Goal: Task Accomplishment & Management: Manage account settings

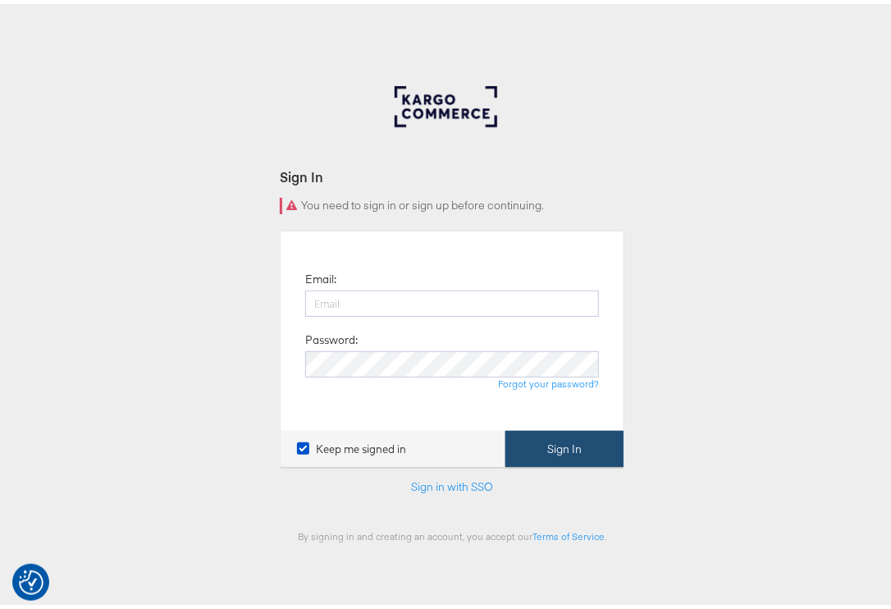
type input "priya.shinde@kargo.com"
click at [553, 450] on button "Sign In" at bounding box center [564, 445] width 118 height 37
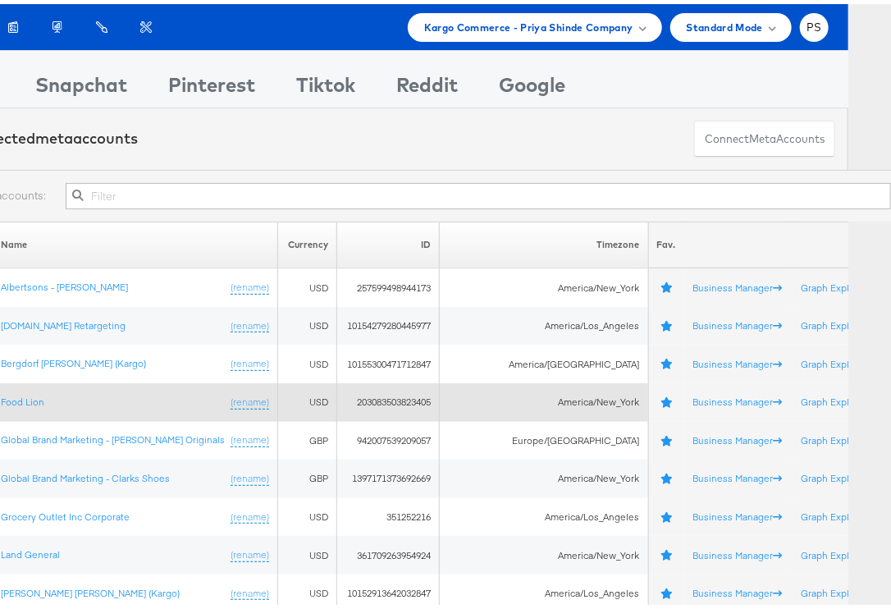
scroll to position [219, 0]
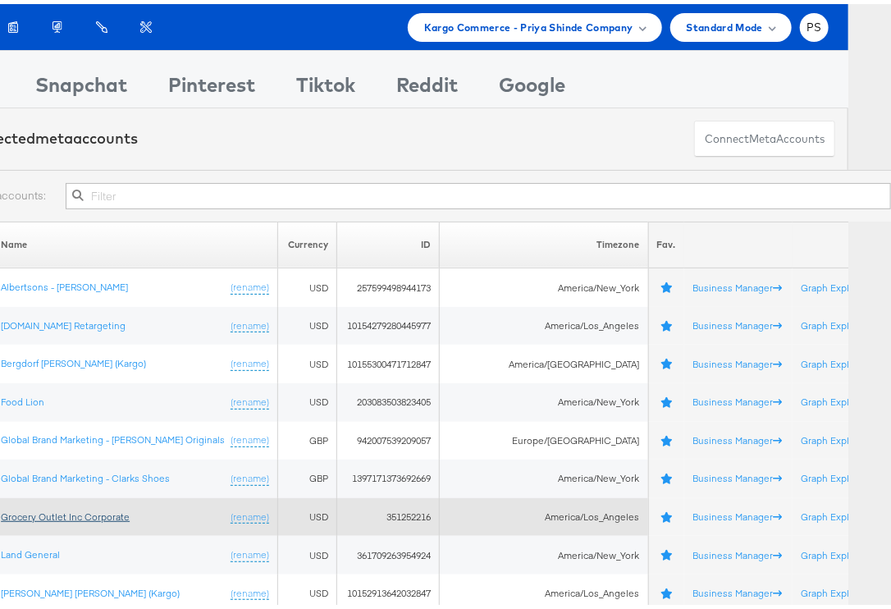
click at [77, 506] on link "Grocery Outlet Inc Corporate" at bounding box center [65, 512] width 129 height 12
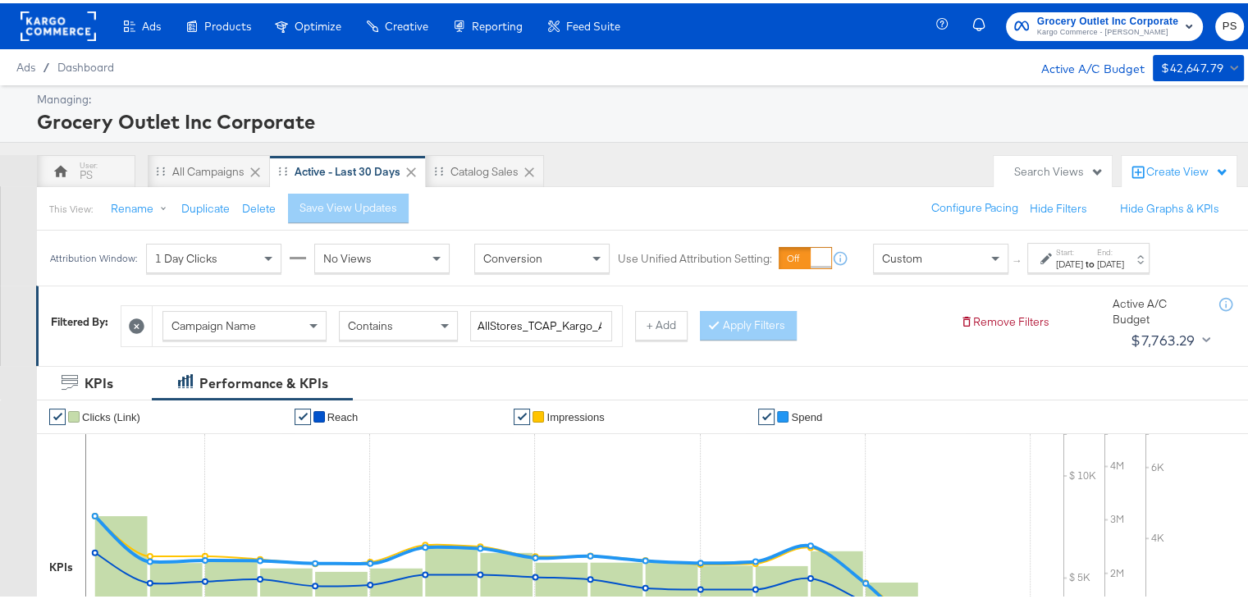
click at [903, 258] on div "[DATE]" at bounding box center [1069, 260] width 27 height 13
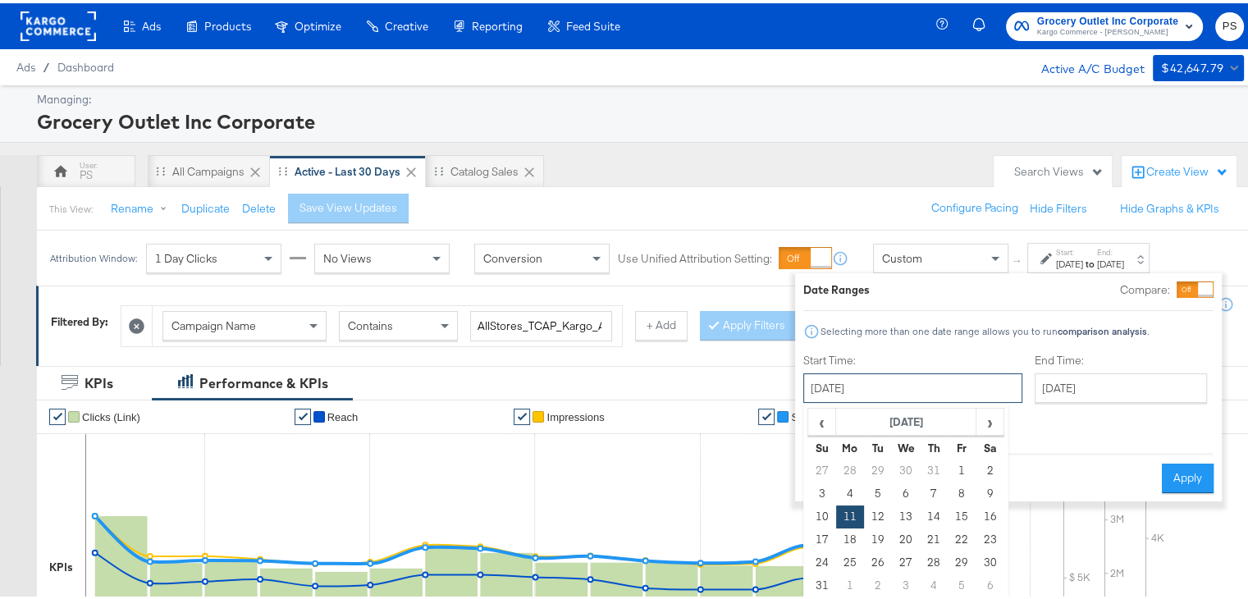
click at [857, 394] on input "August 11th 2025" at bounding box center [912, 385] width 219 height 30
click at [903, 423] on span "›" at bounding box center [989, 418] width 25 height 25
click at [853, 468] on td "1" at bounding box center [850, 467] width 28 height 23
type input "September 1st 2025"
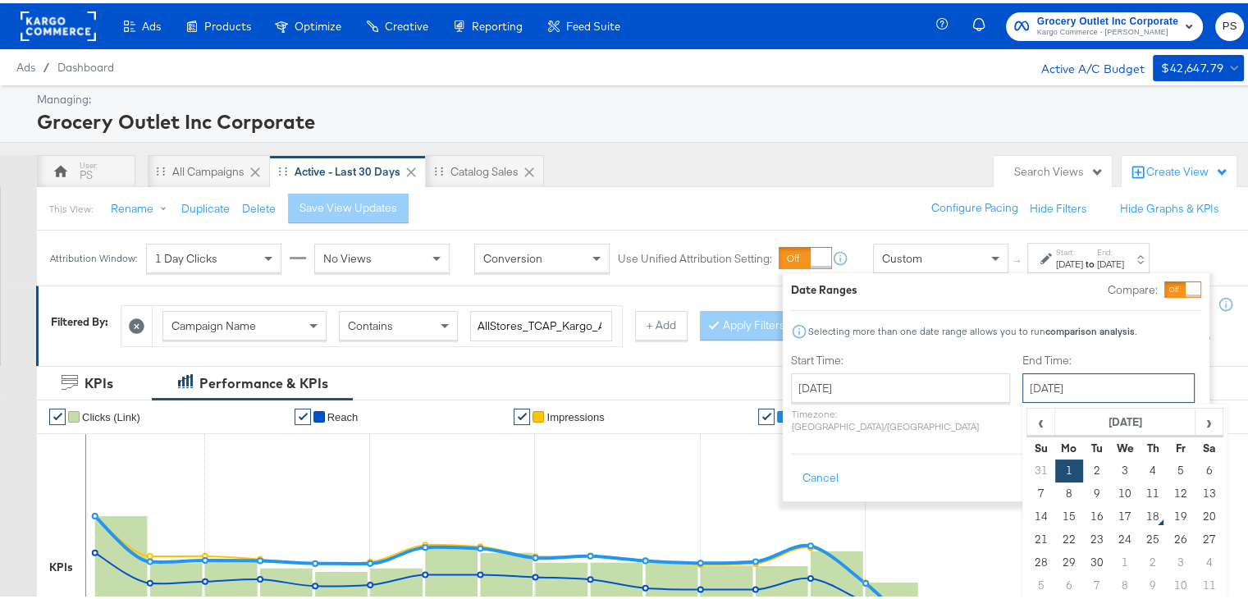
click at [903, 392] on input "September 1st 2025" at bounding box center [1108, 385] width 172 height 30
click at [903, 511] on td "17" at bounding box center [1125, 513] width 28 height 23
type input "[DATE]"
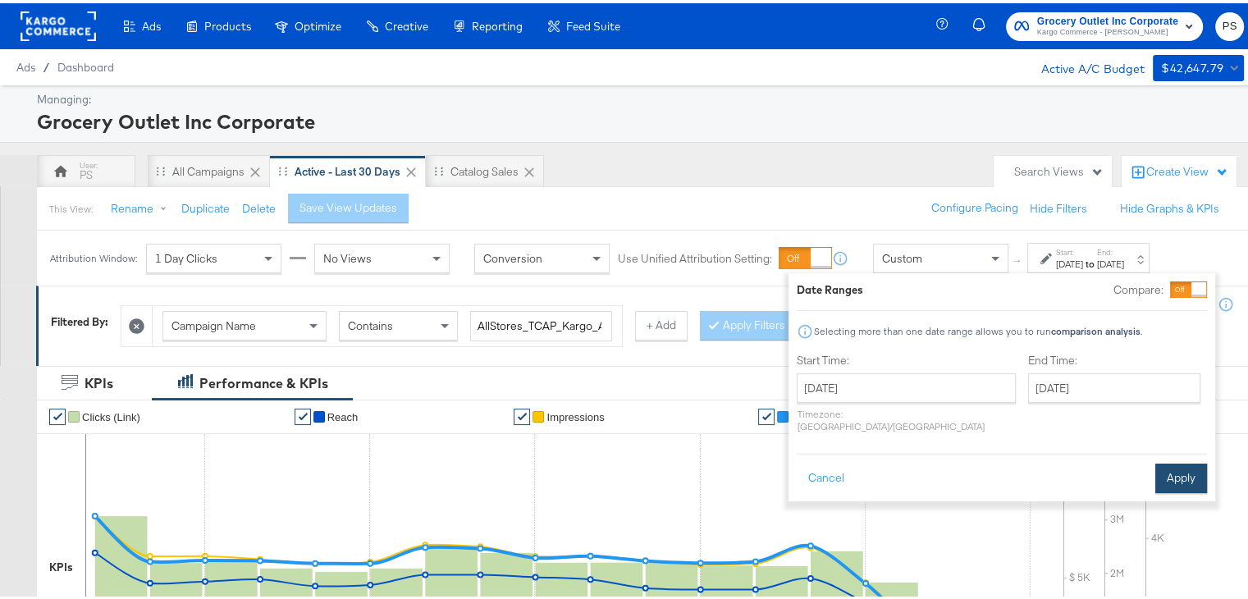
click at [903, 460] on button "Apply" at bounding box center [1181, 475] width 52 height 30
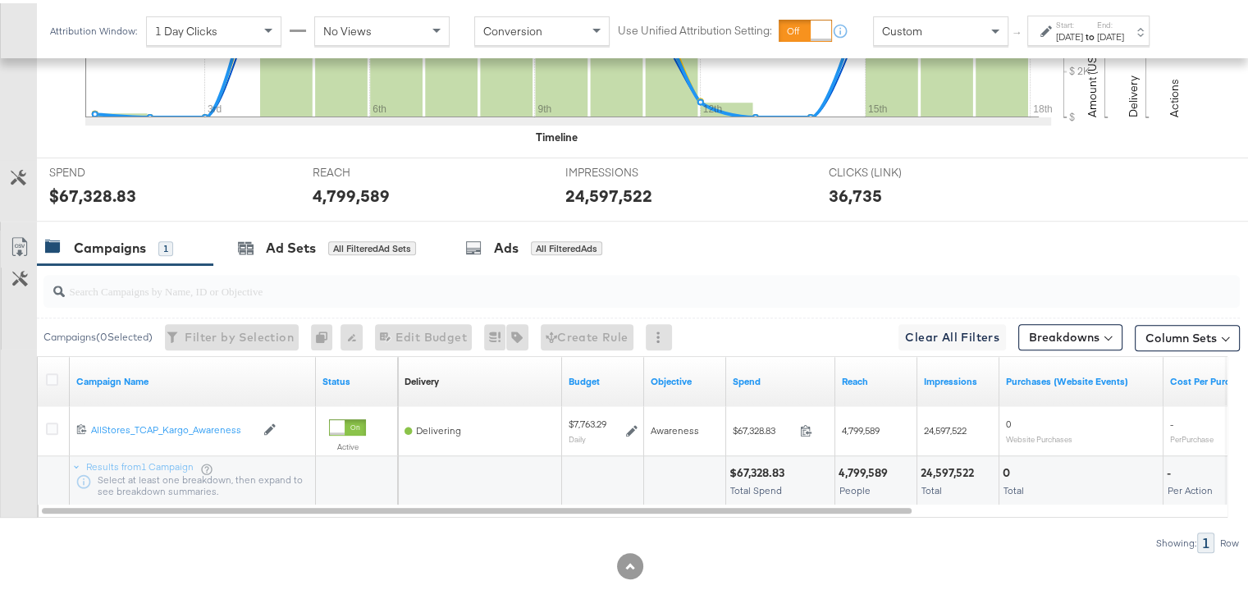
scroll to position [584, 0]
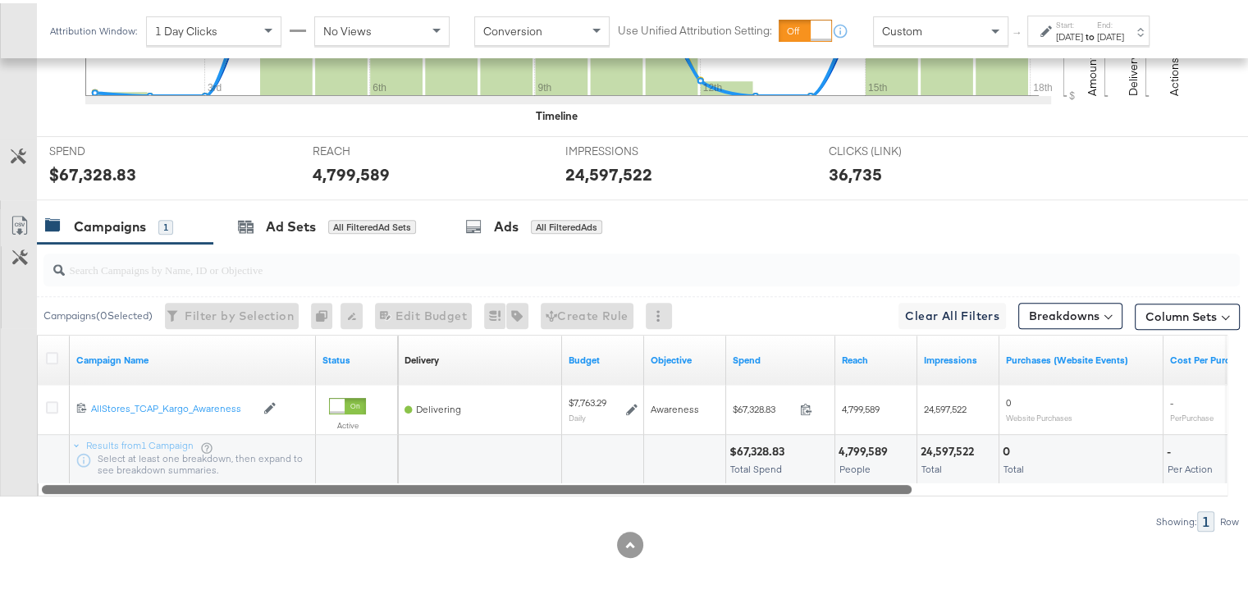
drag, startPoint x: 738, startPoint y: 483, endPoint x: 706, endPoint y: 487, distance: 32.2
click at [706, 487] on div at bounding box center [477, 485] width 870 height 14
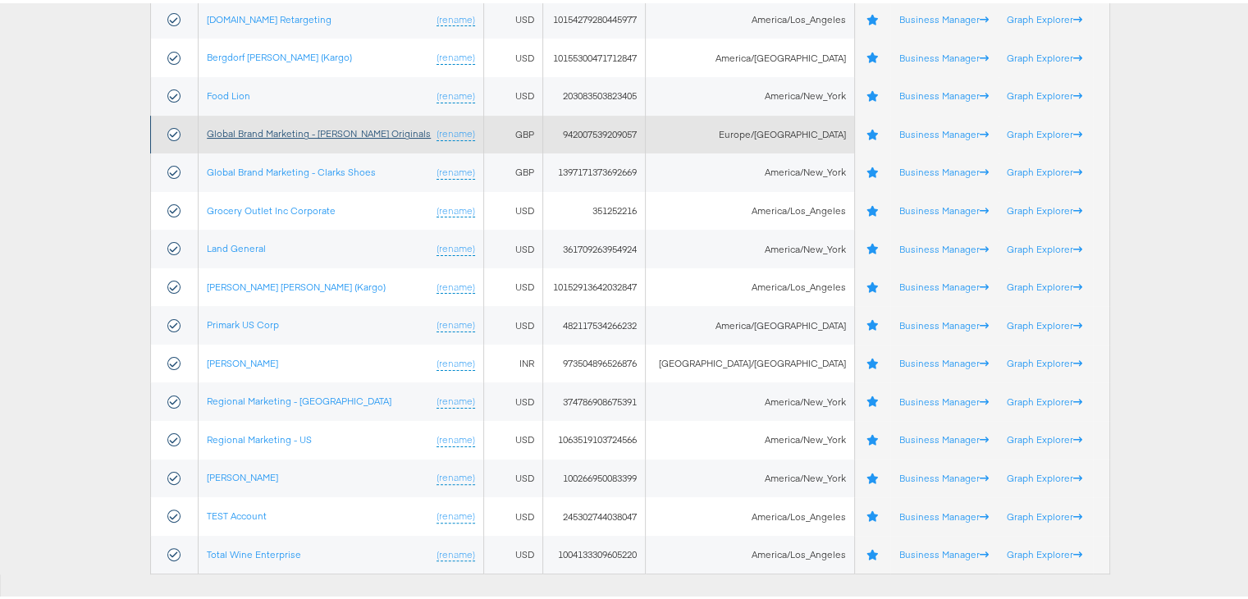
scroll to position [328, 0]
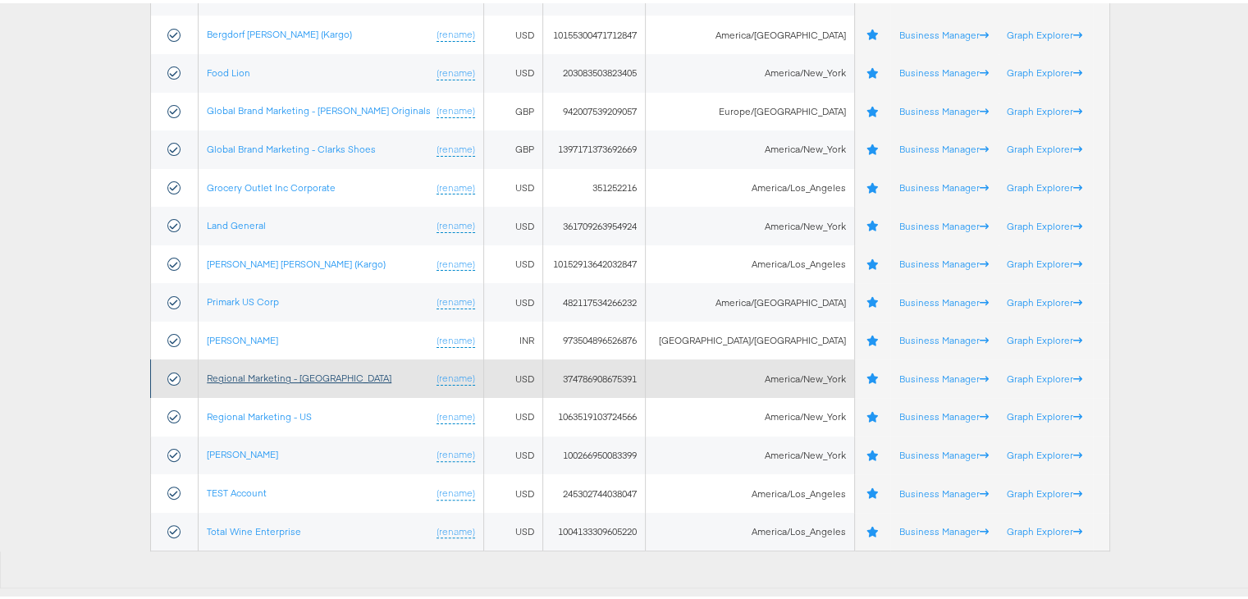
click at [265, 375] on link "Regional Marketing - CA" at bounding box center [299, 374] width 185 height 12
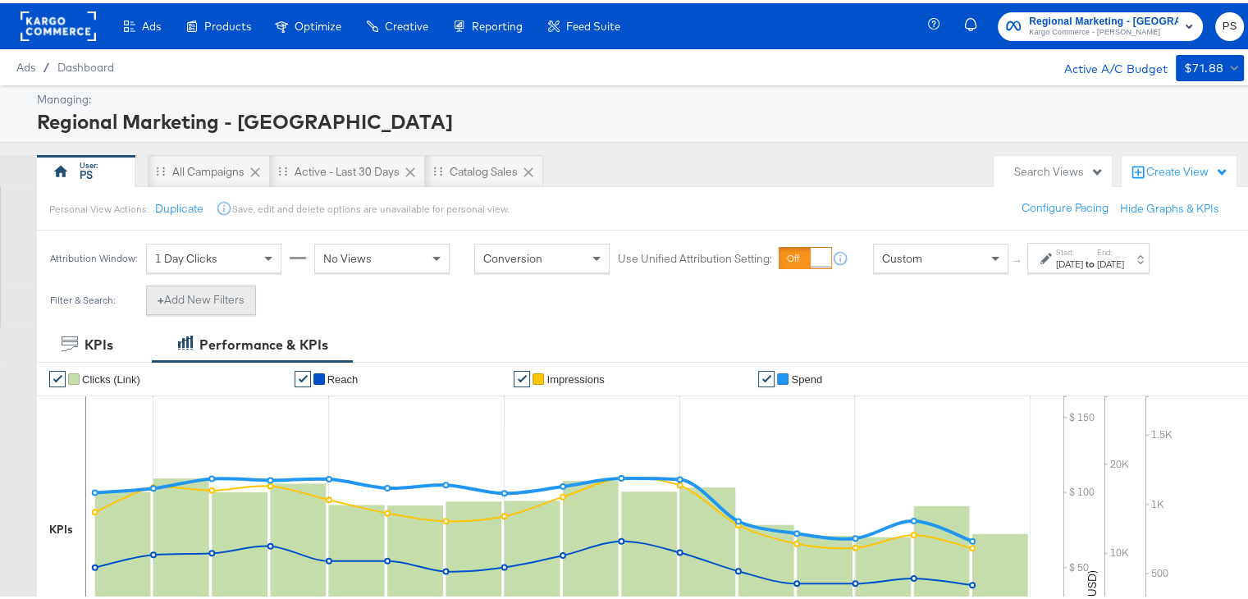
click at [215, 295] on button "+ Add New Filters" at bounding box center [201, 297] width 110 height 30
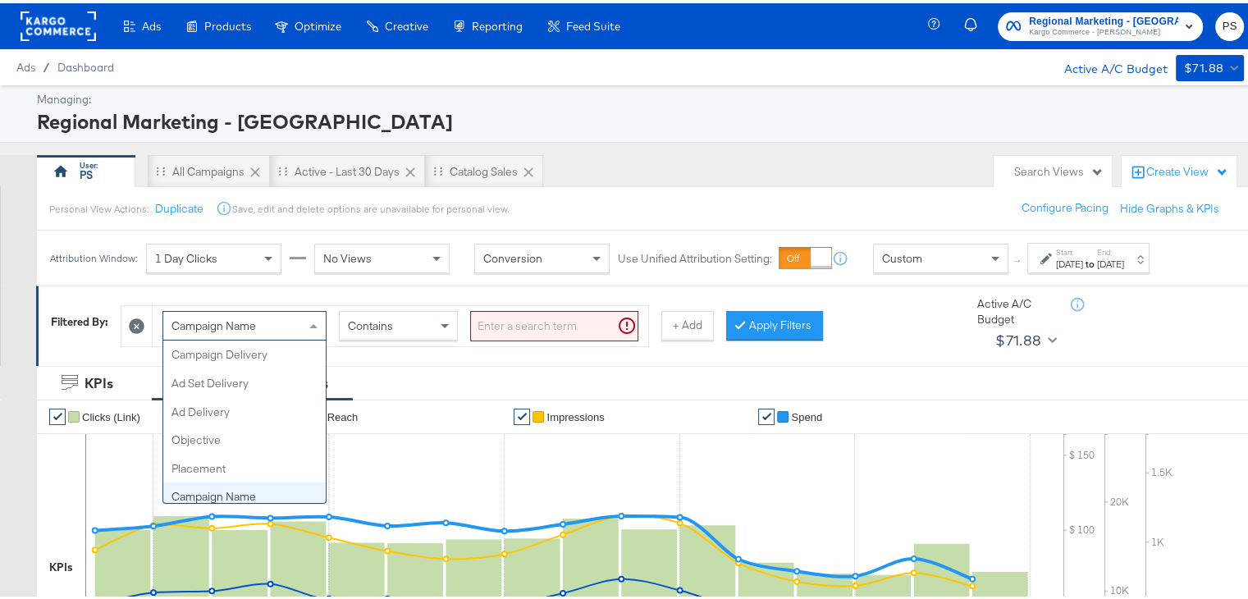
click at [286, 330] on div "Campaign Name" at bounding box center [244, 323] width 162 height 28
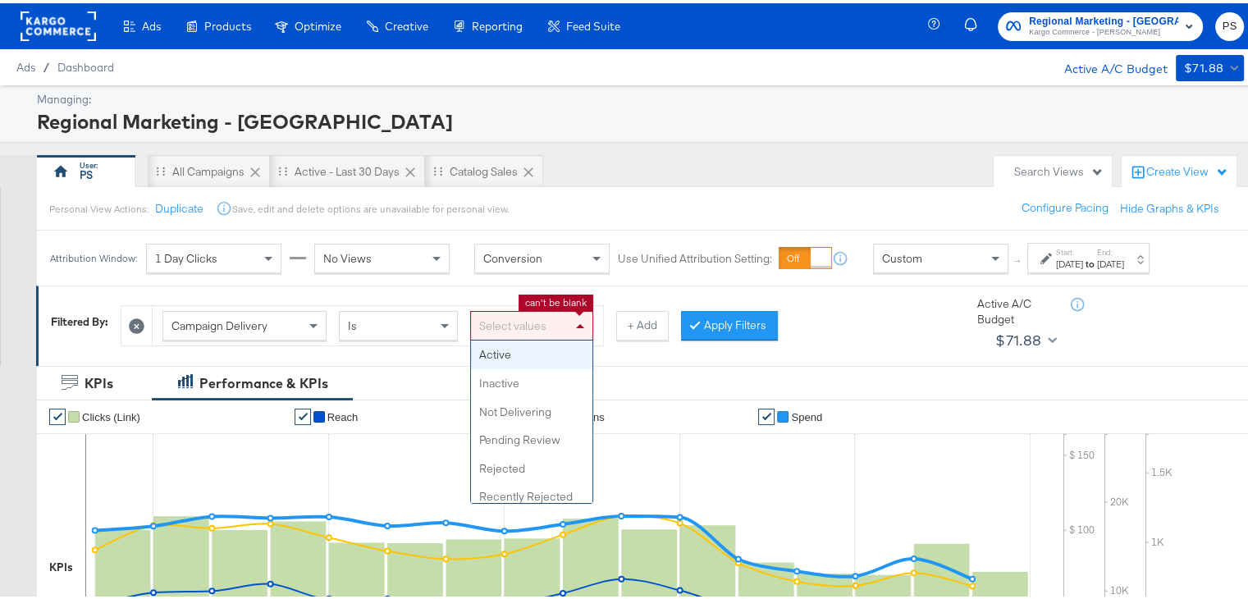
click at [519, 323] on div "Select values" at bounding box center [531, 323] width 121 height 28
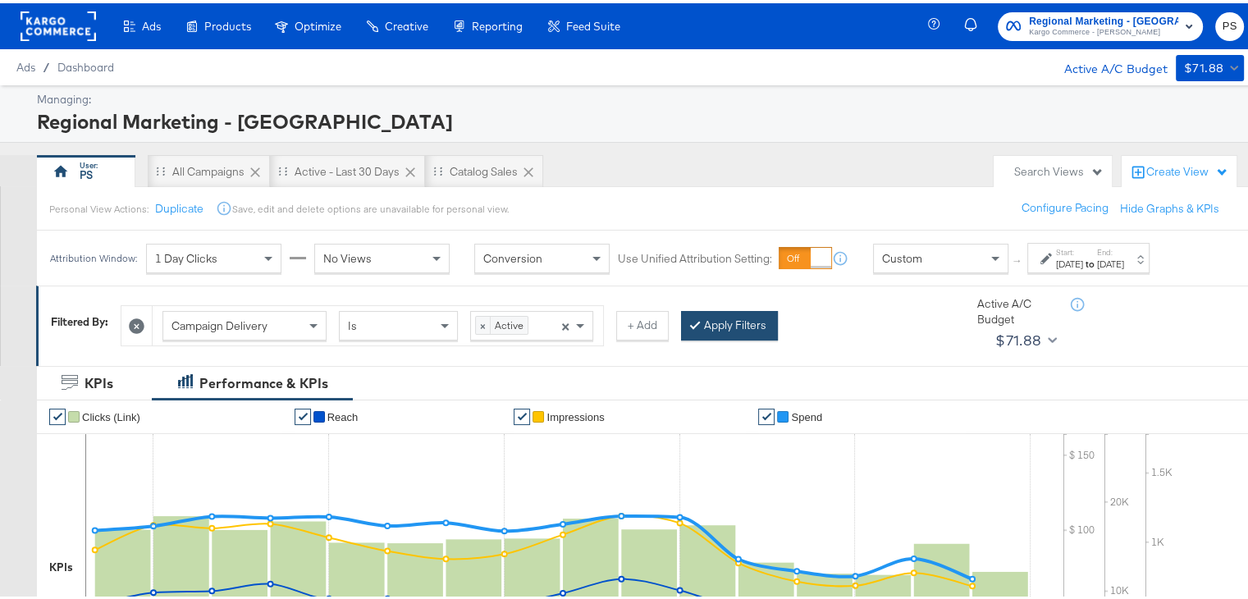
click at [741, 324] on button "Apply Filters" at bounding box center [729, 323] width 97 height 30
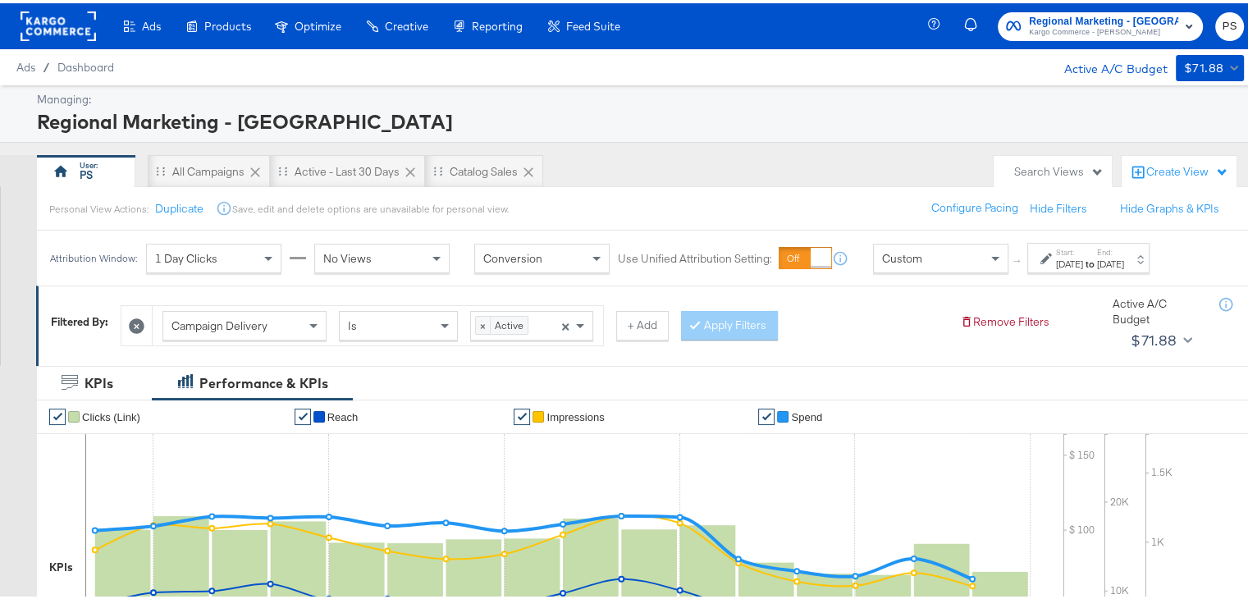
click at [1083, 258] on div "[DATE]" at bounding box center [1069, 260] width 27 height 13
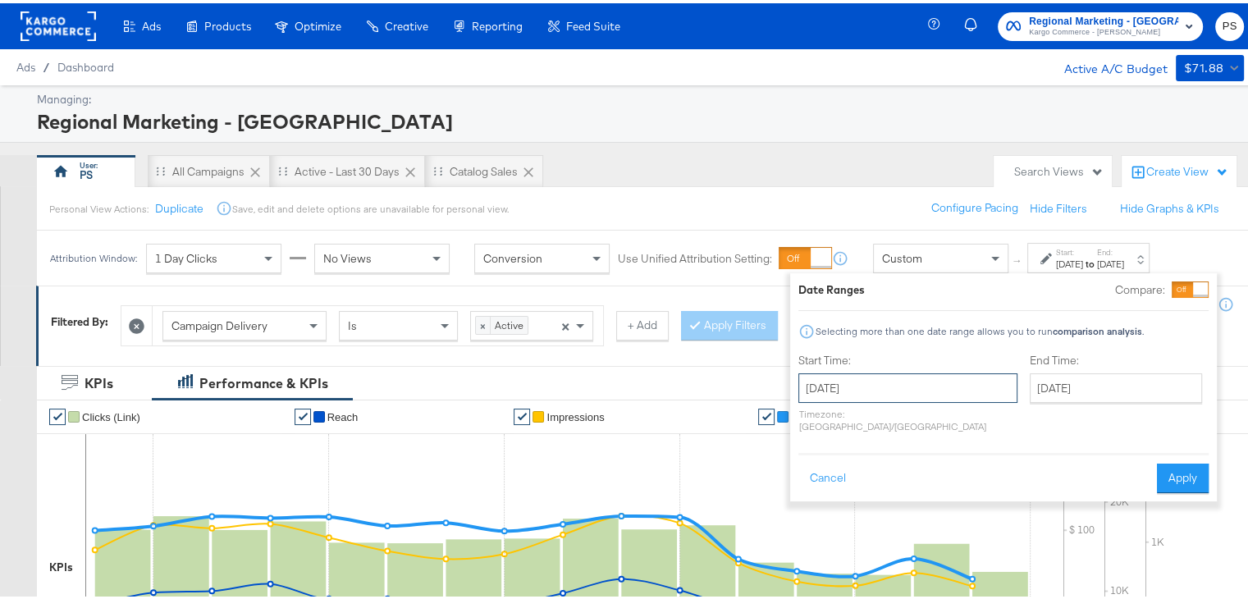
click at [882, 388] on input "[DATE]" at bounding box center [907, 385] width 219 height 30
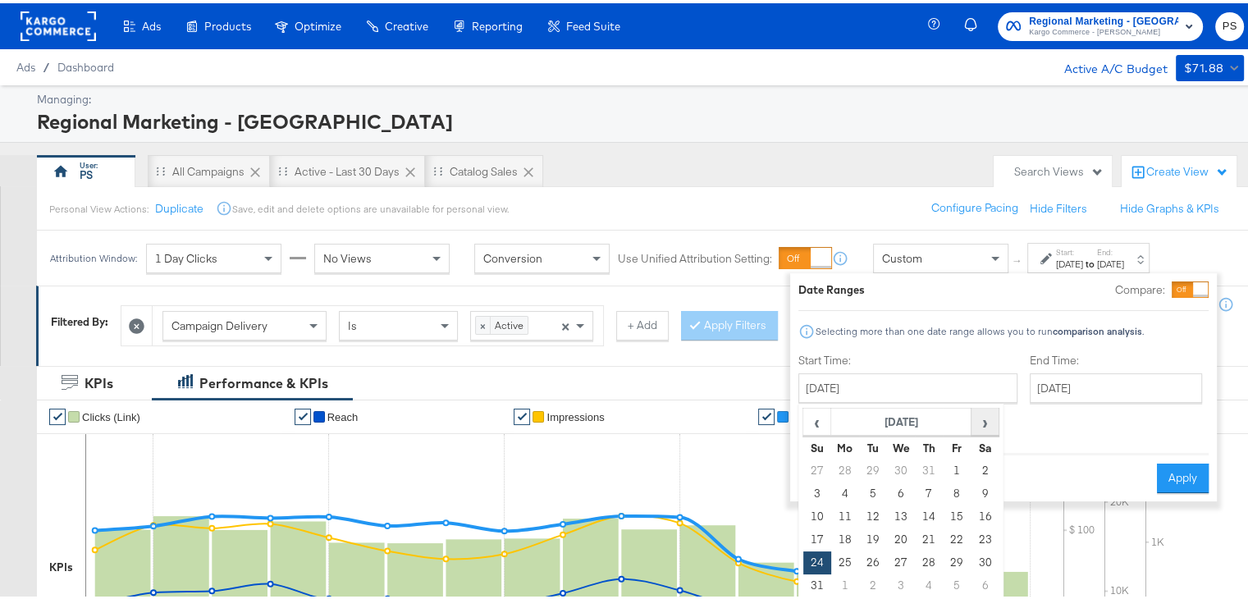
click at [985, 415] on span "›" at bounding box center [984, 418] width 25 height 25
click at [903, 507] on td "17" at bounding box center [901, 513] width 28 height 23
type input "[DATE]"
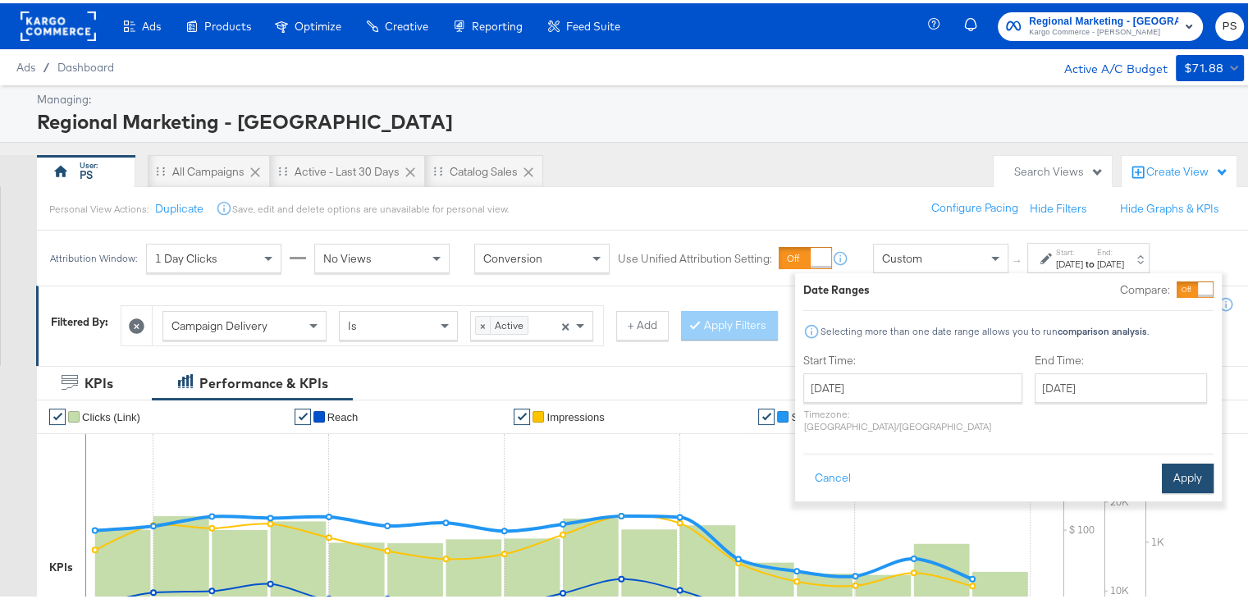
click at [1185, 460] on button "Apply" at bounding box center [1188, 475] width 52 height 30
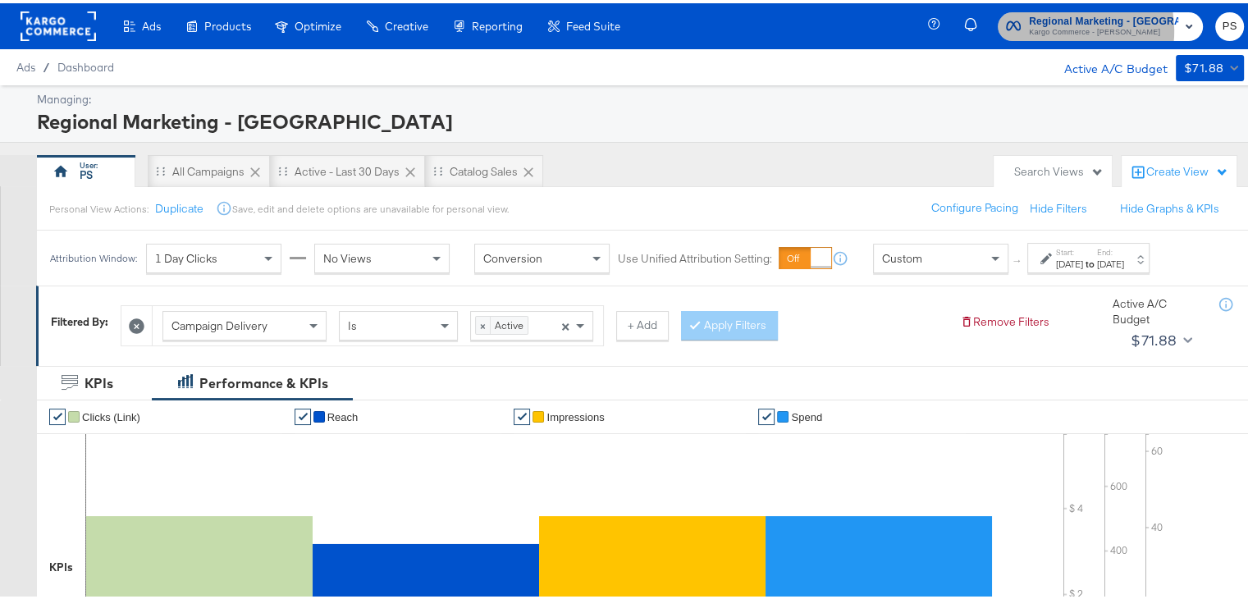
click at [1072, 27] on span "Kargo Commerce - [PERSON_NAME]" at bounding box center [1103, 29] width 149 height 13
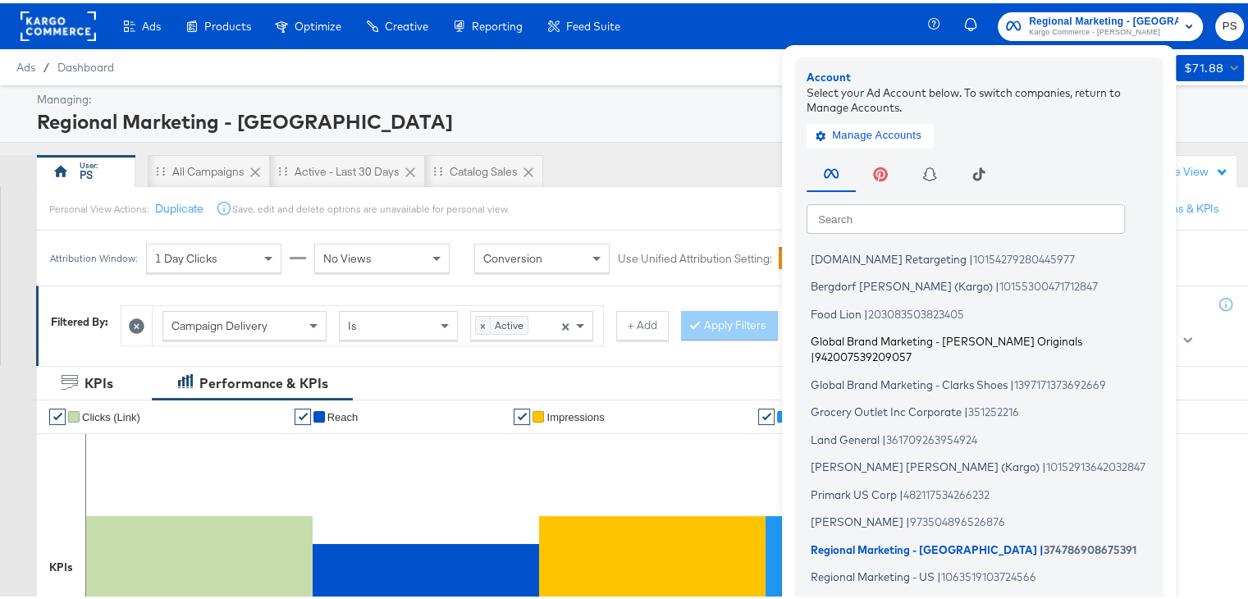
scroll to position [25, 0]
click at [919, 336] on span "Global Brand Marketing - Clarks Originals" at bounding box center [947, 338] width 272 height 13
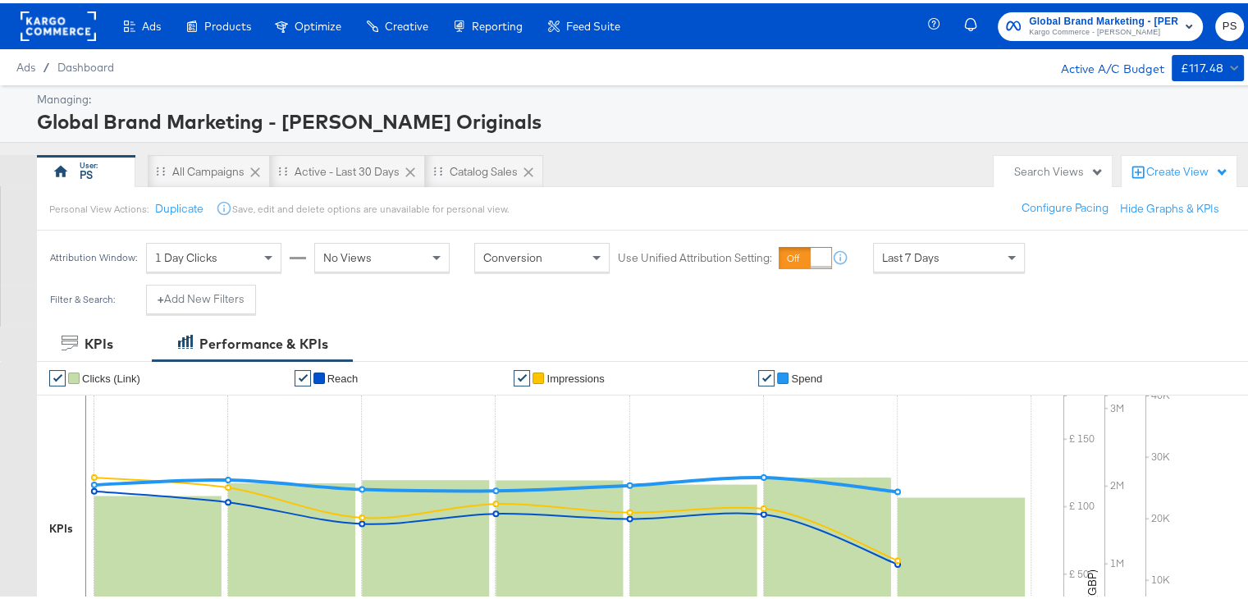
click at [893, 247] on span "Last 7 Days" at bounding box center [910, 254] width 57 height 15
click at [1060, 258] on div "Sep 18th 2025" at bounding box center [1069, 260] width 27 height 13
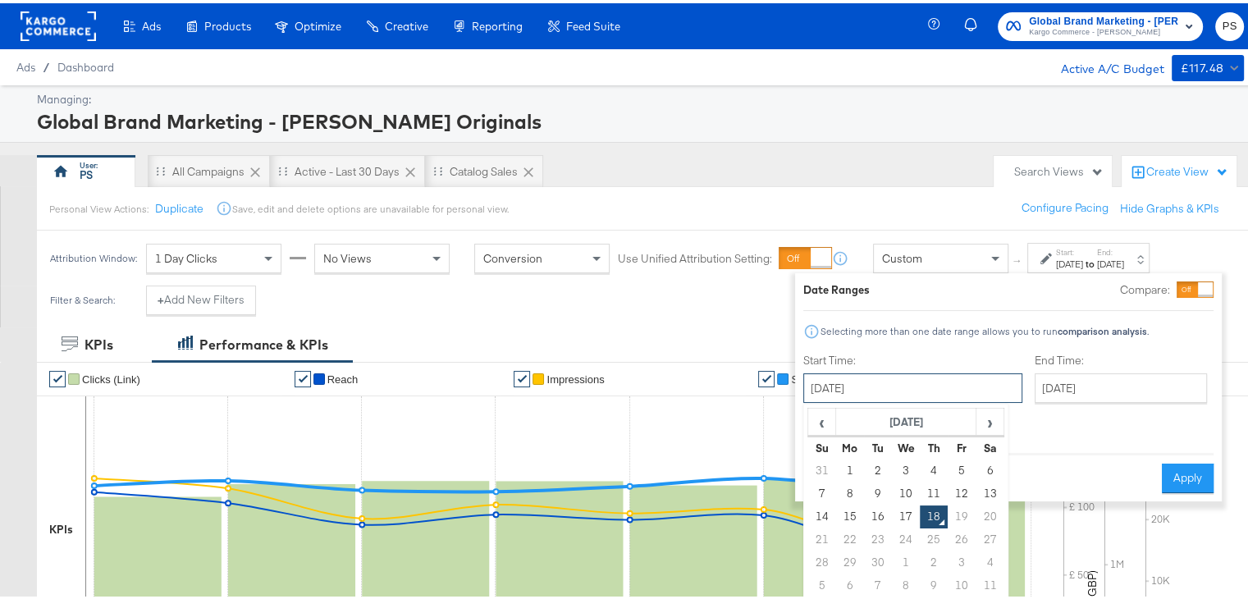
click at [871, 378] on input "September 18th 2025" at bounding box center [912, 385] width 219 height 30
click at [853, 468] on td "1" at bounding box center [850, 467] width 28 height 23
type input "[DATE]"
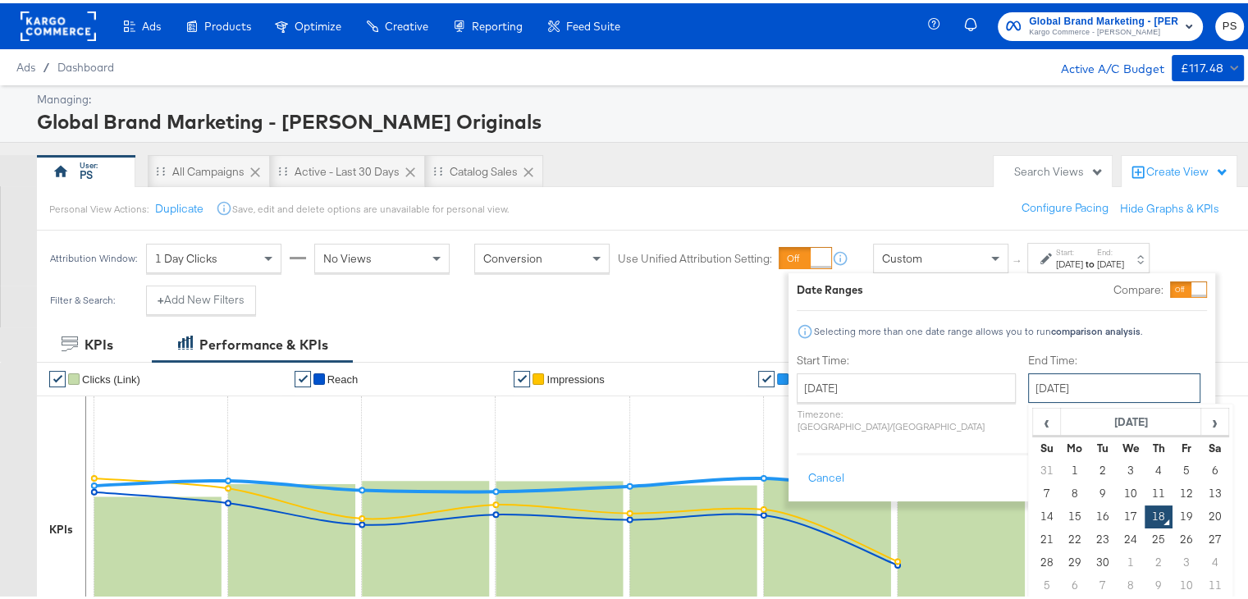
click at [1066, 395] on input "September 18th 2025" at bounding box center [1114, 385] width 172 height 30
click at [1117, 506] on td "17" at bounding box center [1131, 513] width 28 height 23
type input "[DATE]"
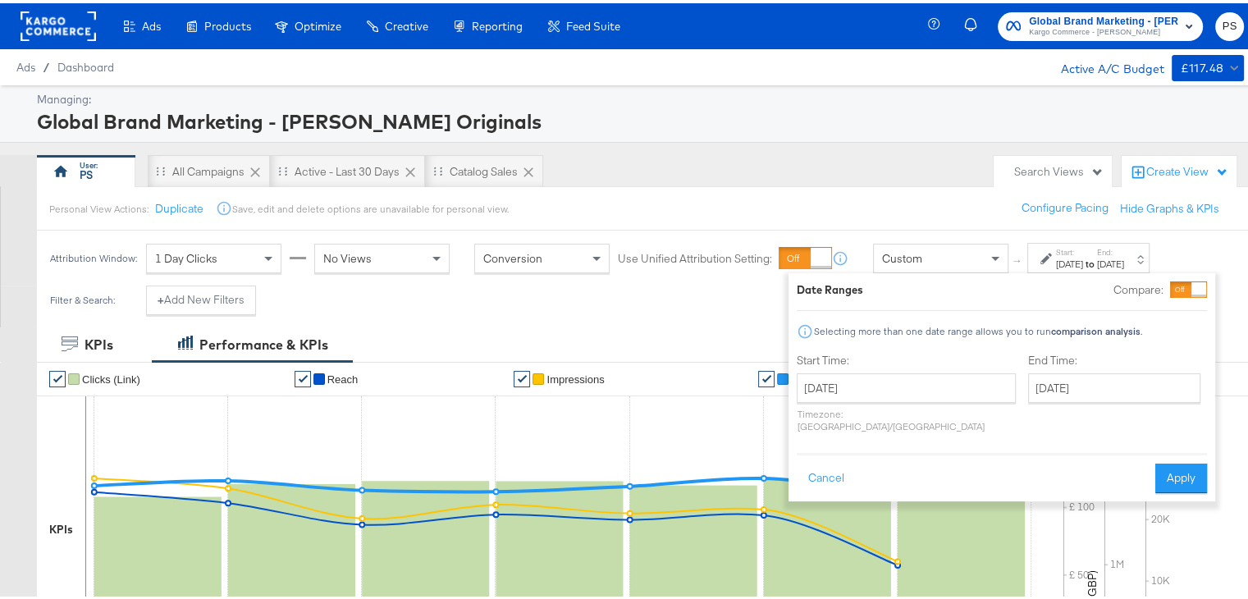
click at [1084, 506] on icon "£ £ 50 £ 100 £ 150 Amount (GBP)" at bounding box center [1083, 528] width 41 height 271
click at [1168, 460] on button "Apply" at bounding box center [1181, 475] width 52 height 30
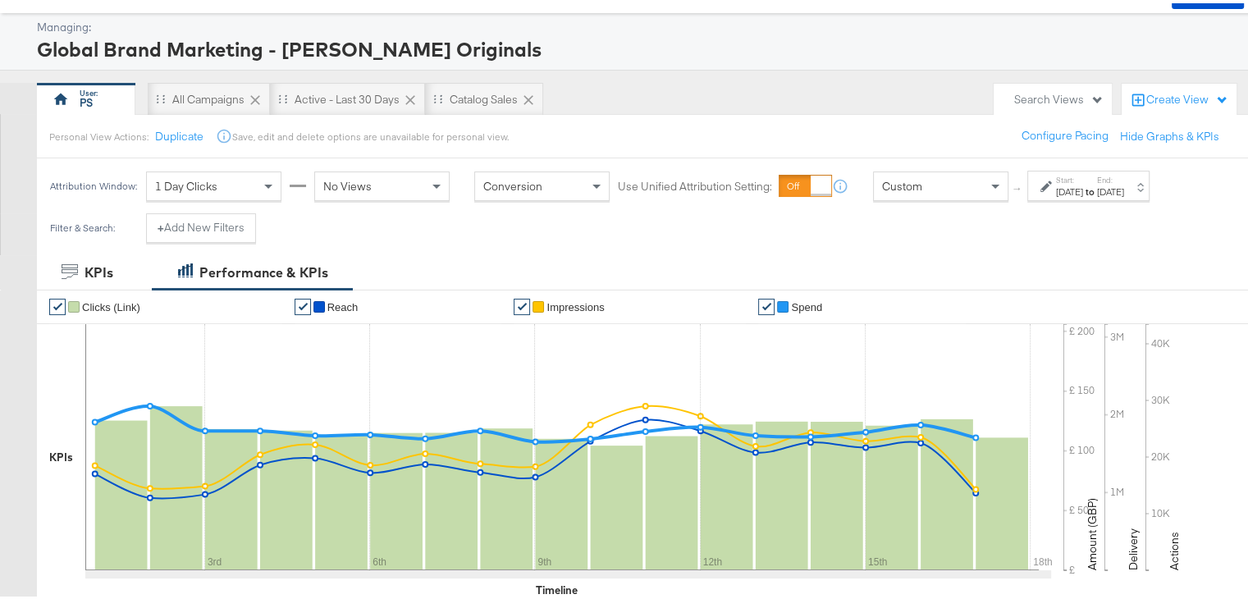
scroll to position [71, 0]
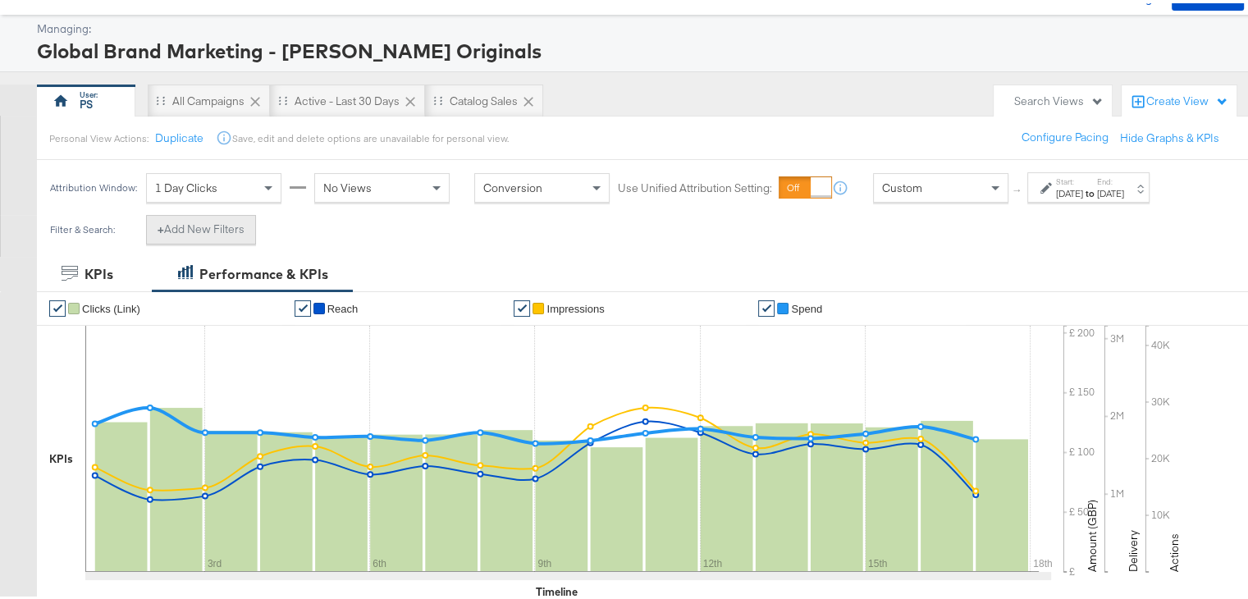
click at [211, 231] on button "+ Add New Filters" at bounding box center [201, 227] width 110 height 30
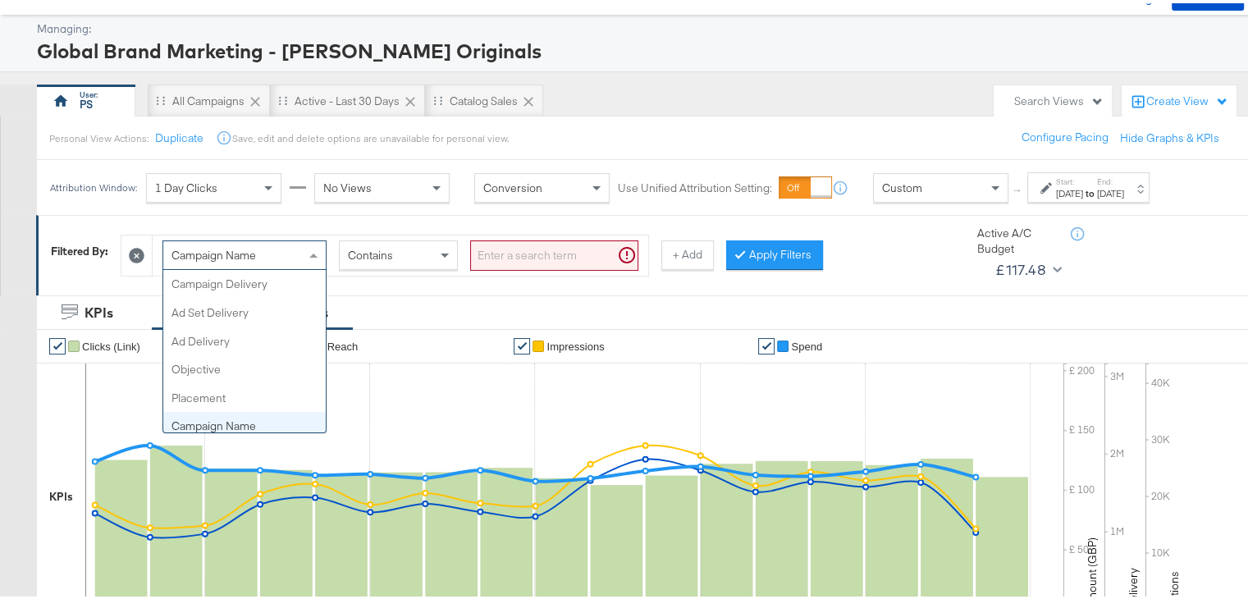
scroll to position [141, 0]
click at [289, 254] on div "Campaign Name" at bounding box center [244, 252] width 162 height 28
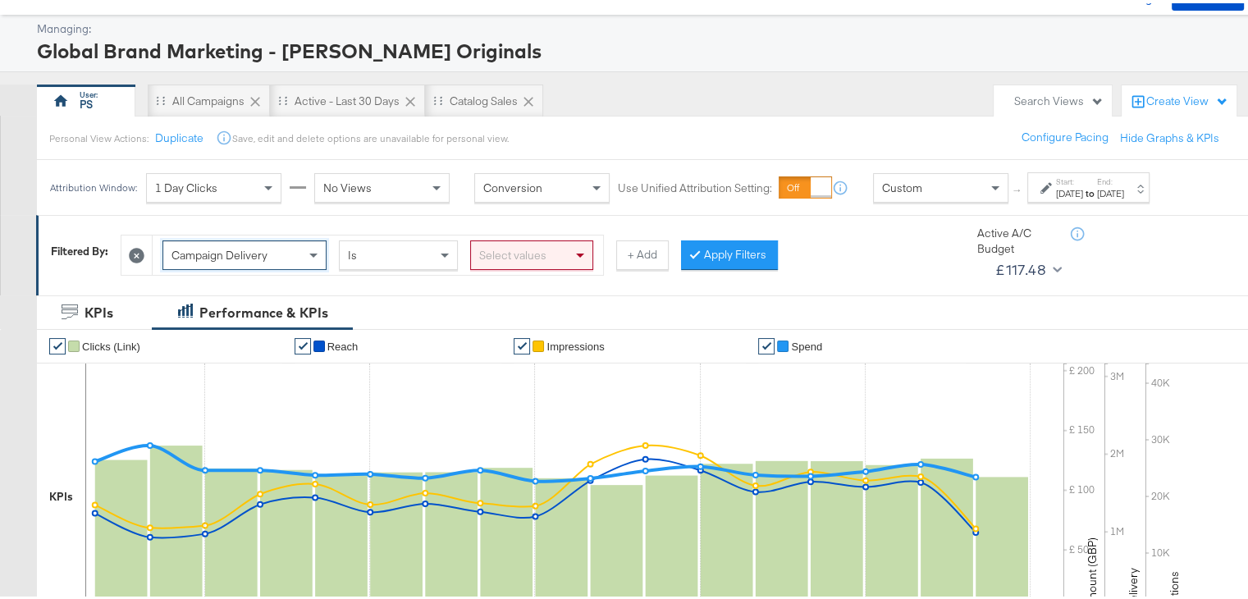
click at [505, 247] on div "Select values" at bounding box center [531, 252] width 121 height 28
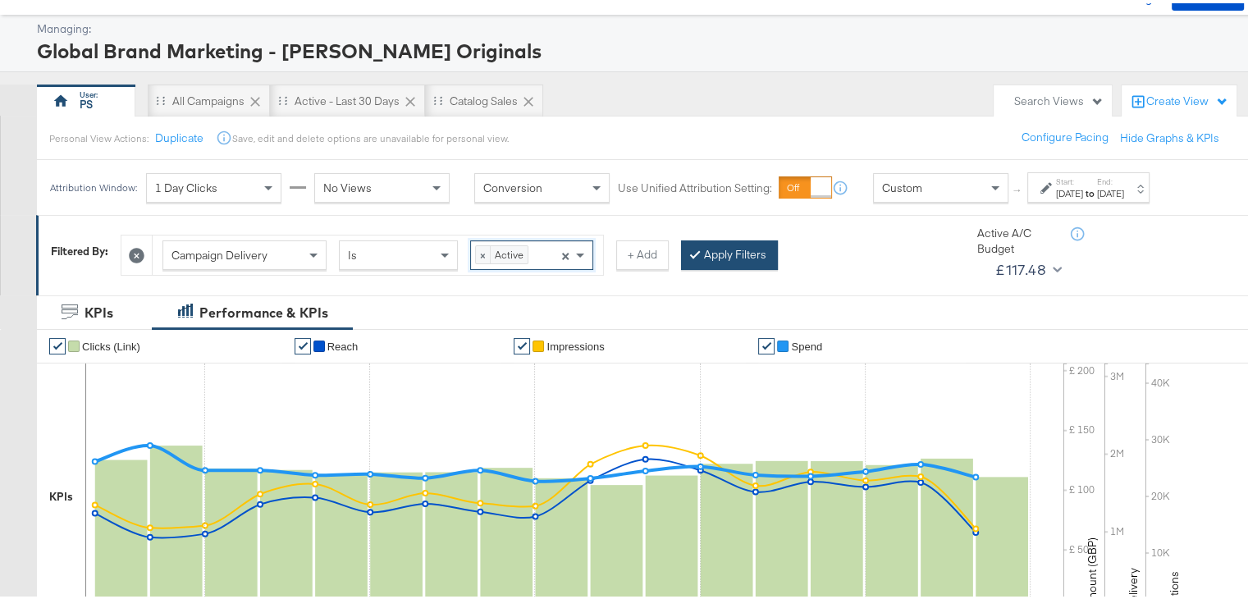
click at [729, 258] on button "Apply Filters" at bounding box center [729, 252] width 97 height 30
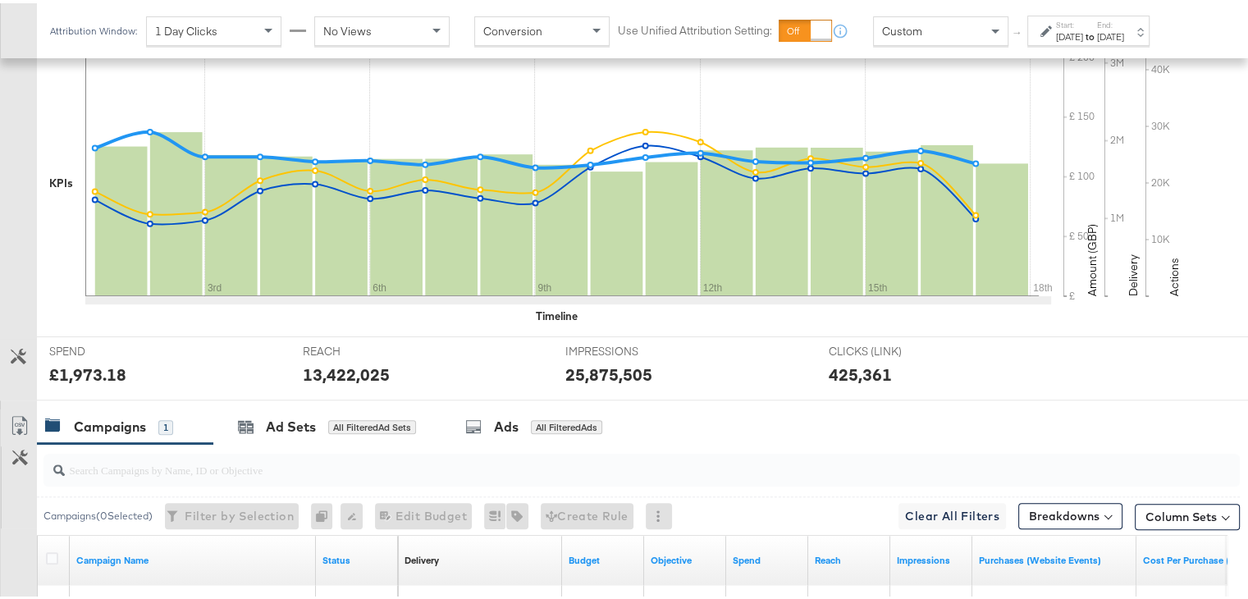
scroll to position [584, 0]
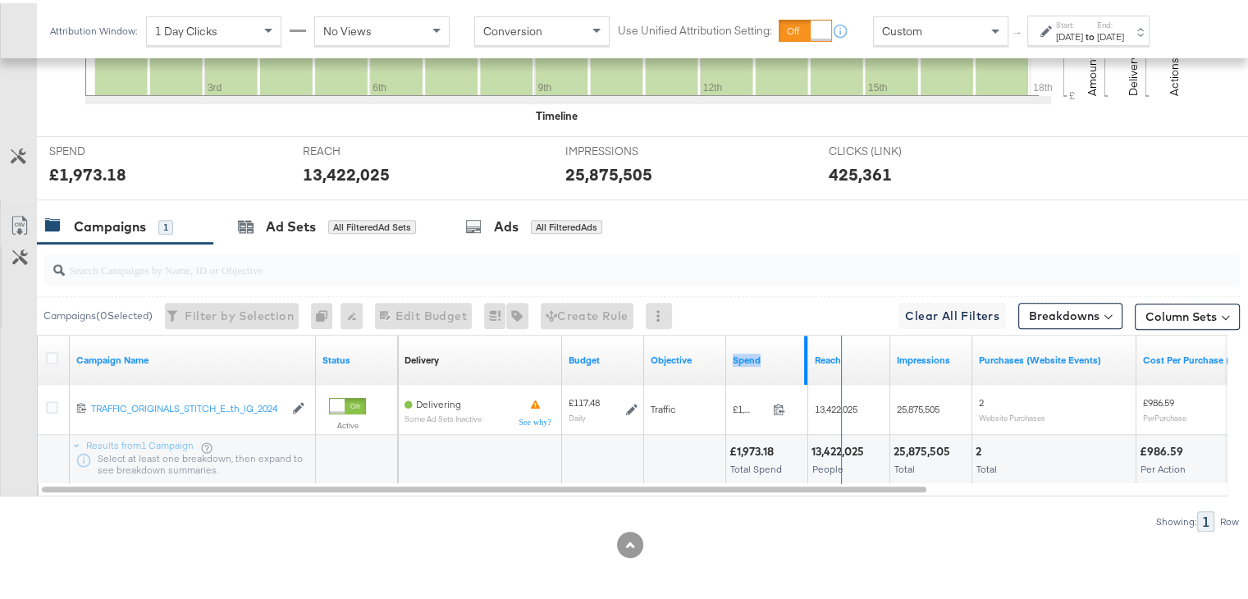
drag, startPoint x: 807, startPoint y: 353, endPoint x: 841, endPoint y: 348, distance: 34.8
click at [841, 348] on div "Delivery Sorting Unavailable Budget Objective Spend Reach Impressions Purchases…" at bounding box center [1013, 356] width 1231 height 49
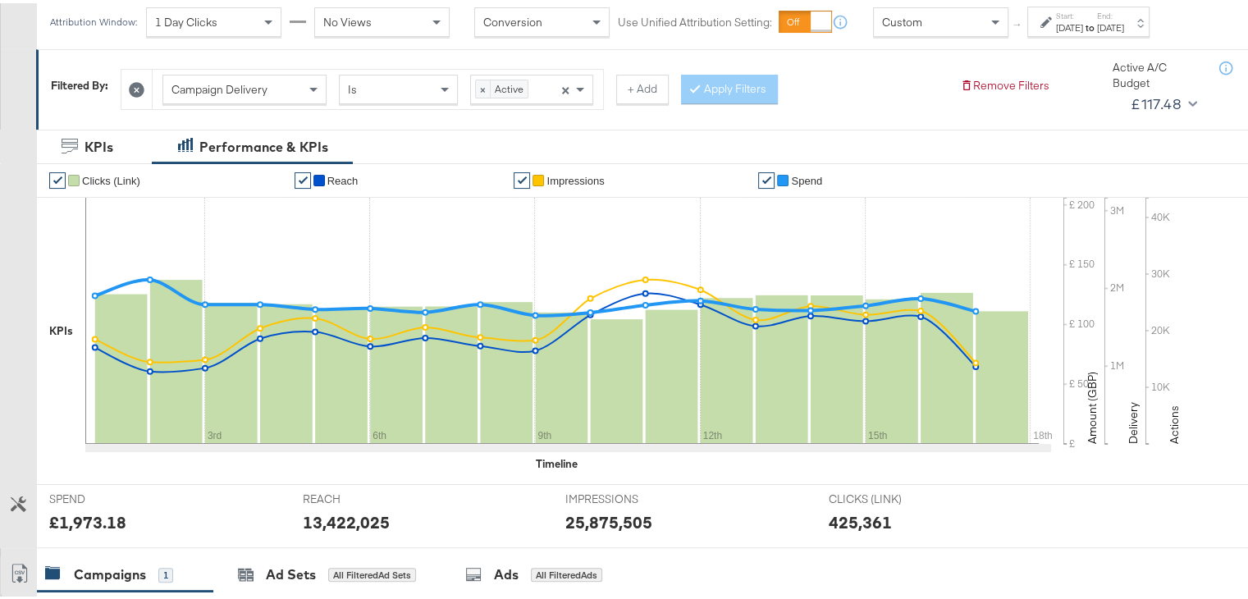
scroll to position [0, 0]
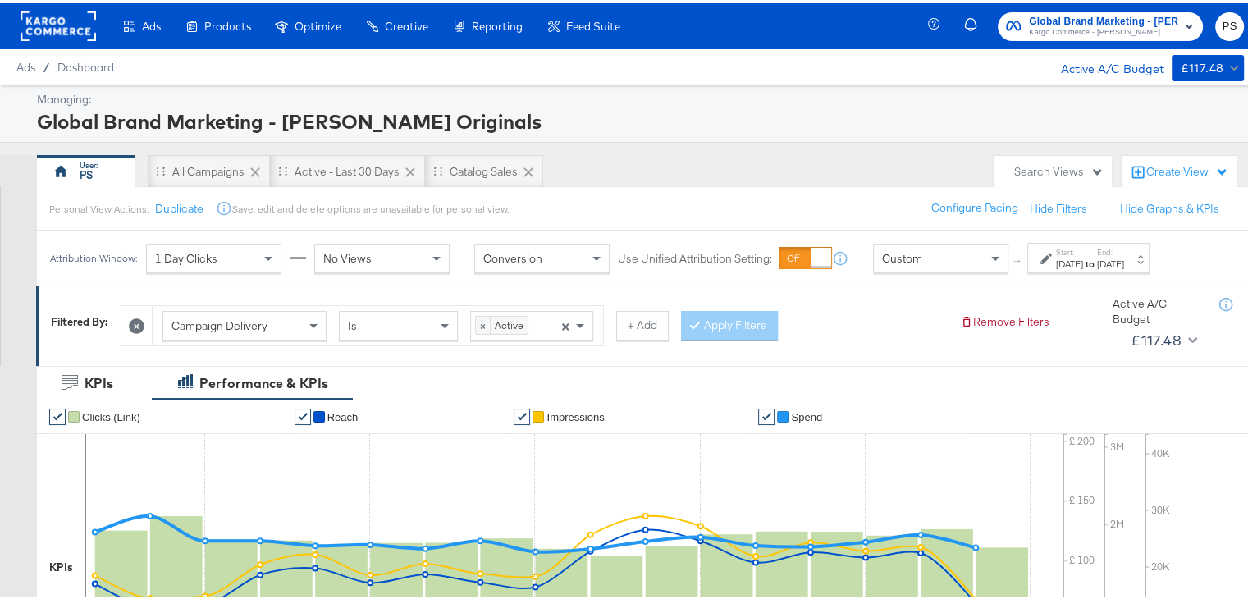
click at [1083, 28] on span "Kargo Commerce - [PERSON_NAME]" at bounding box center [1103, 29] width 149 height 13
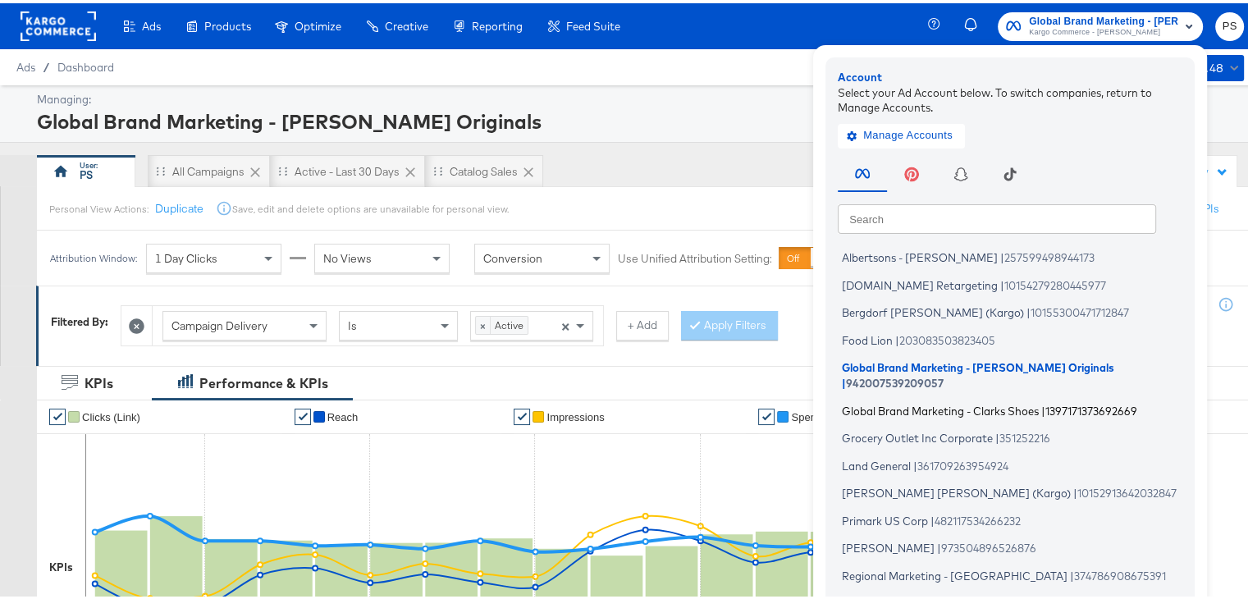
click at [939, 400] on span "Global Brand Marketing - Clarks Shoes" at bounding box center [940, 406] width 197 height 13
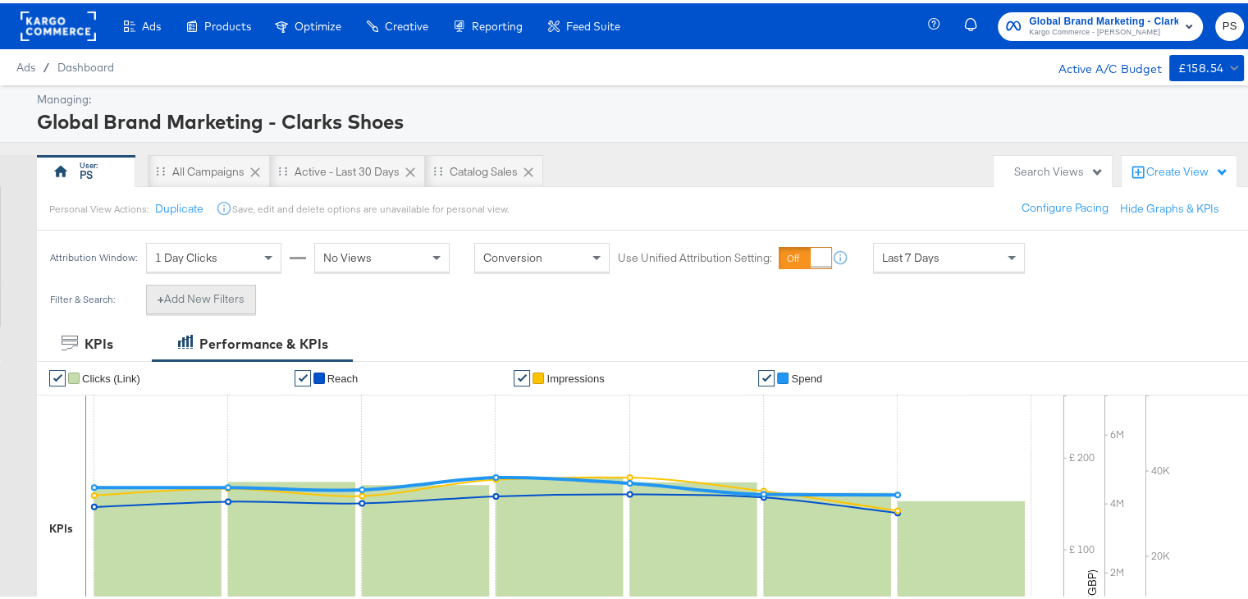
click at [222, 303] on button "+ Add New Filters" at bounding box center [201, 296] width 110 height 30
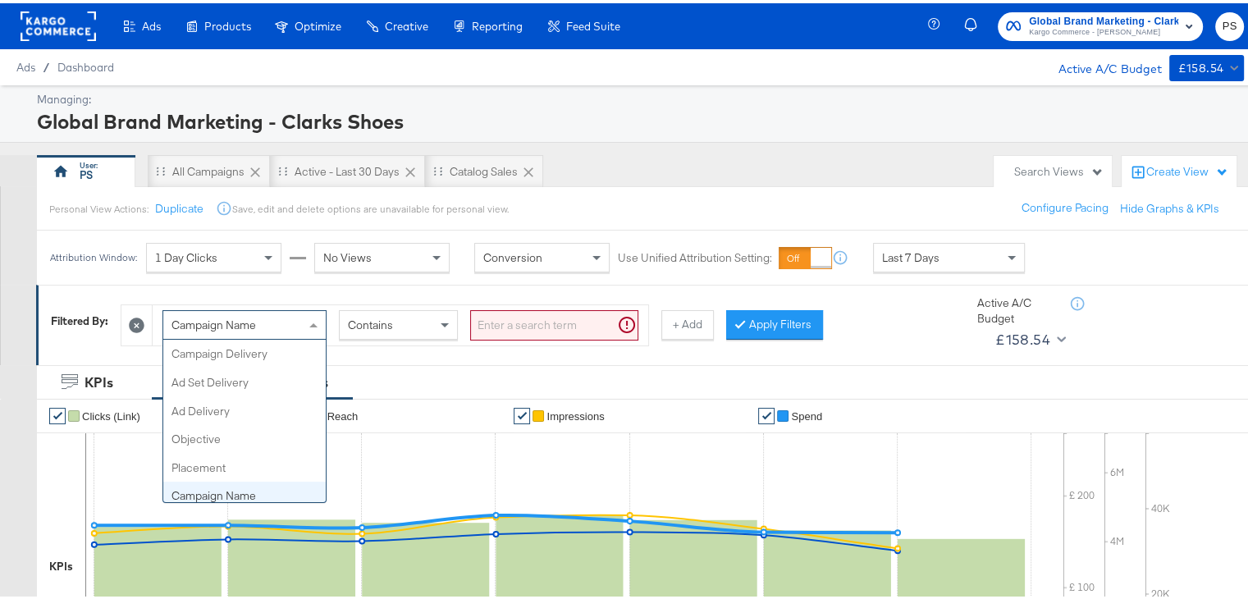
scroll to position [141, 0]
click at [278, 314] on div "Campaign Name" at bounding box center [244, 322] width 162 height 28
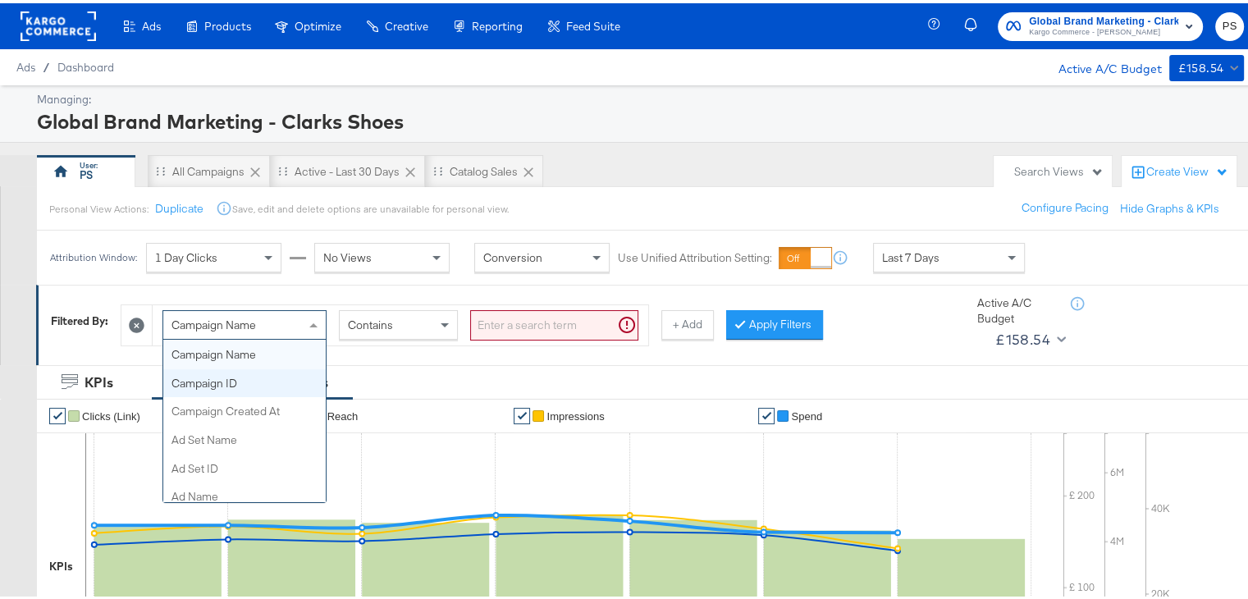
scroll to position [0, 0]
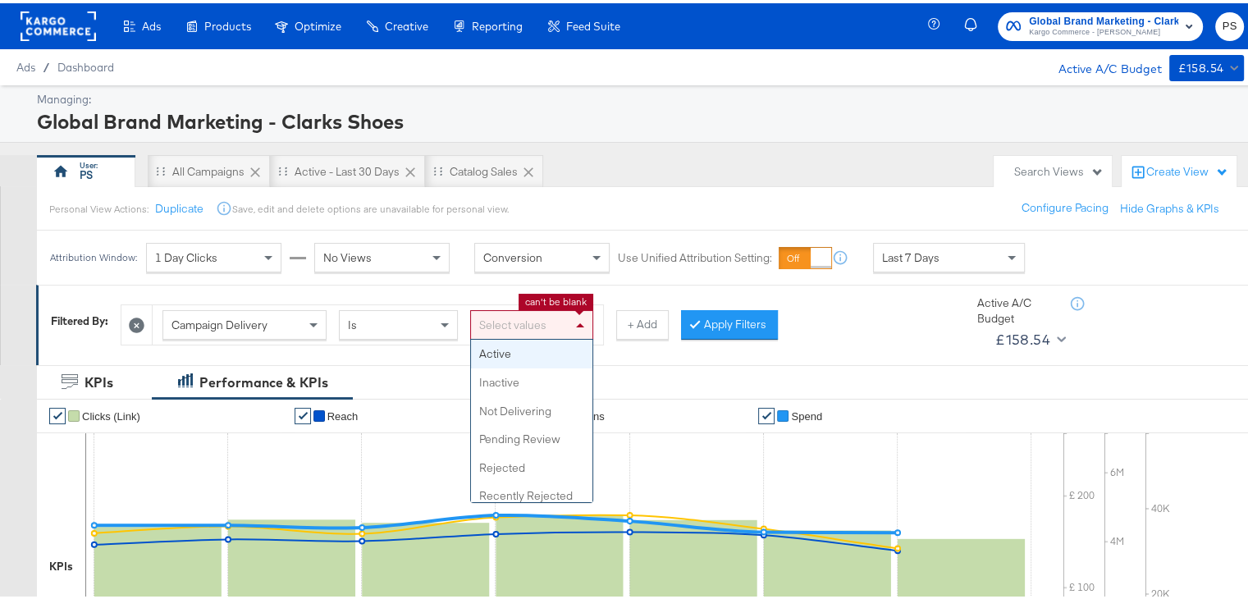
click at [512, 322] on div "Select values" at bounding box center [531, 322] width 121 height 28
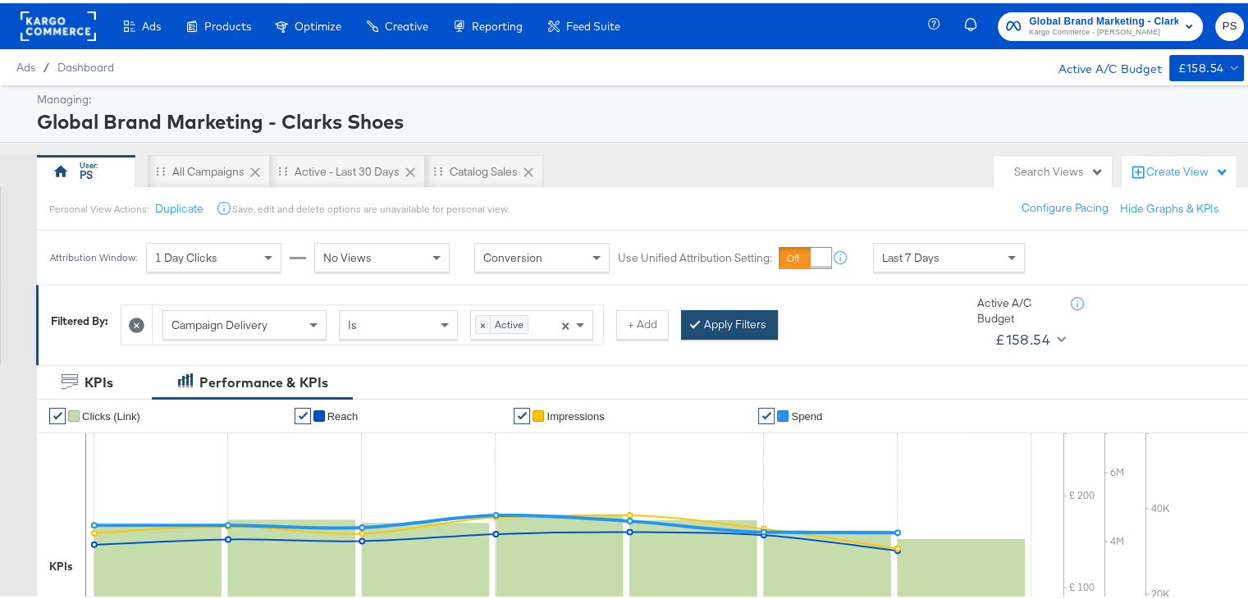
click at [735, 309] on button "Apply Filters" at bounding box center [729, 322] width 97 height 30
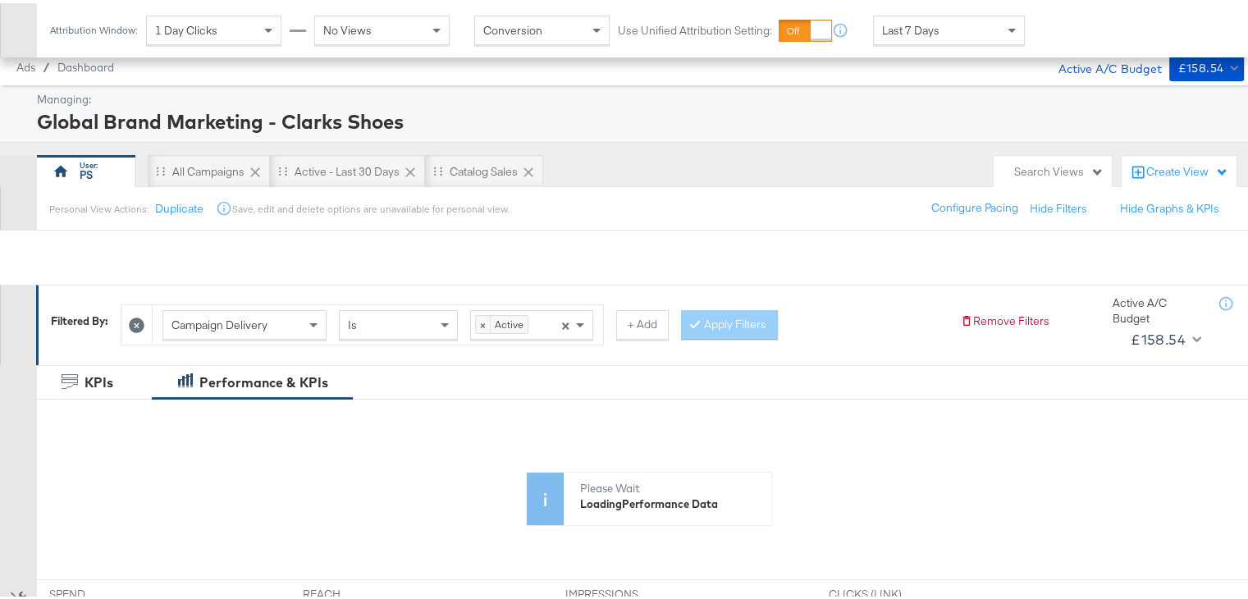
scroll to position [583, 0]
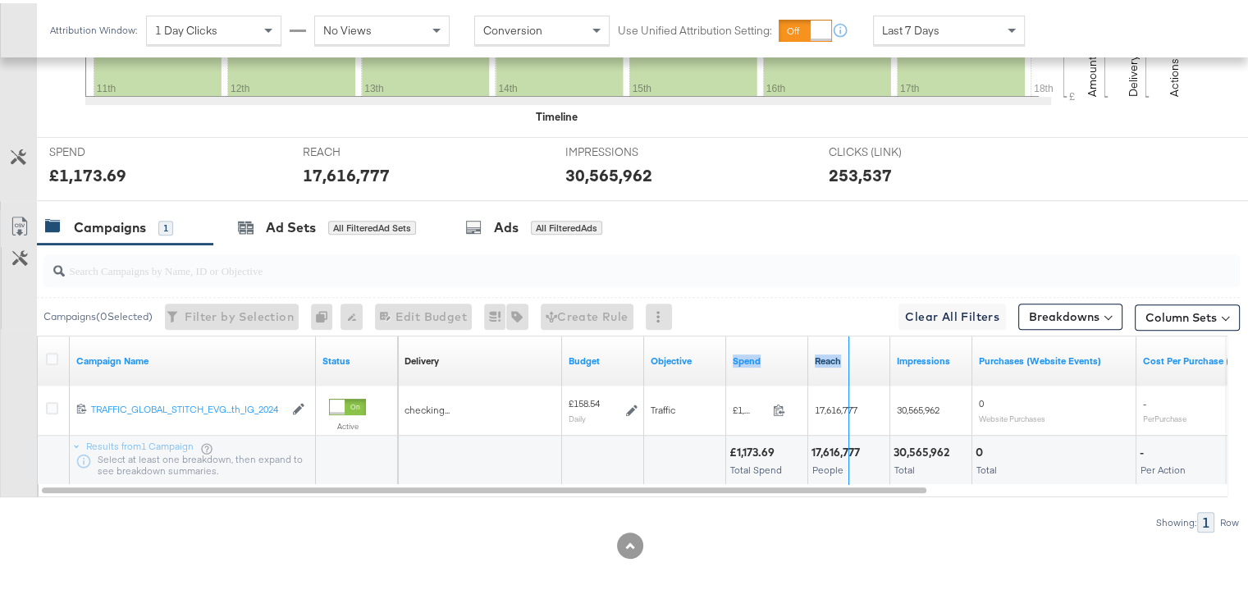
drag, startPoint x: 807, startPoint y: 374, endPoint x: 853, endPoint y: 359, distance: 49.0
click at [853, 359] on div "Delivery Sorting Unavailable Budget Objective Spend Reach Impressions Purchases…" at bounding box center [1013, 357] width 1231 height 49
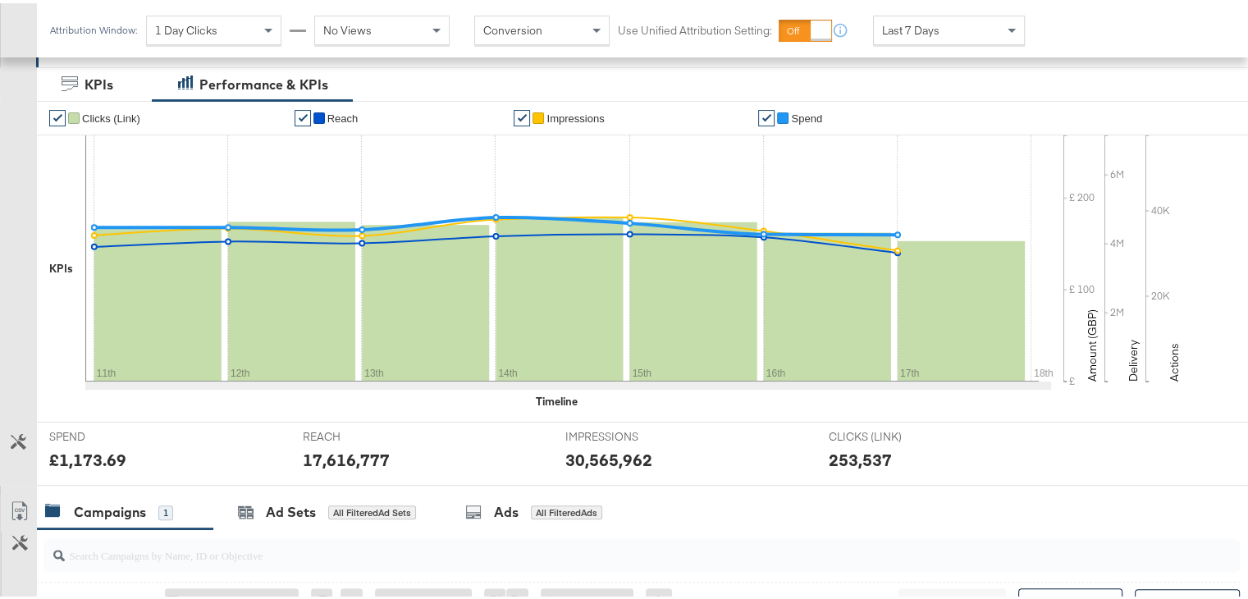
scroll to position [268, 0]
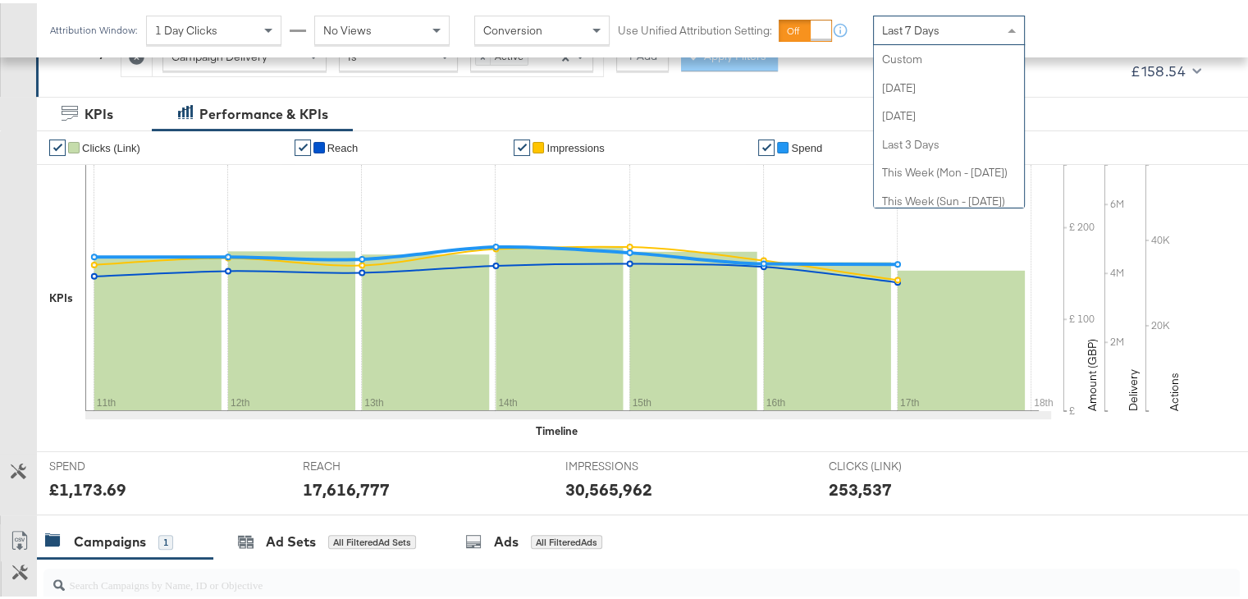
click at [916, 24] on span "Last 7 Days" at bounding box center [910, 27] width 57 height 15
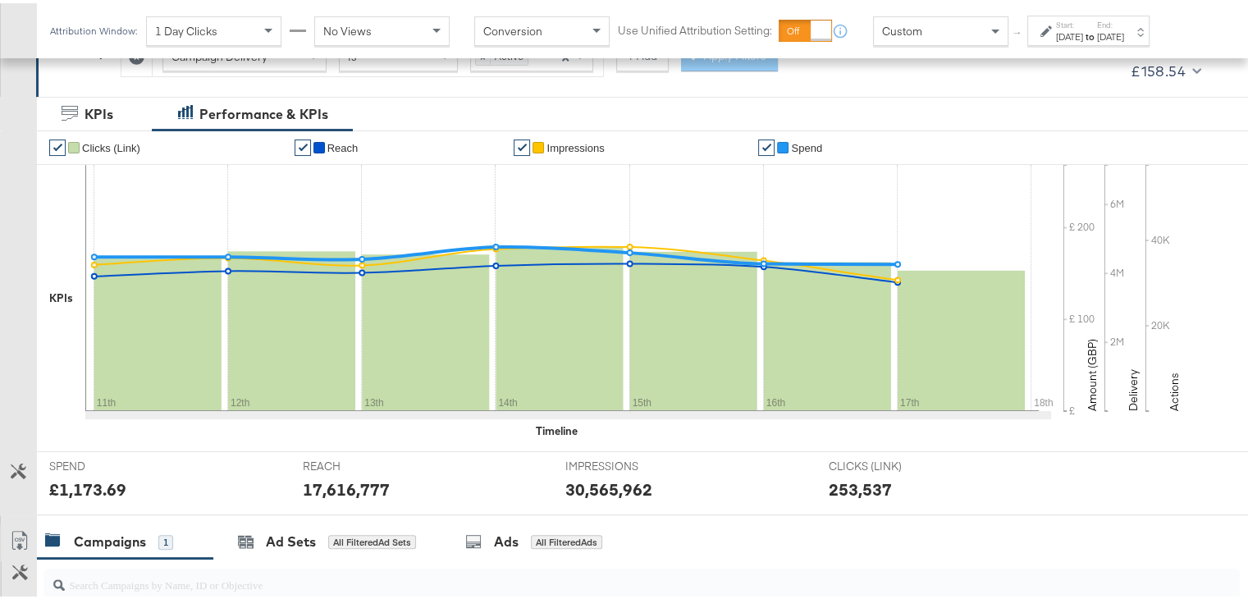
click at [1079, 38] on div "[DATE]" at bounding box center [1069, 33] width 27 height 13
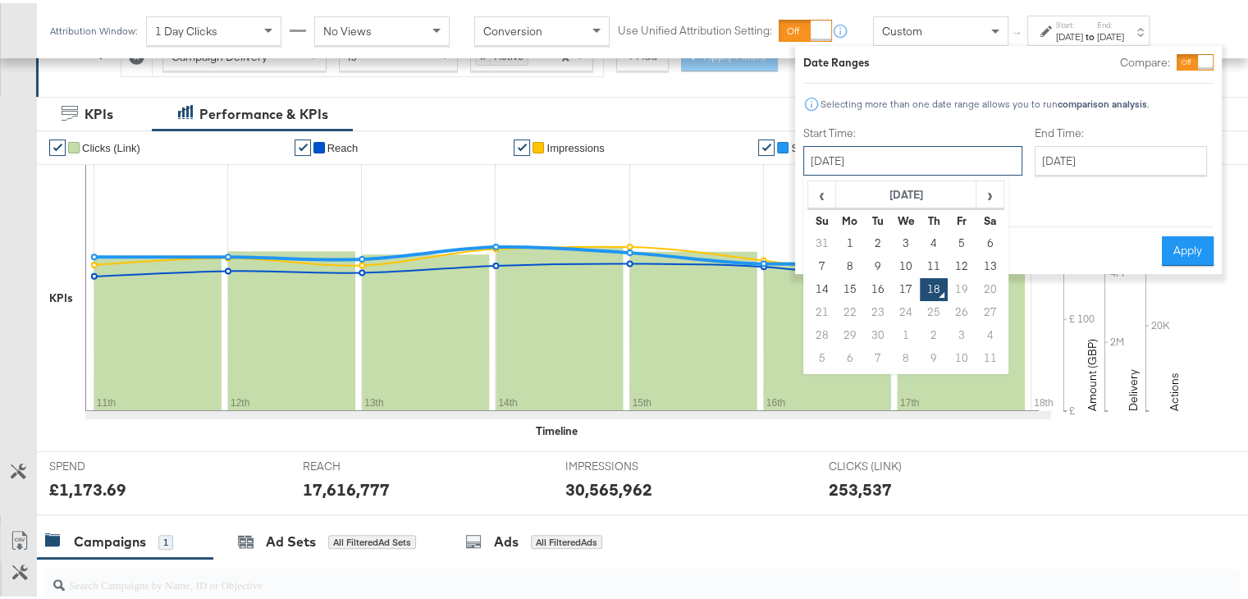
click at [910, 152] on input "[DATE]" at bounding box center [912, 158] width 219 height 30
click at [854, 240] on td "1" at bounding box center [850, 240] width 28 height 23
type input "September 1st 2025"
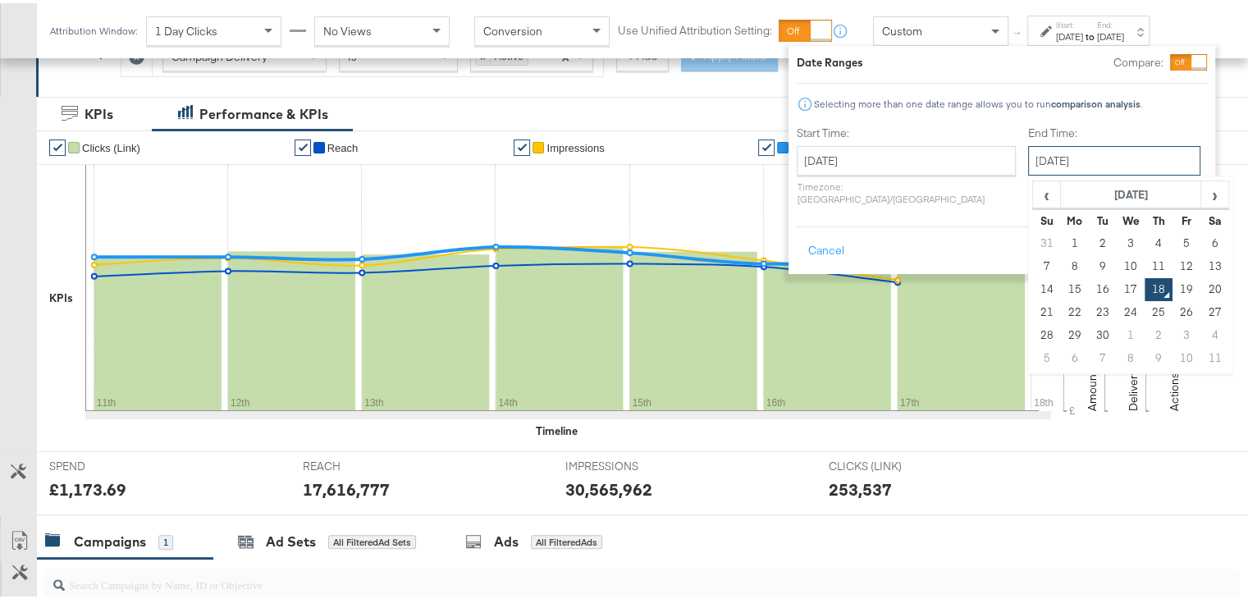
click at [1048, 159] on input "[DATE]" at bounding box center [1114, 158] width 172 height 30
click at [1117, 287] on td "17" at bounding box center [1131, 286] width 28 height 23
type input "[DATE]"
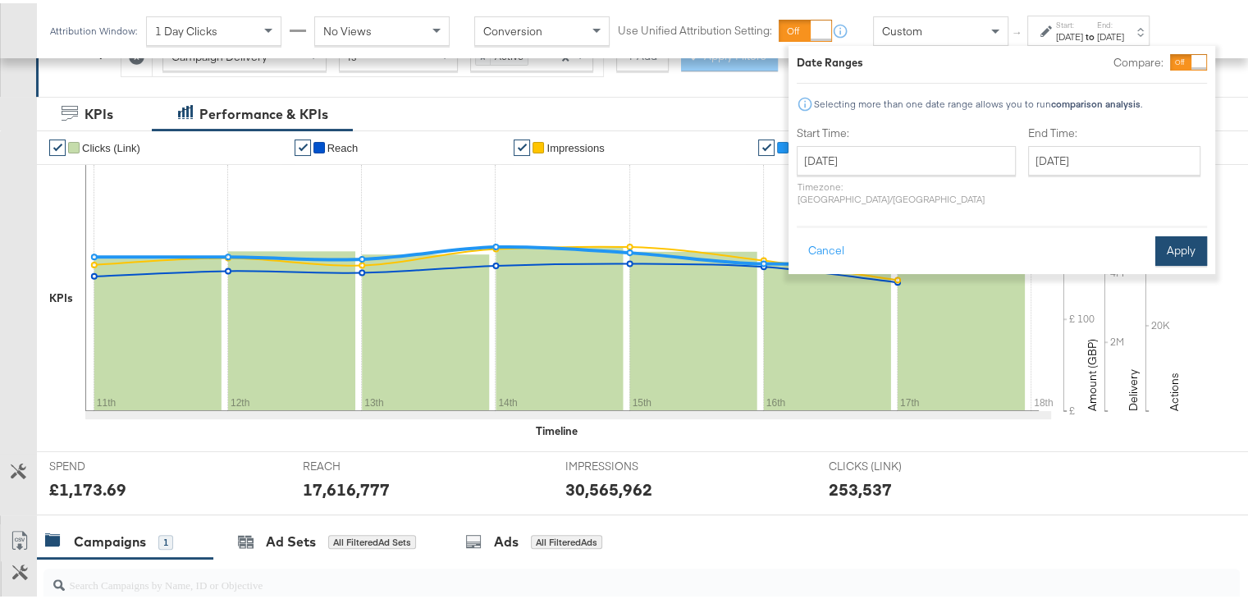
click at [1182, 233] on button "Apply" at bounding box center [1181, 248] width 52 height 30
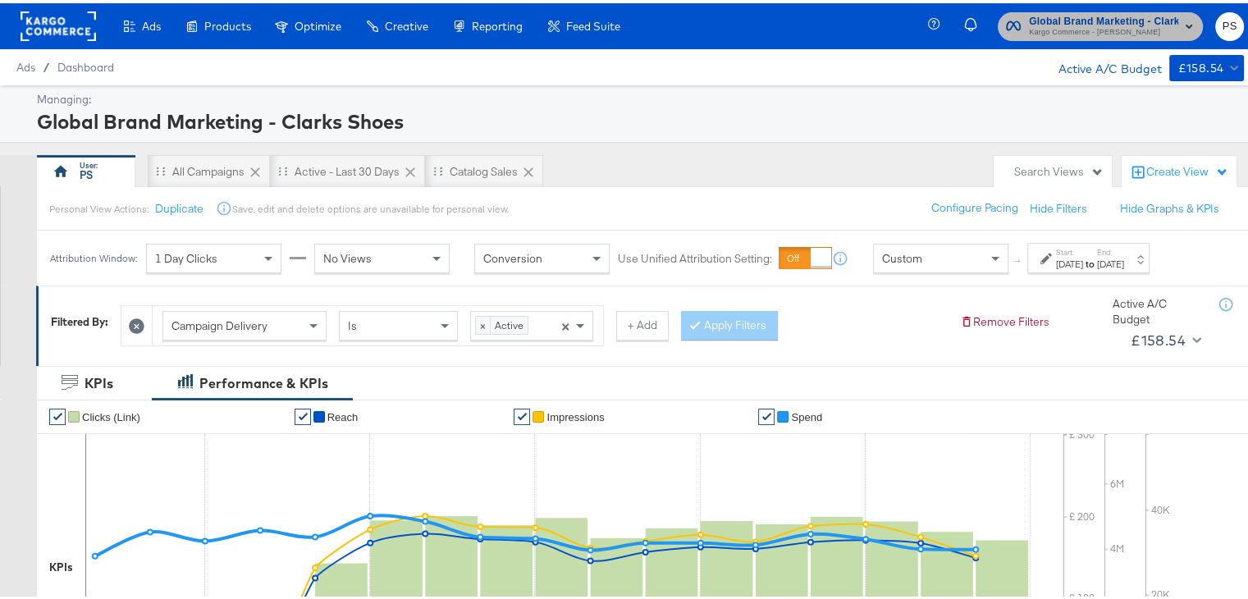
click at [1076, 25] on span "Kargo Commerce - [PERSON_NAME]" at bounding box center [1103, 29] width 149 height 13
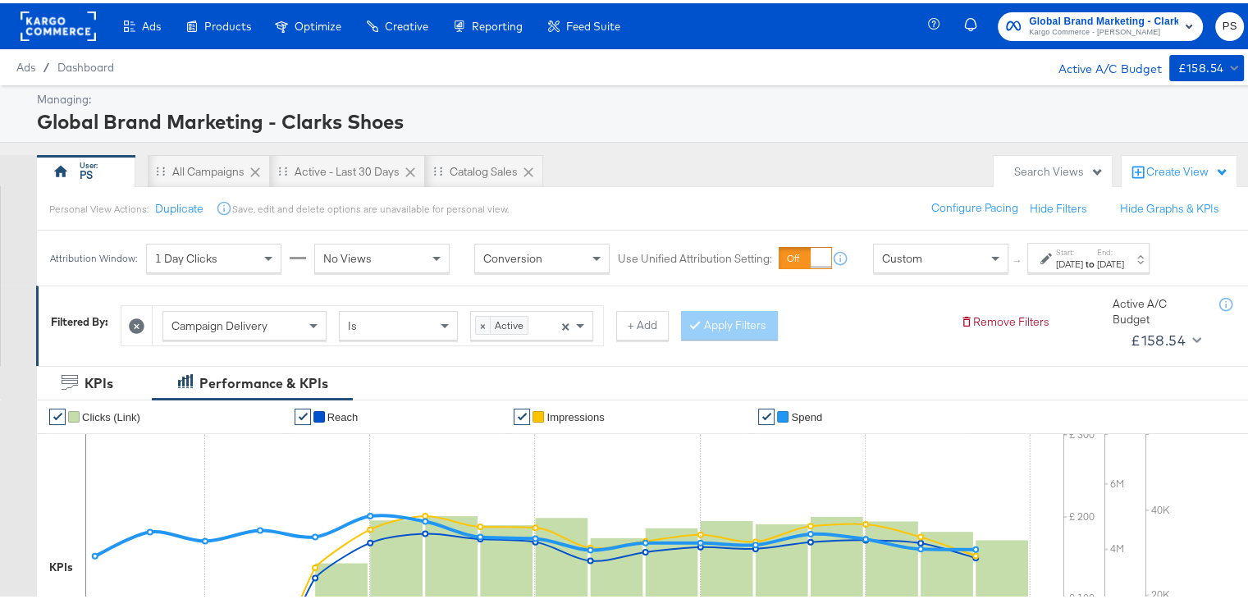
click at [1165, 161] on div "Create View" at bounding box center [1187, 169] width 82 height 16
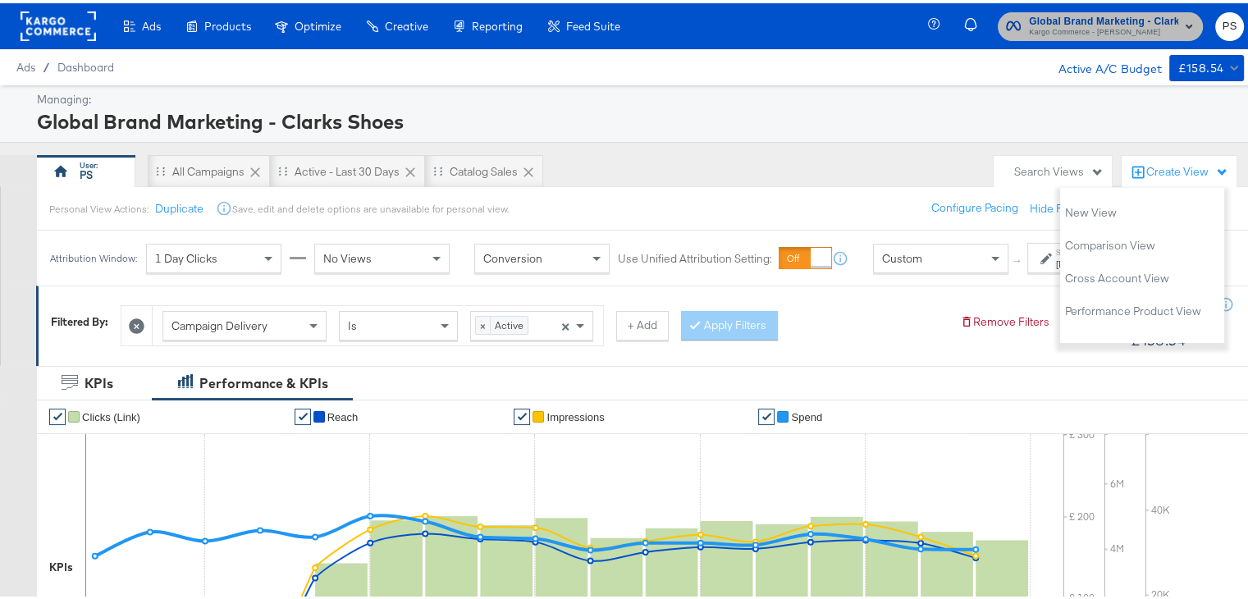
click at [1067, 21] on span "Global Brand Marketing - Clarks Shoes" at bounding box center [1103, 18] width 149 height 17
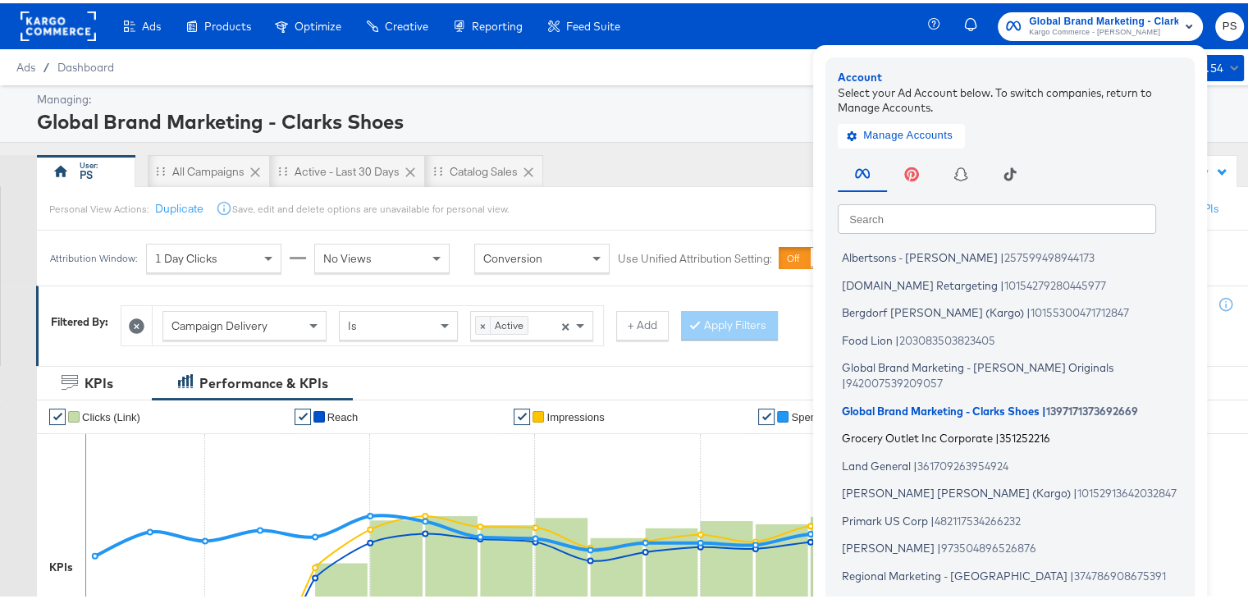
scroll to position [71, 0]
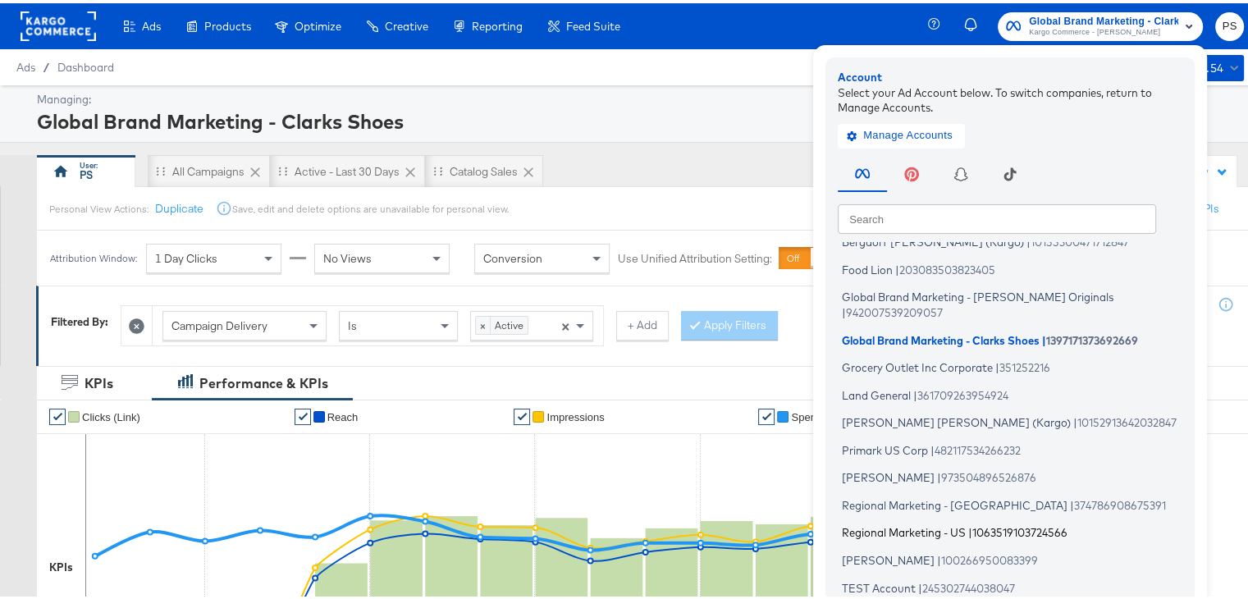
click at [902, 523] on span "Regional Marketing - US" at bounding box center [904, 529] width 124 height 13
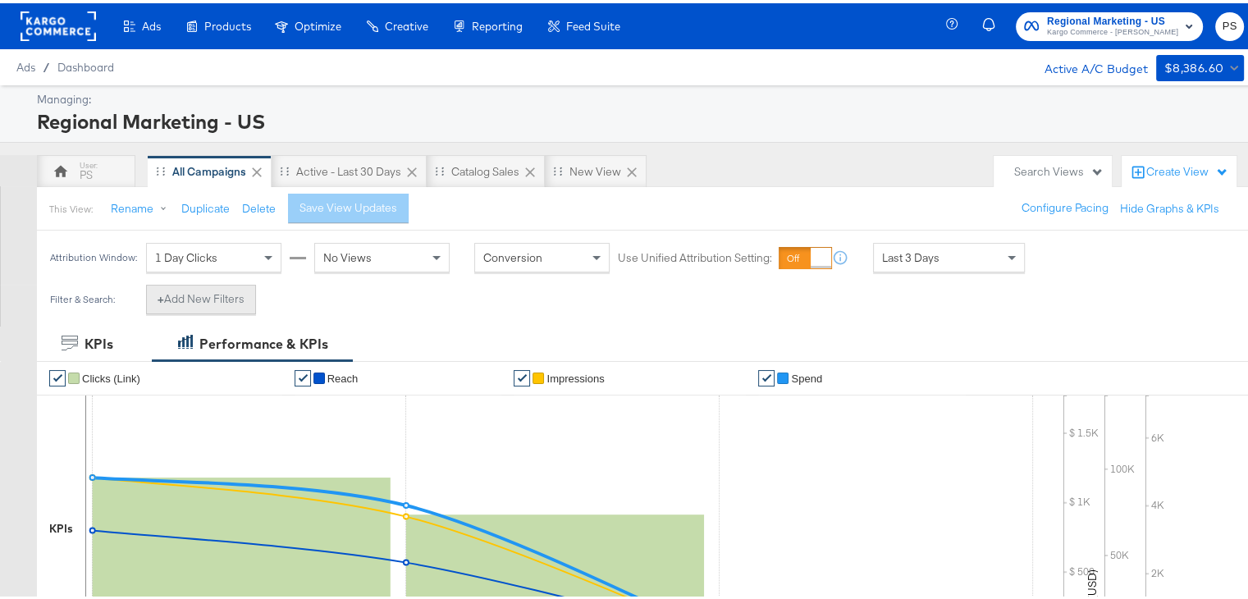
click at [220, 290] on button "+ Add New Filters" at bounding box center [201, 296] width 110 height 30
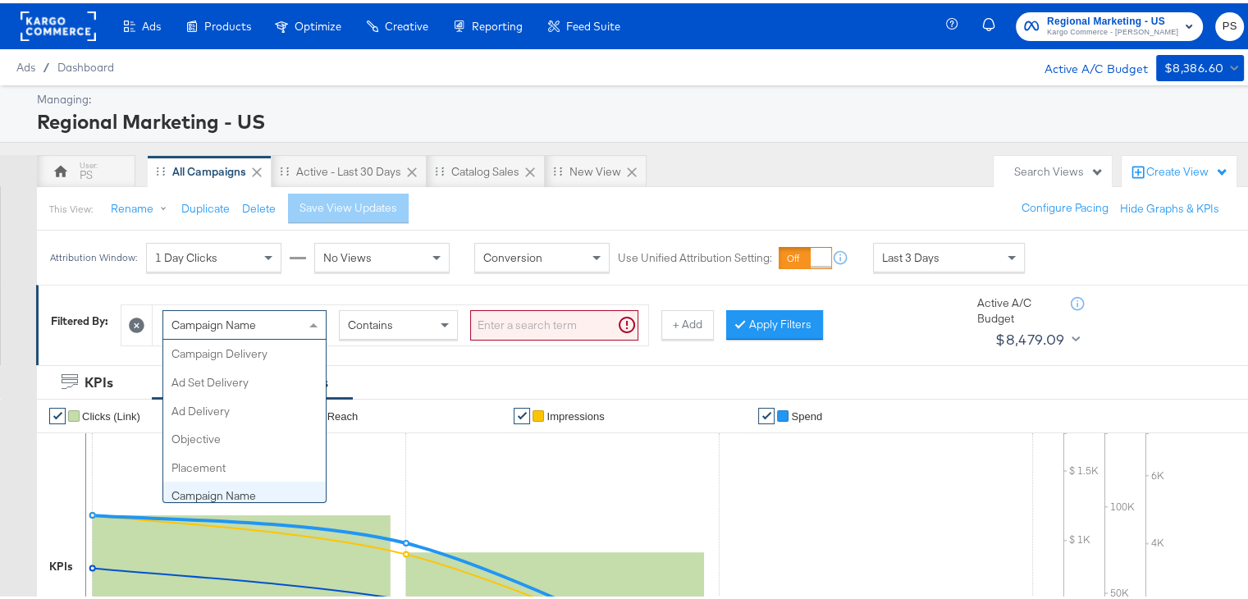
click at [286, 319] on div "Campaign Name" at bounding box center [244, 322] width 162 height 28
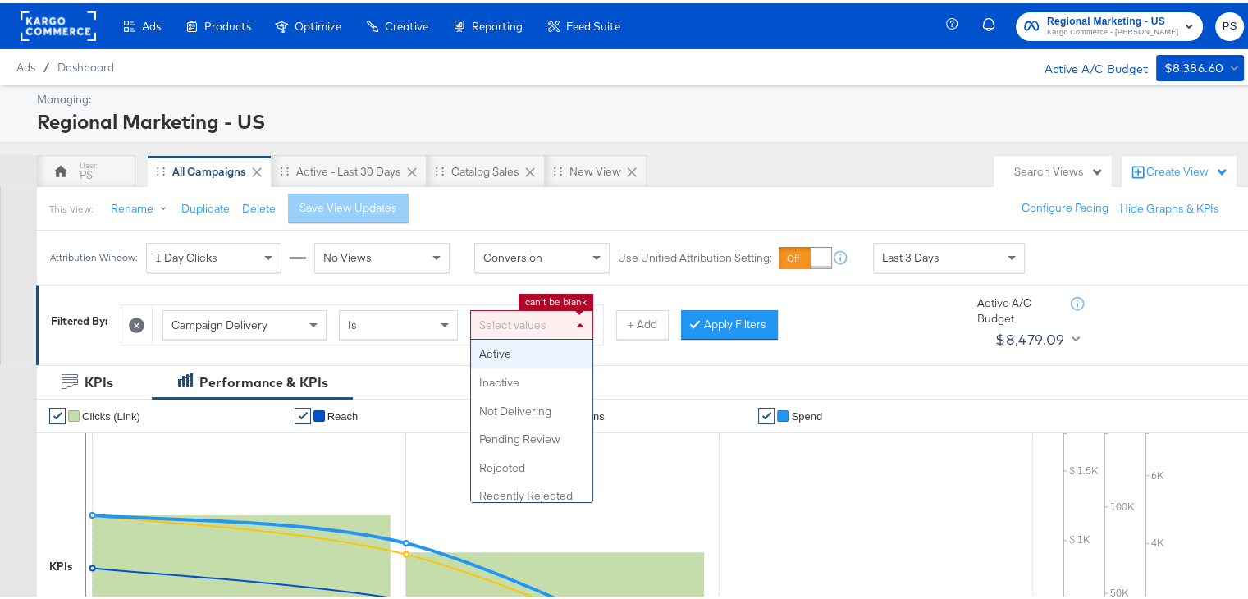
click at [520, 318] on div "Select values" at bounding box center [531, 322] width 121 height 28
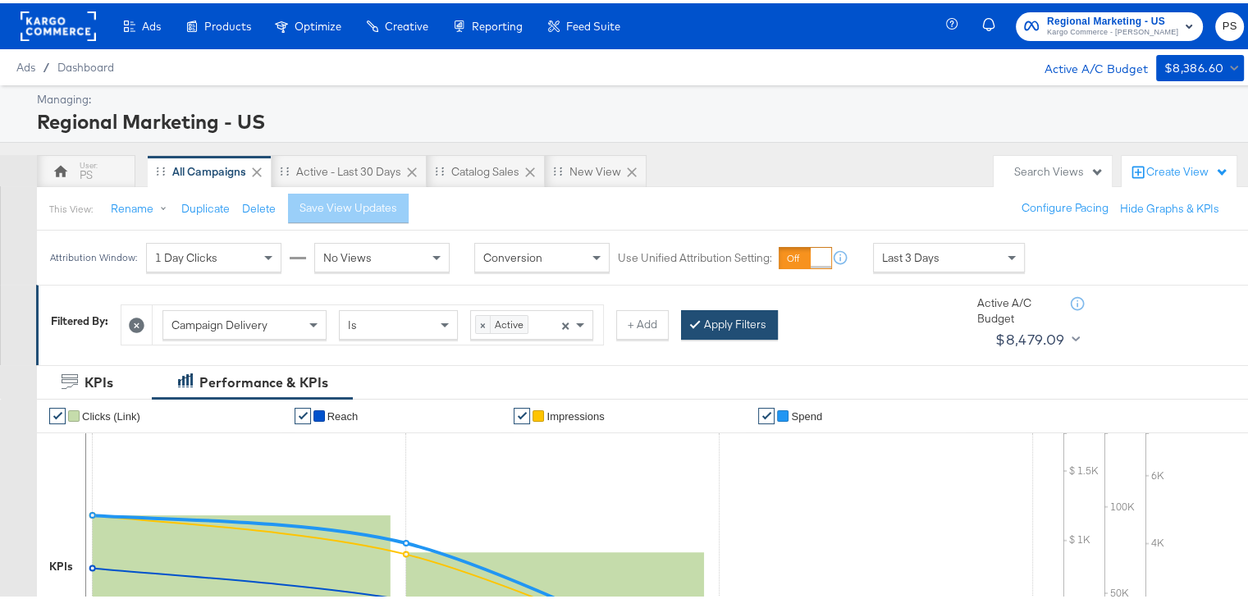
click at [761, 327] on button "Apply Filters" at bounding box center [729, 322] width 97 height 30
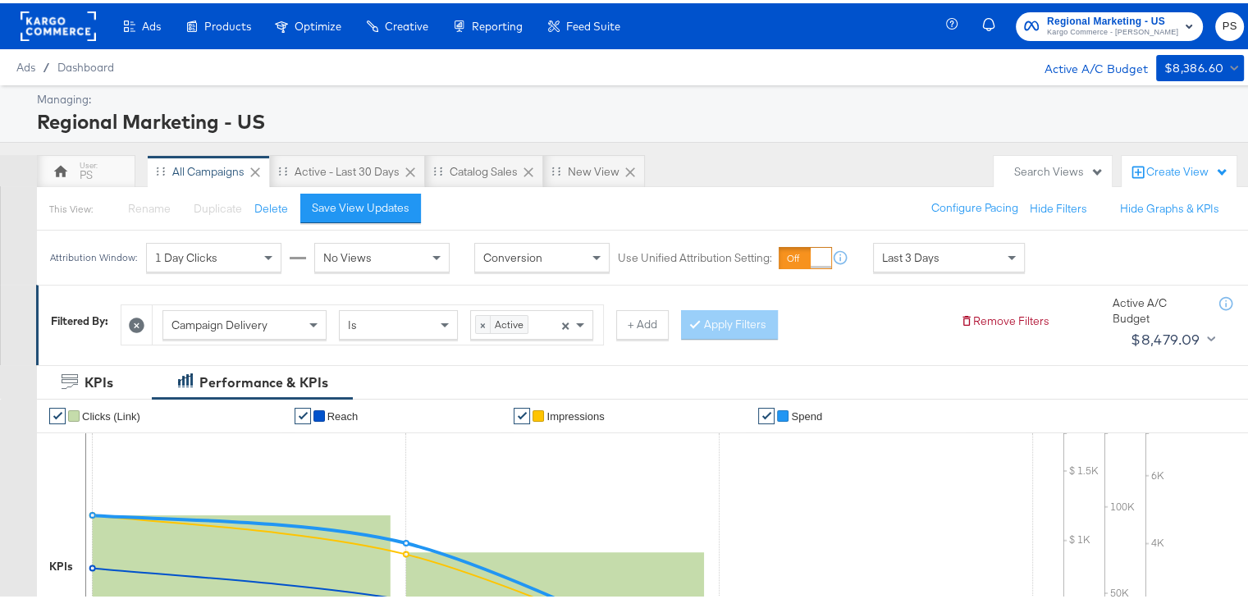
click at [933, 258] on span "Last 3 Days" at bounding box center [910, 254] width 57 height 15
click at [1097, 259] on strong "to" at bounding box center [1090, 260] width 14 height 12
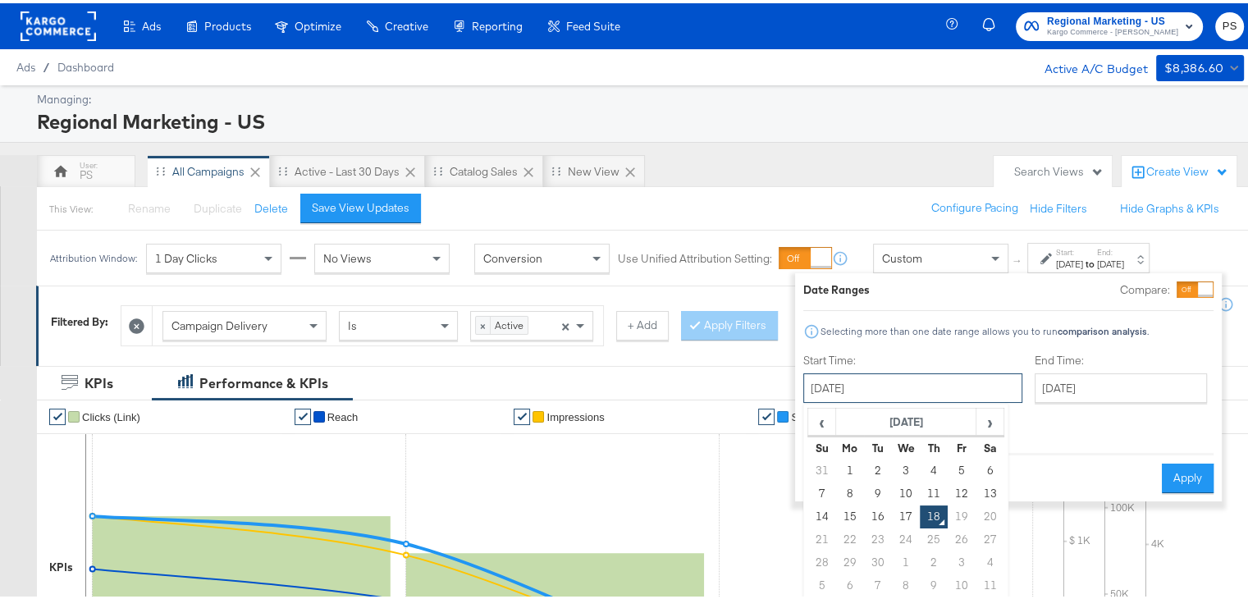
click at [853, 396] on input "[DATE]" at bounding box center [912, 385] width 219 height 30
click at [818, 423] on span "‹" at bounding box center [821, 418] width 25 height 25
click at [814, 559] on td "24" at bounding box center [822, 559] width 28 height 23
type input "[DATE]"
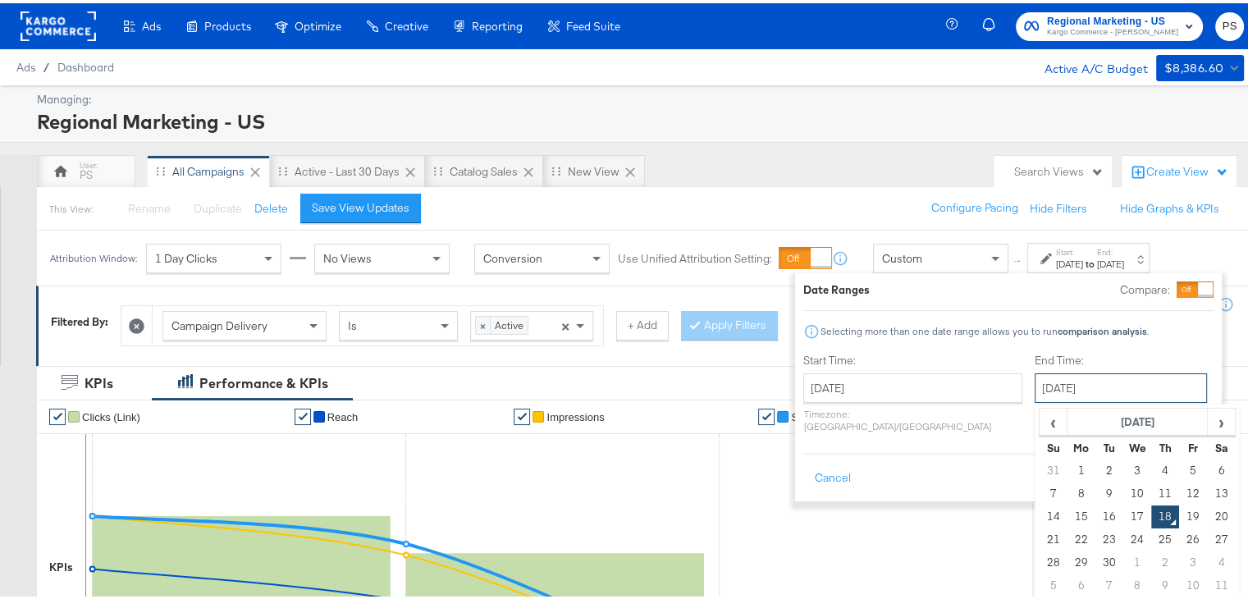
click at [1035, 378] on input "[DATE]" at bounding box center [1121, 385] width 172 height 30
click at [1209, 417] on span "›" at bounding box center [1221, 418] width 25 height 25
click at [1040, 425] on span "‹" at bounding box center [1052, 418] width 25 height 25
click at [1123, 515] on td "17" at bounding box center [1137, 513] width 28 height 23
type input "[DATE]"
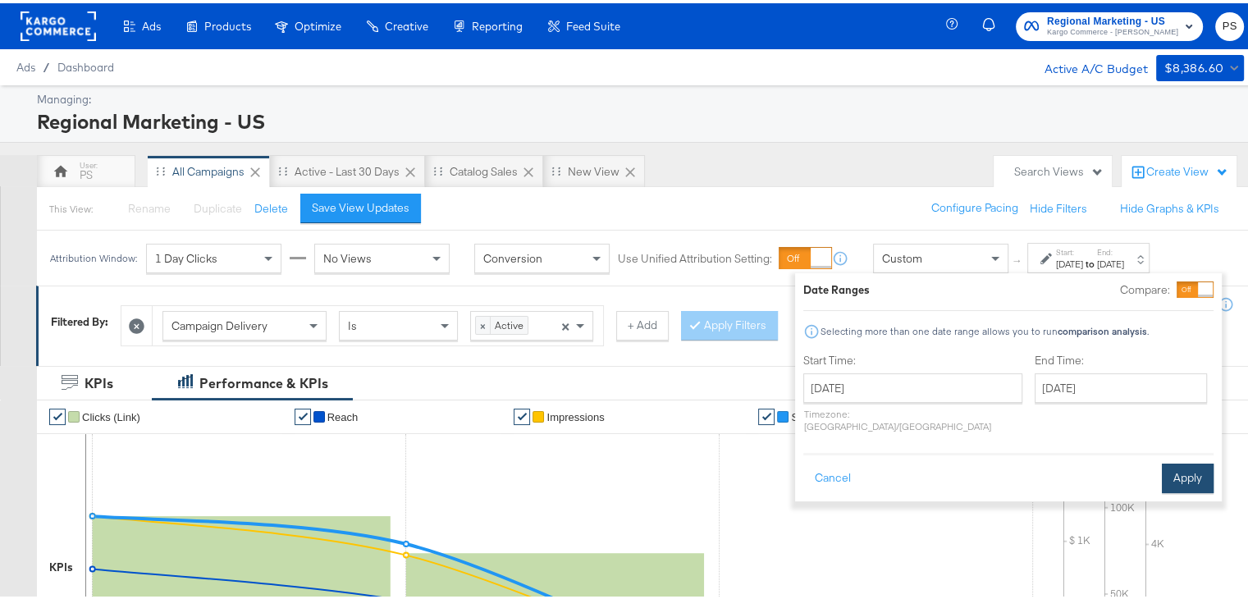
click at [1178, 461] on button "Apply" at bounding box center [1188, 475] width 52 height 30
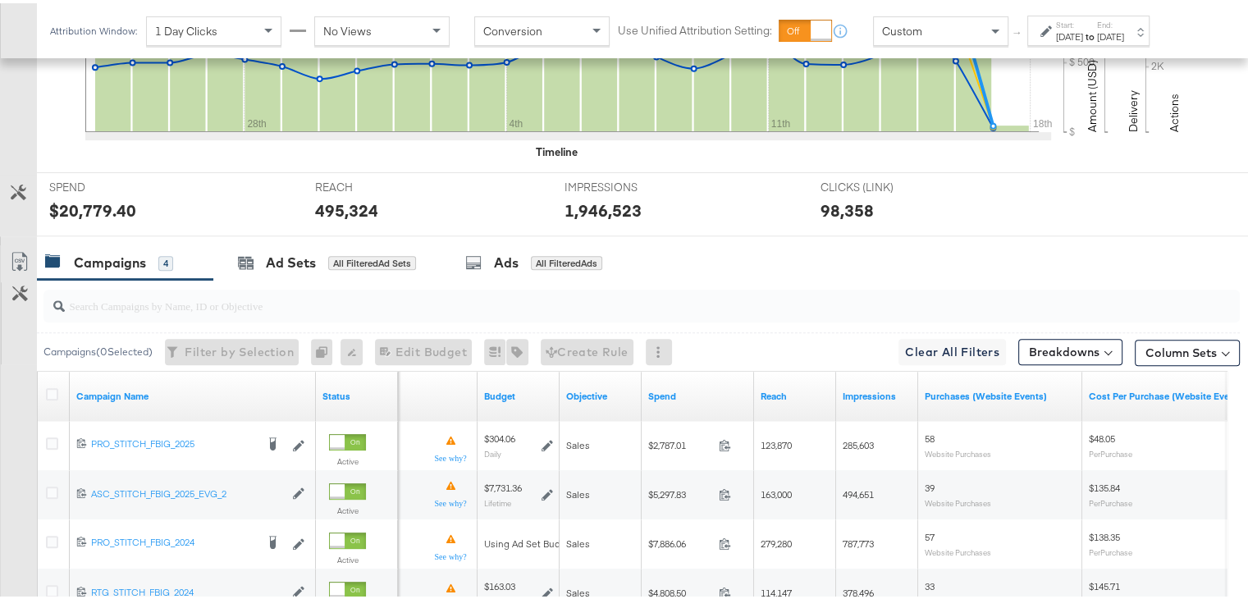
scroll to position [545, 0]
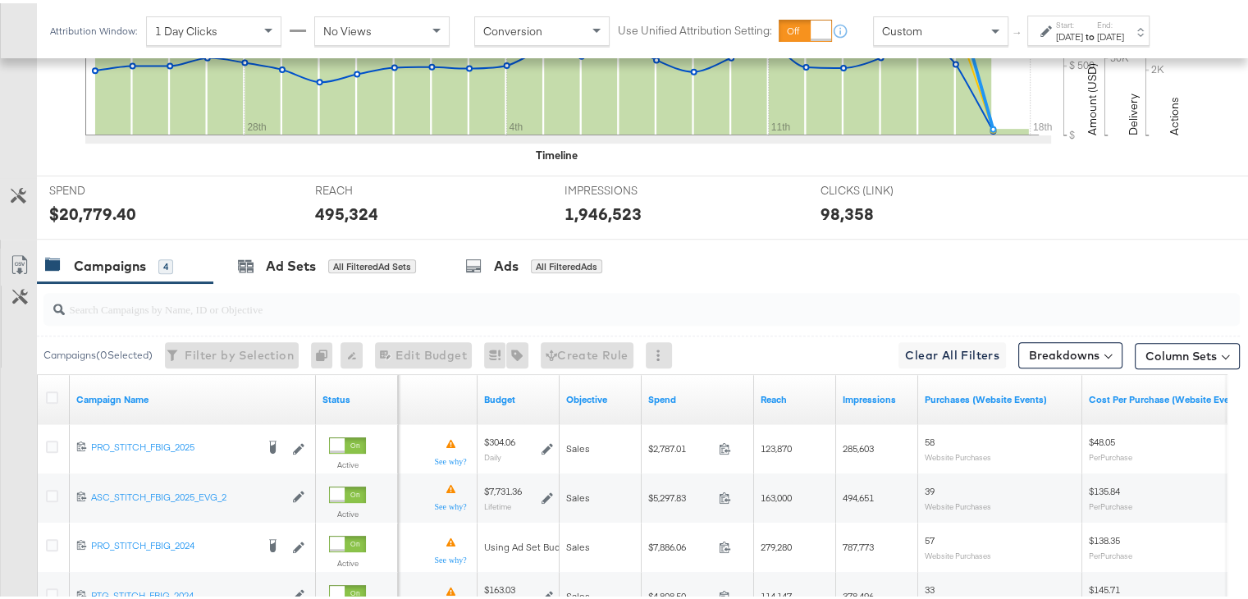
click at [1077, 33] on div "[DATE]" at bounding box center [1069, 33] width 27 height 13
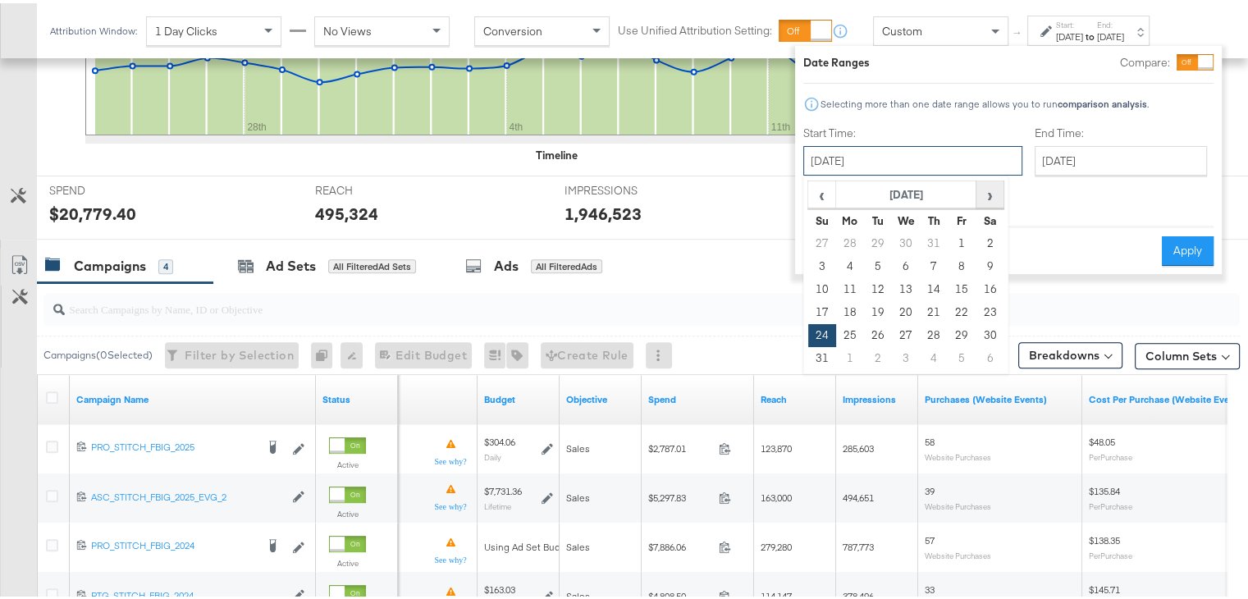
drag, startPoint x: 907, startPoint y: 168, endPoint x: 988, endPoint y: 198, distance: 85.7
click at [988, 172] on div "August 24th 2025 ‹ August 2025 › Su Mo Tu We Th Fr Sa 27 28 29 30 31 1 2 3 4 5 …" at bounding box center [912, 158] width 219 height 30
click at [988, 198] on span "›" at bounding box center [989, 191] width 25 height 25
click at [911, 291] on td "17" at bounding box center [906, 286] width 28 height 23
type input "[DATE]"
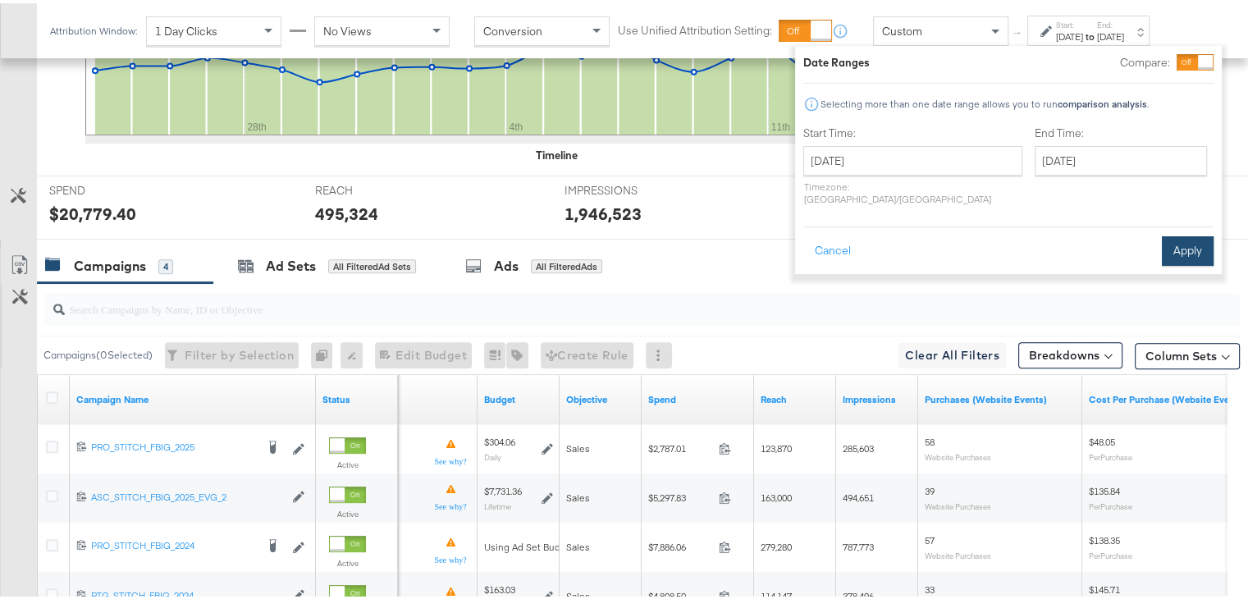
click at [1189, 233] on button "Apply" at bounding box center [1188, 248] width 52 height 30
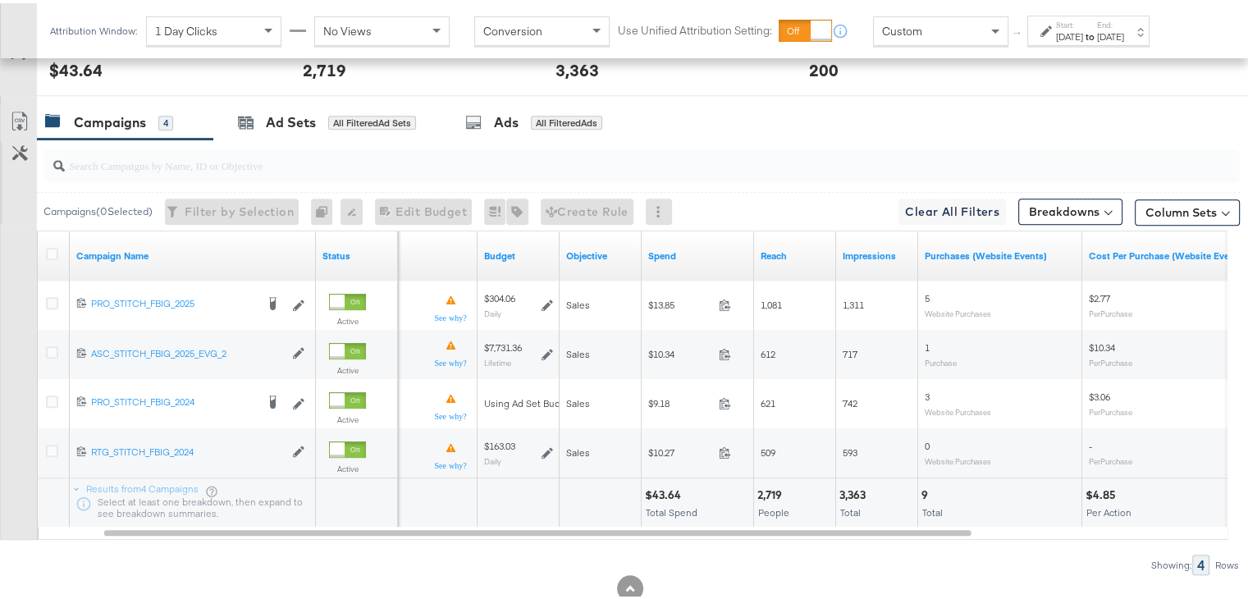
scroll to position [689, 0]
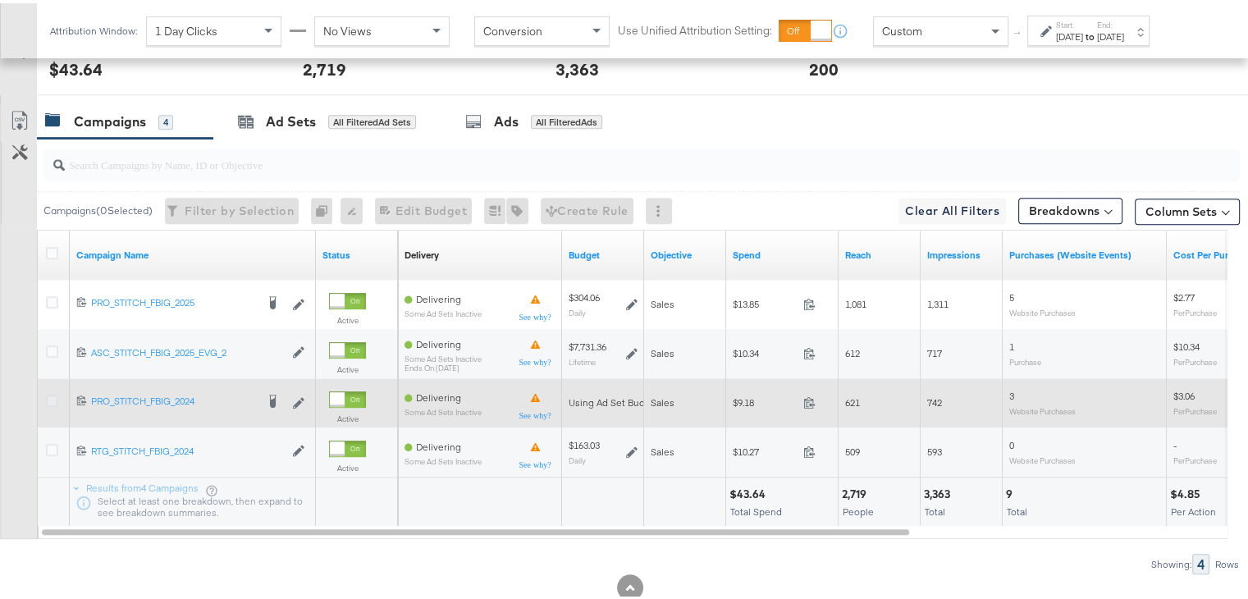
click at [48, 393] on icon at bounding box center [52, 397] width 12 height 12
click at [0, 0] on input "checkbox" at bounding box center [0, 0] width 0 height 0
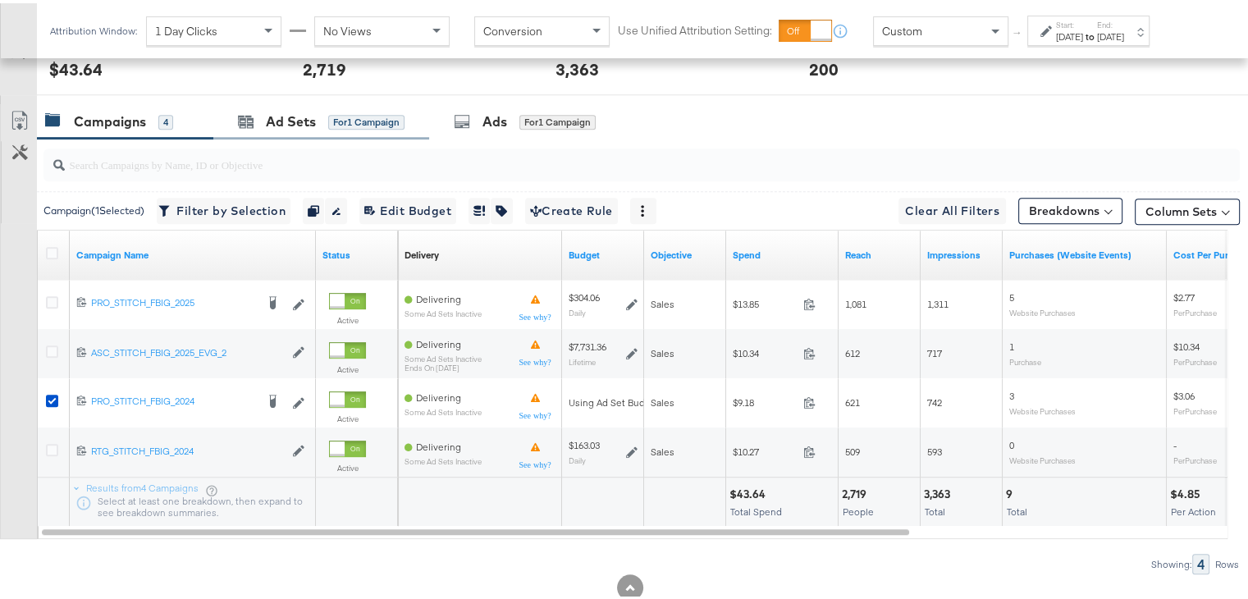
click at [278, 127] on div "Ad Sets for 1 Campaign" at bounding box center [321, 118] width 216 height 35
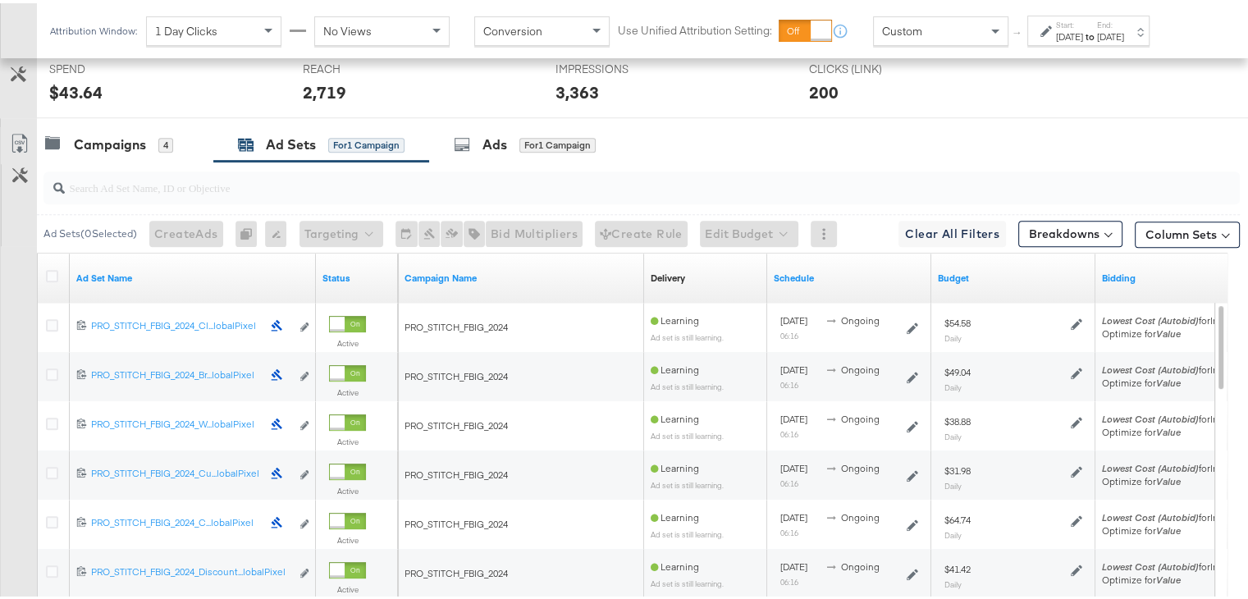
scroll to position [665, 0]
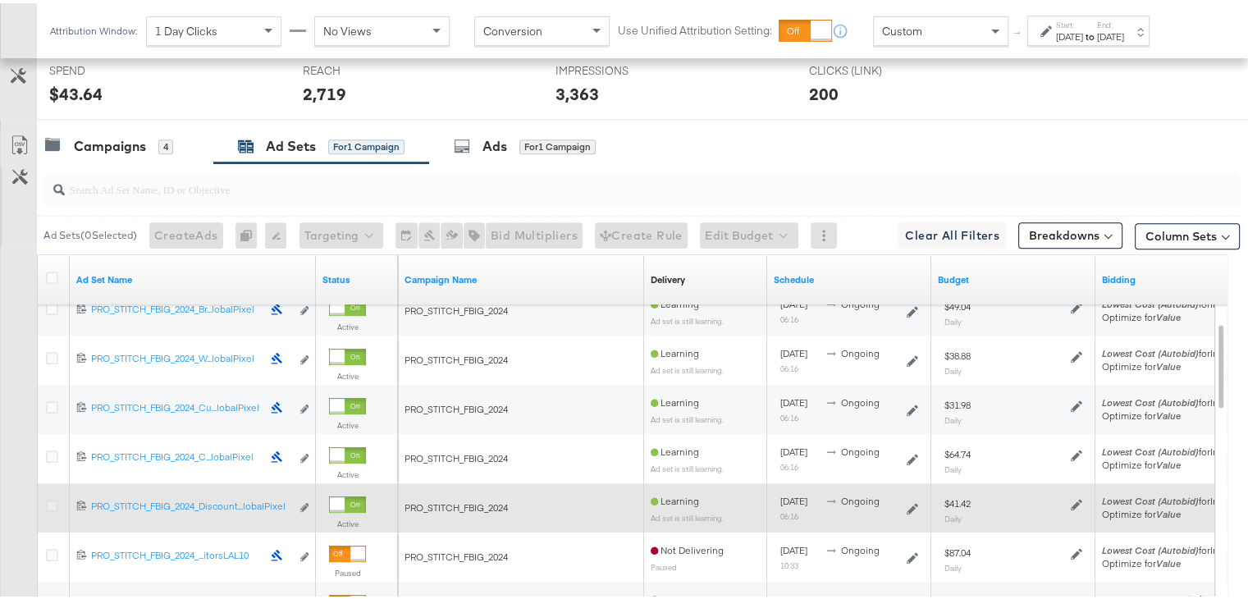
click at [53, 501] on icon at bounding box center [52, 502] width 12 height 12
click at [0, 0] on input "checkbox" at bounding box center [0, 0] width 0 height 0
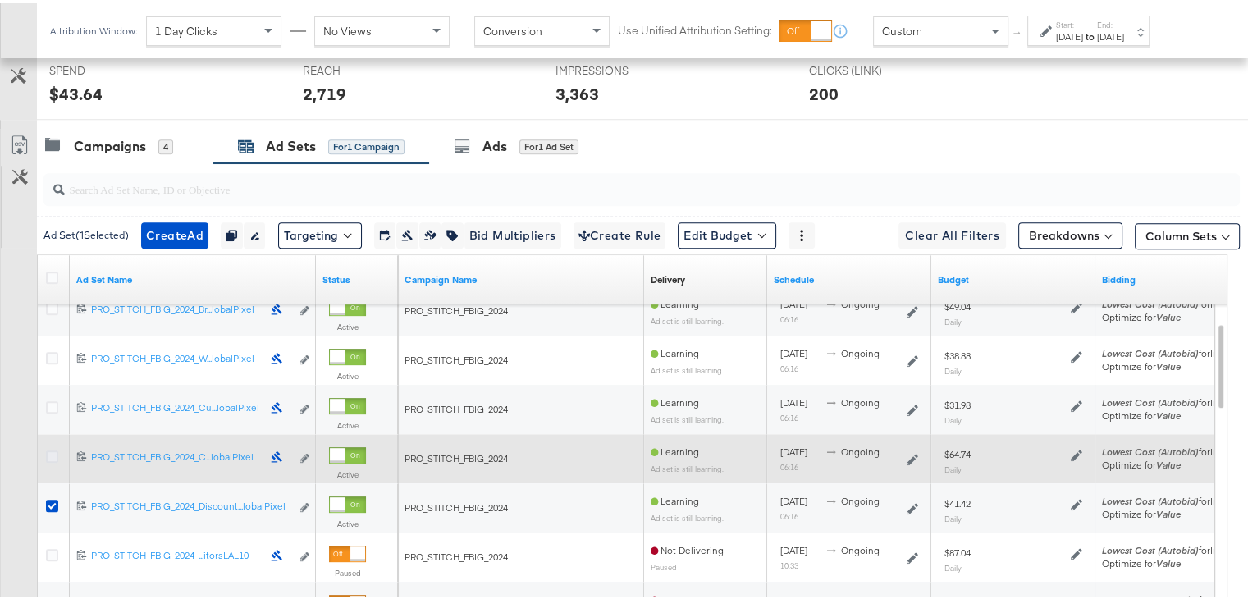
click at [51, 454] on icon at bounding box center [52, 453] width 12 height 12
click at [0, 0] on input "checkbox" at bounding box center [0, 0] width 0 height 0
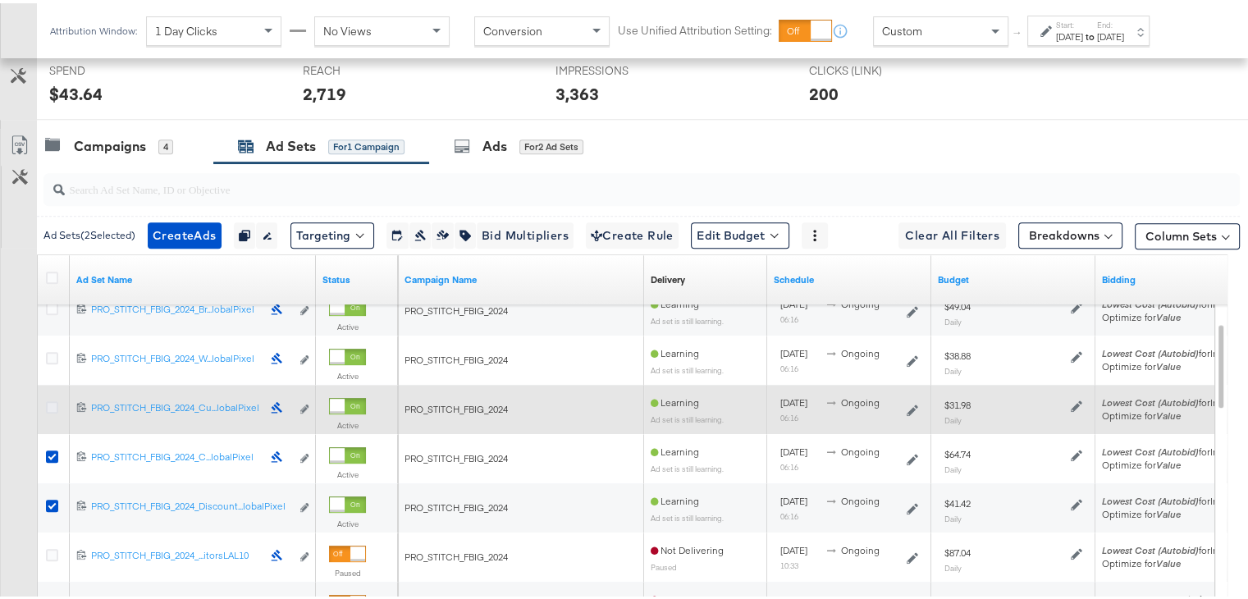
click at [53, 404] on icon at bounding box center [52, 404] width 12 height 12
click at [0, 0] on input "checkbox" at bounding box center [0, 0] width 0 height 0
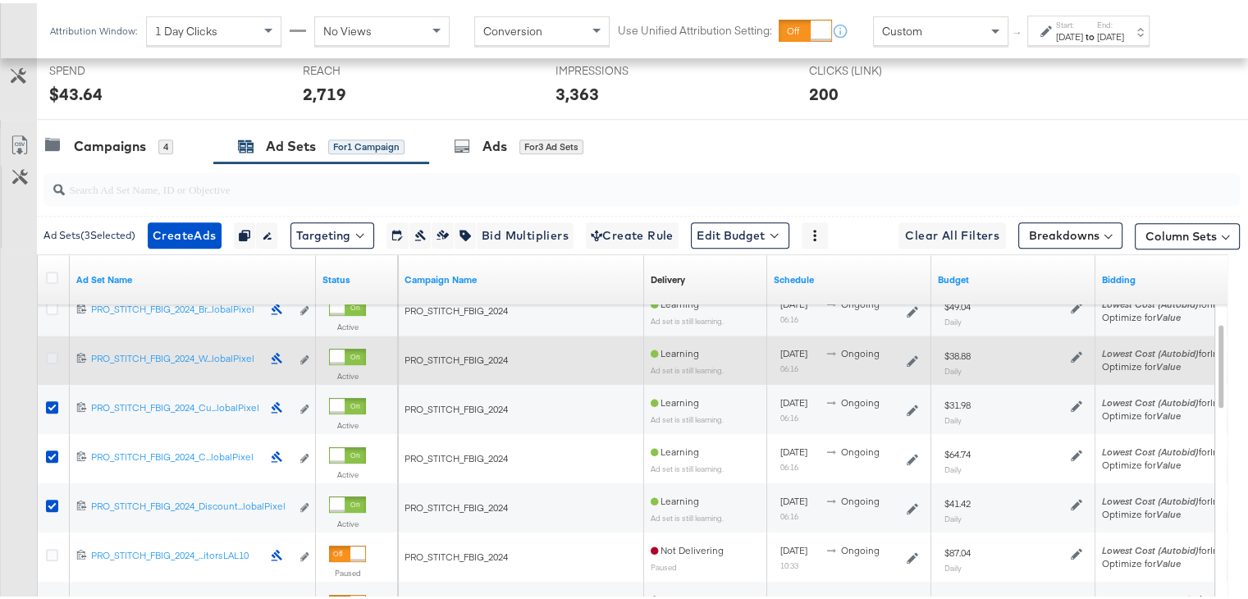
click at [53, 349] on icon at bounding box center [52, 355] width 12 height 12
click at [0, 0] on input "checkbox" at bounding box center [0, 0] width 0 height 0
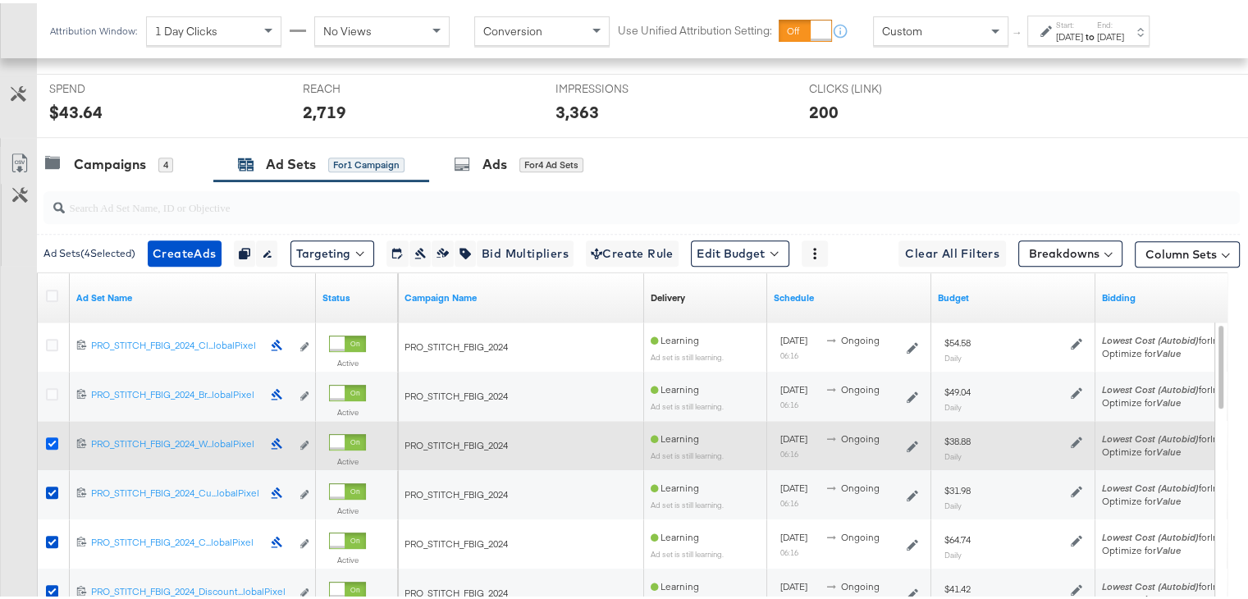
scroll to position [643, 0]
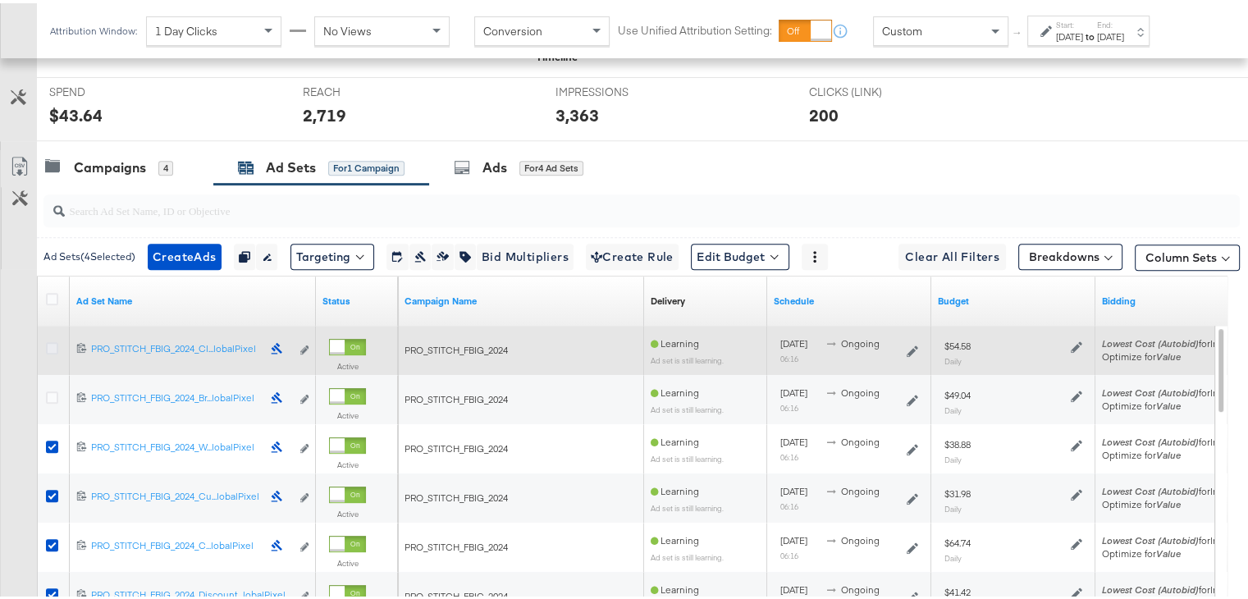
click at [53, 339] on icon at bounding box center [52, 345] width 12 height 12
click at [0, 0] on input "checkbox" at bounding box center [0, 0] width 0 height 0
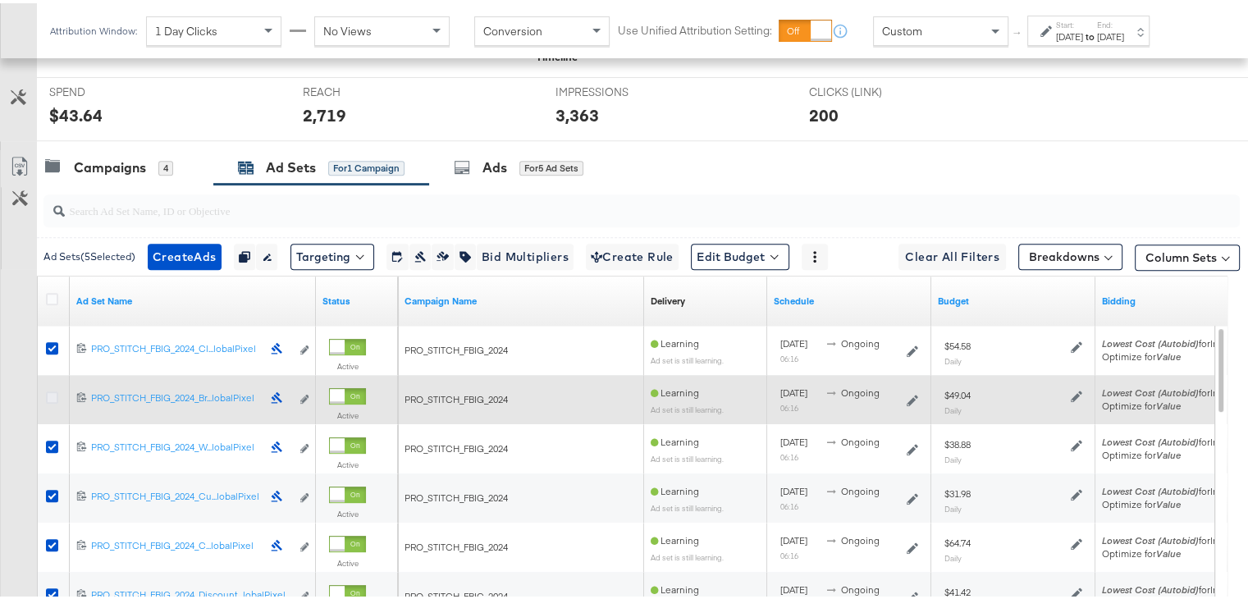
click at [49, 391] on icon at bounding box center [52, 394] width 12 height 12
click at [0, 0] on input "checkbox" at bounding box center [0, 0] width 0 height 0
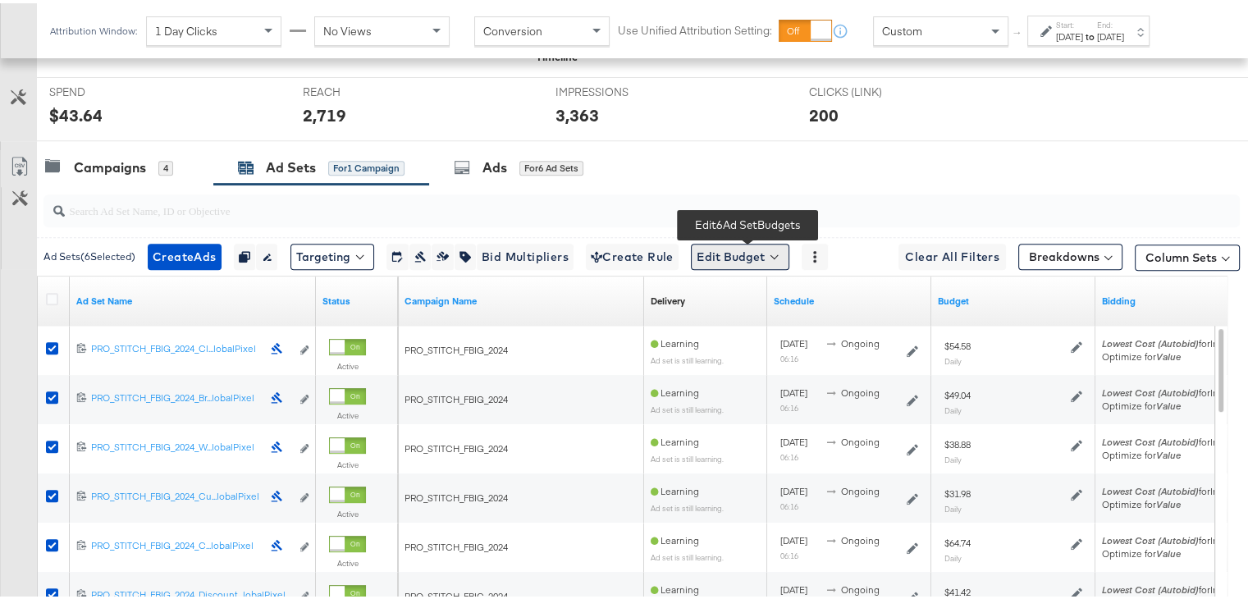
click at [768, 257] on button "Edit Budget" at bounding box center [740, 253] width 98 height 26
click at [779, 298] on span "Edit Ad Set Budget" at bounding box center [745, 296] width 94 height 21
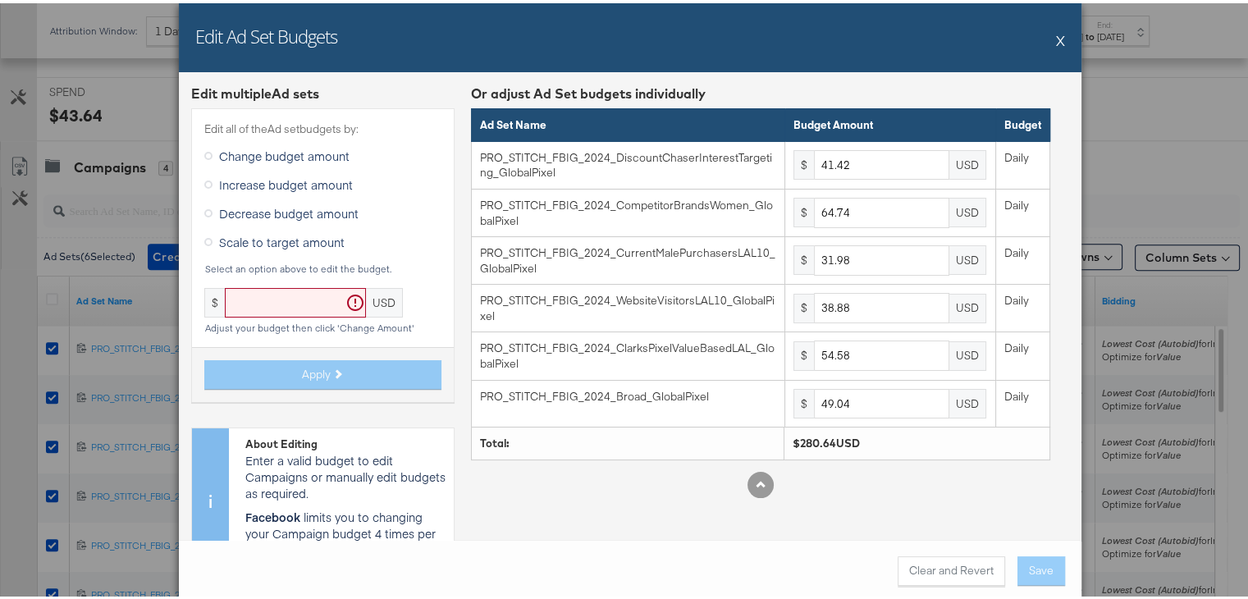
click at [1054, 37] on div "Edit Ad Set Budgets X" at bounding box center [630, 34] width 903 height 69
click at [1056, 37] on button "X" at bounding box center [1060, 37] width 9 height 33
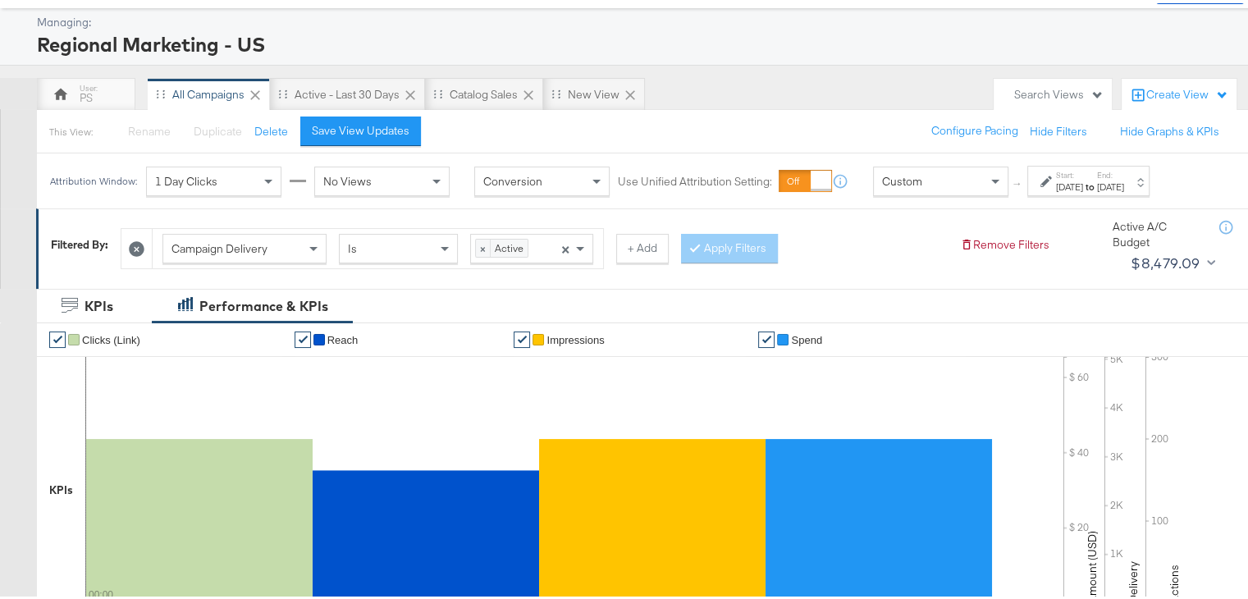
scroll to position [0, 0]
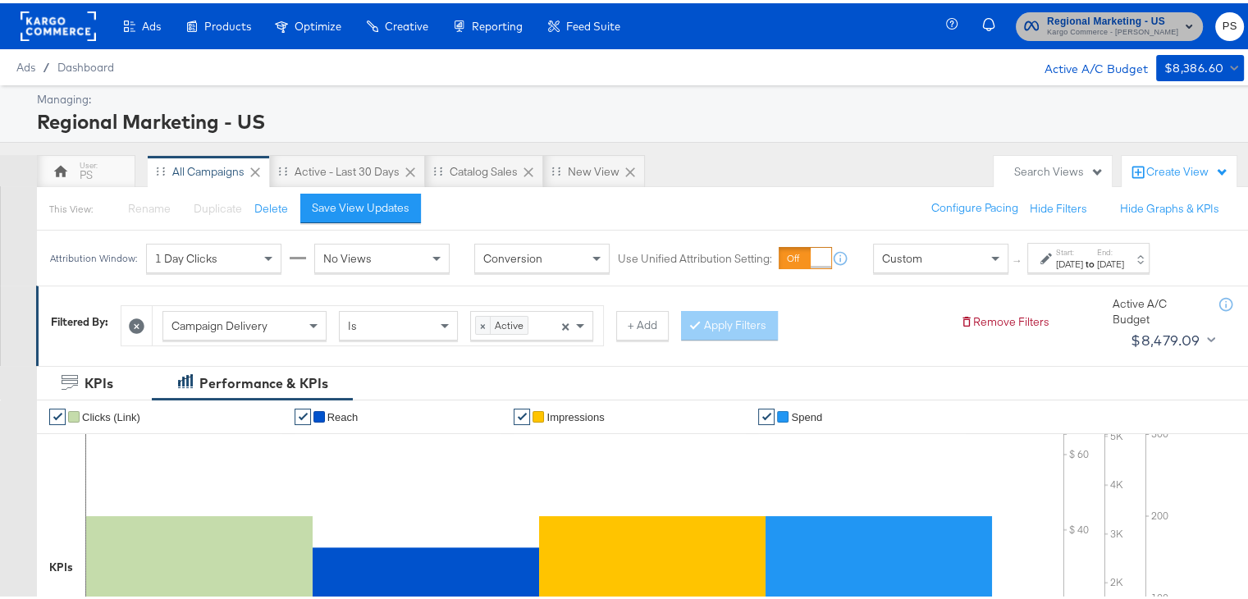
click at [1121, 26] on span "Kargo Commerce - [PERSON_NAME]" at bounding box center [1112, 29] width 131 height 13
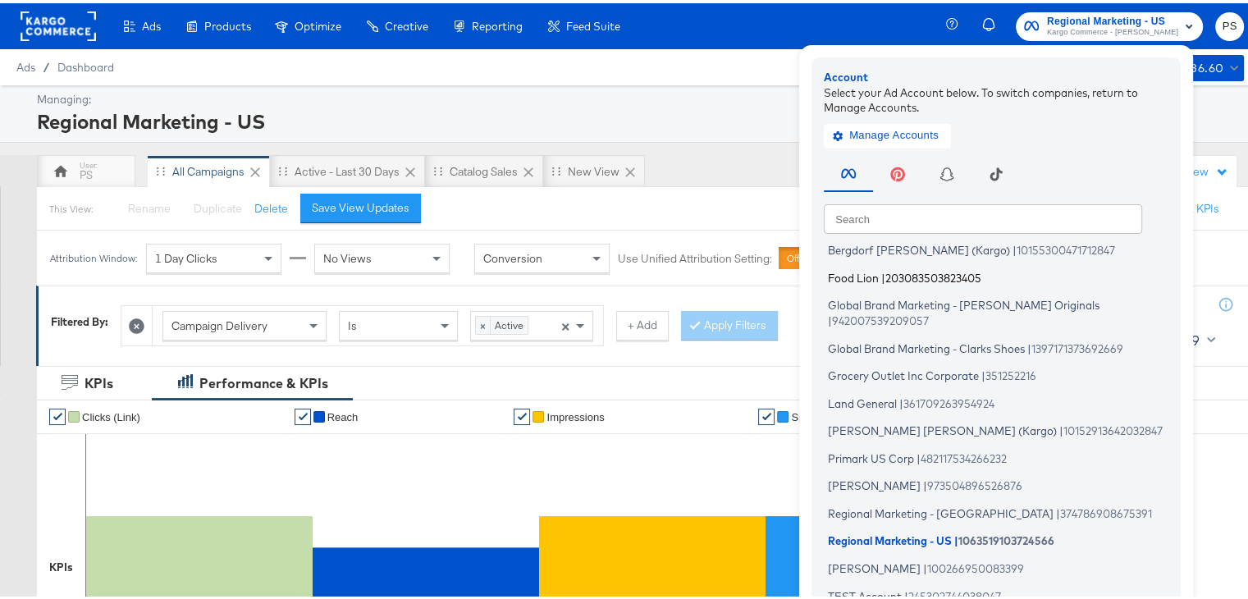
scroll to position [71, 0]
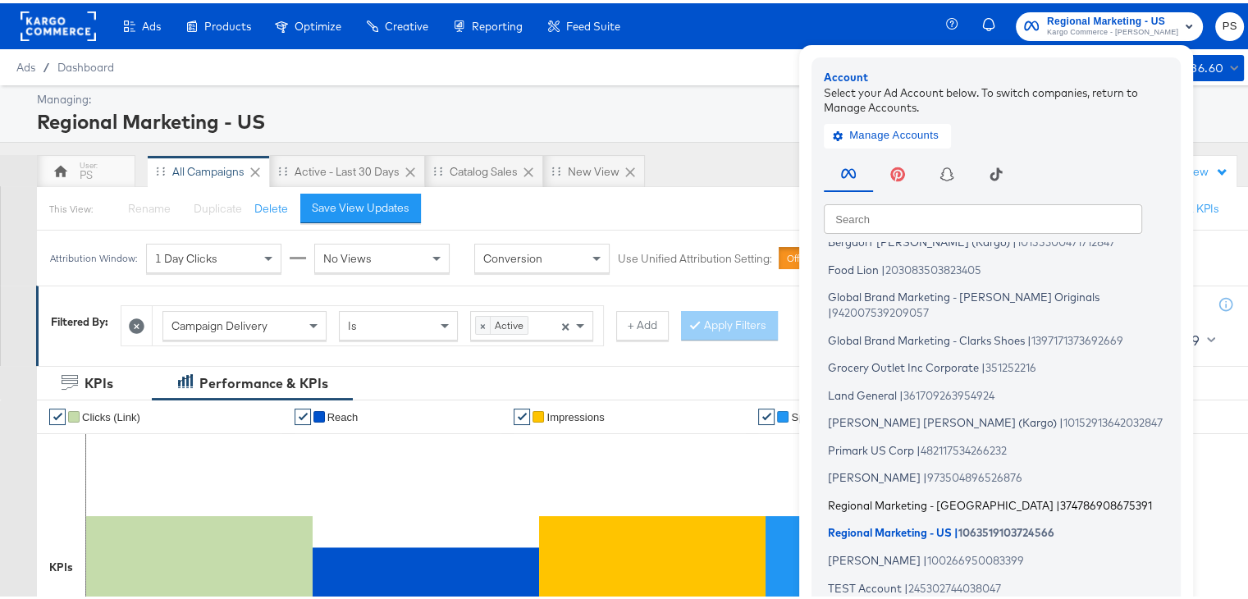
click at [891, 495] on span "Regional Marketing - [GEOGRAPHIC_DATA]" at bounding box center [941, 501] width 226 height 13
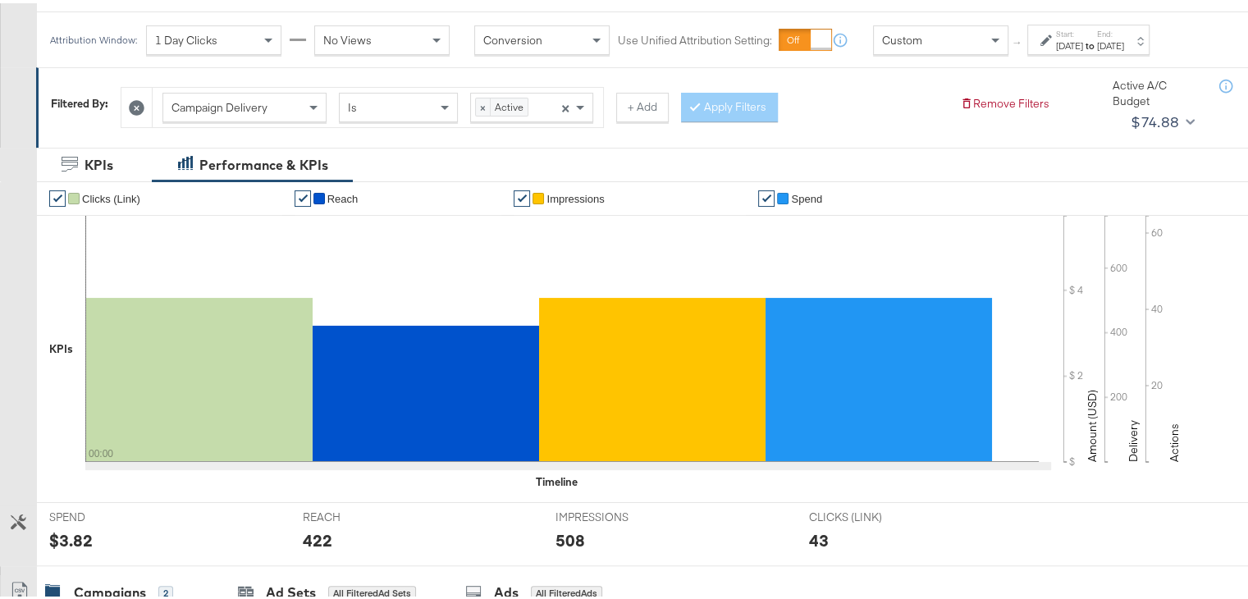
scroll to position [220, 0]
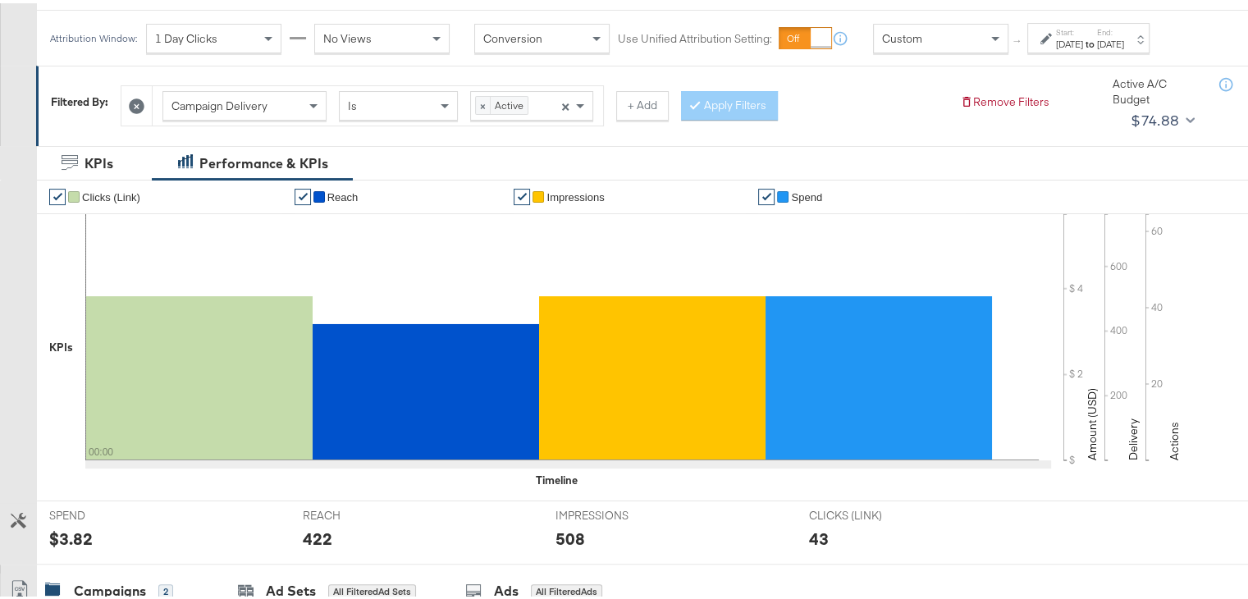
click at [1124, 45] on div "[DATE]" at bounding box center [1110, 40] width 27 height 13
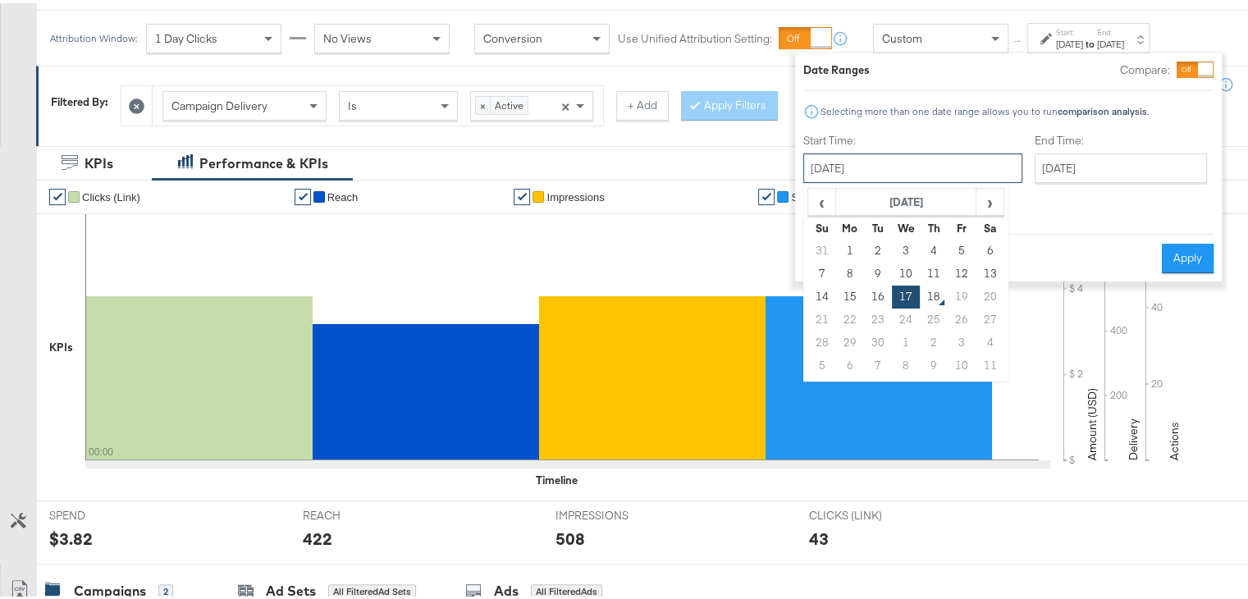
click at [857, 158] on input "[DATE]" at bounding box center [912, 165] width 219 height 30
click at [844, 248] on td "1" at bounding box center [850, 247] width 28 height 23
type input "[DATE]"
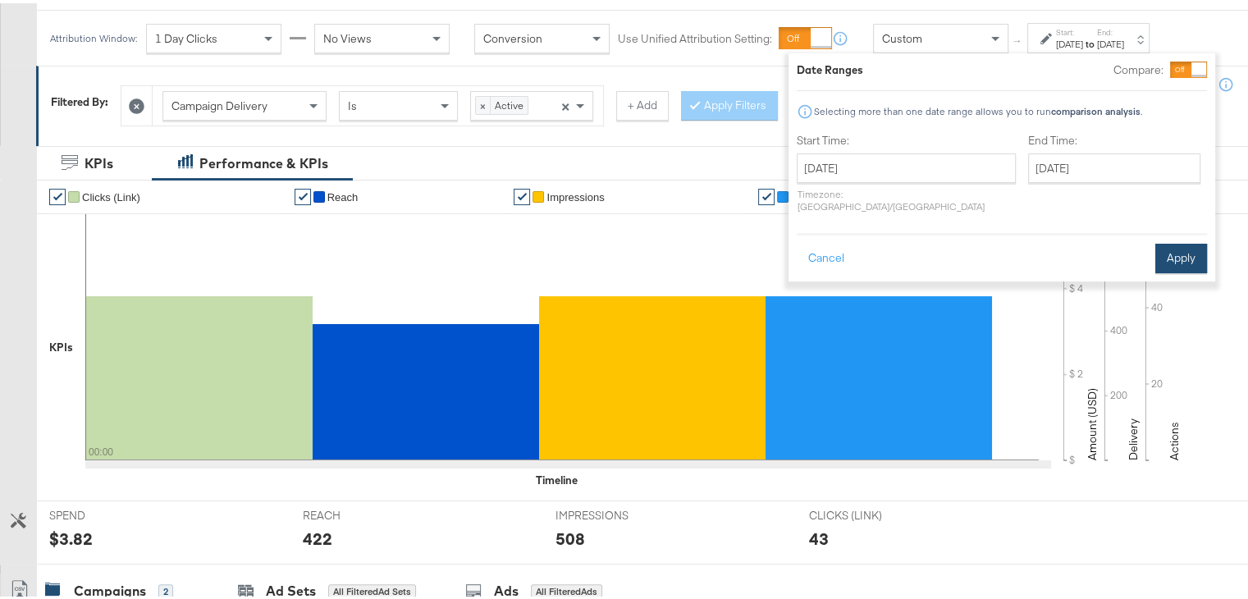
click at [1173, 251] on button "Apply" at bounding box center [1181, 255] width 52 height 30
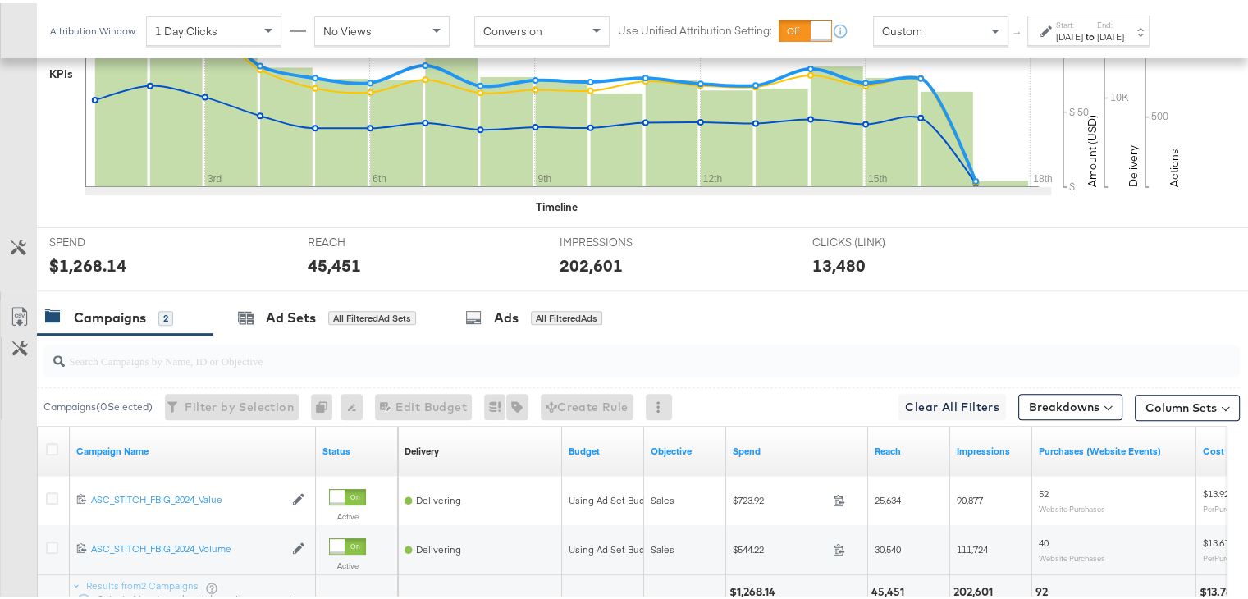
scroll to position [633, 0]
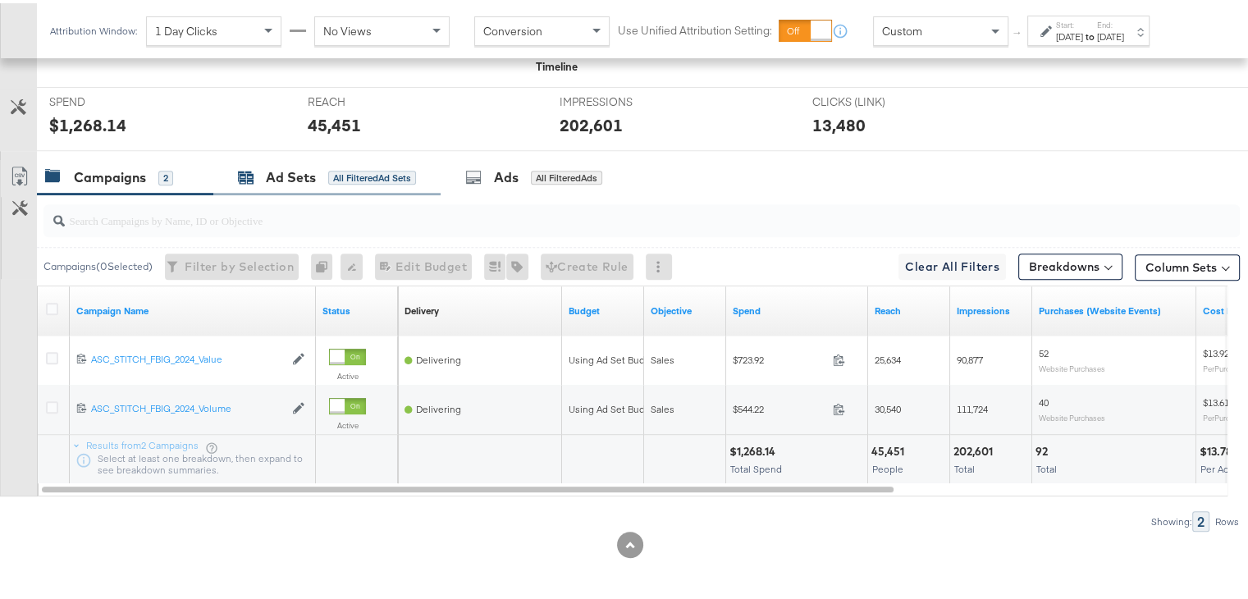
click at [283, 176] on div "Ad Sets" at bounding box center [291, 174] width 50 height 19
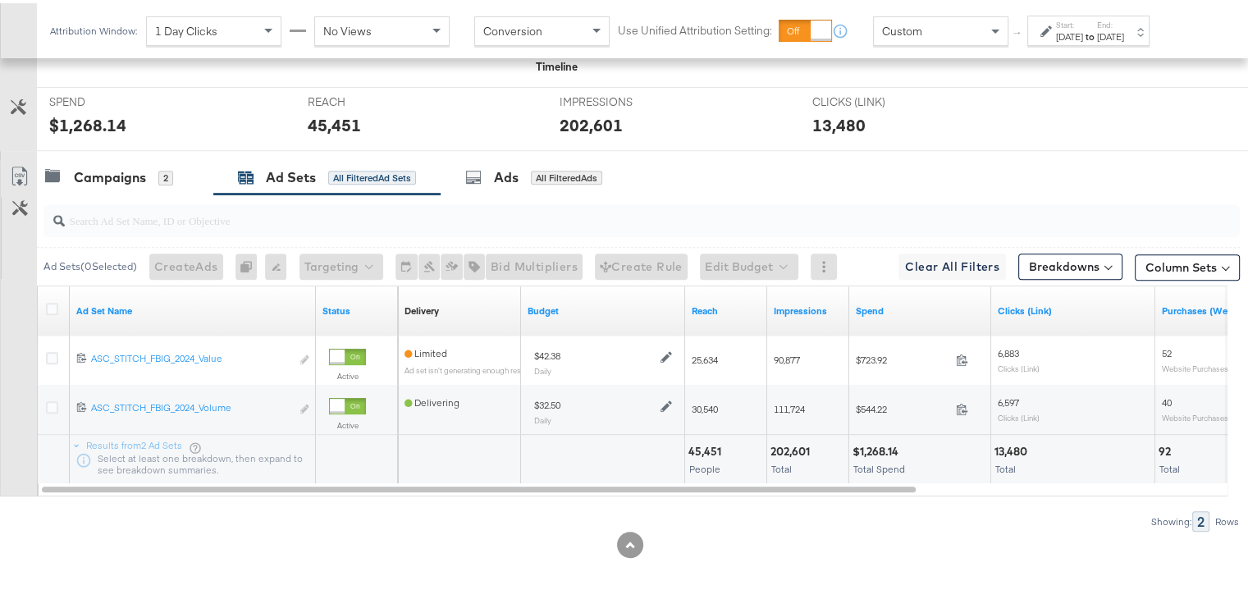
click at [1083, 34] on div "[DATE]" at bounding box center [1069, 33] width 27 height 13
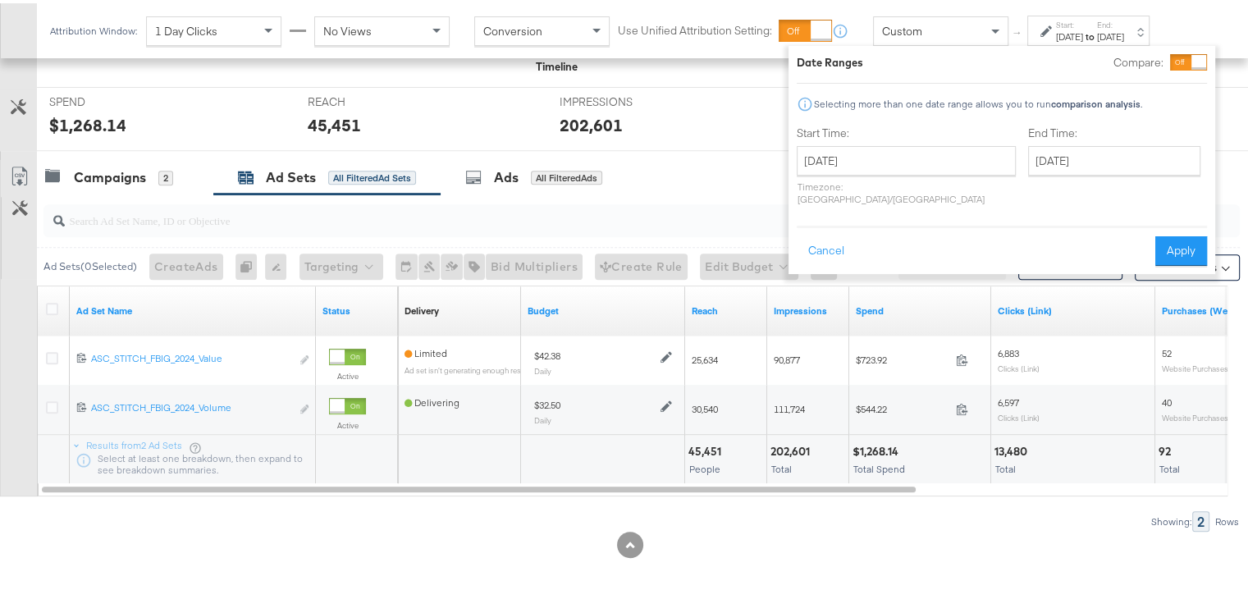
click at [876, 173] on div "[DATE] ‹ [DATE] › Su Mo Tu We Th Fr Sa 31 1 2 3 4 5 6 7 8 9 10 11 12 13 14 15 1…" at bounding box center [906, 172] width 219 height 59
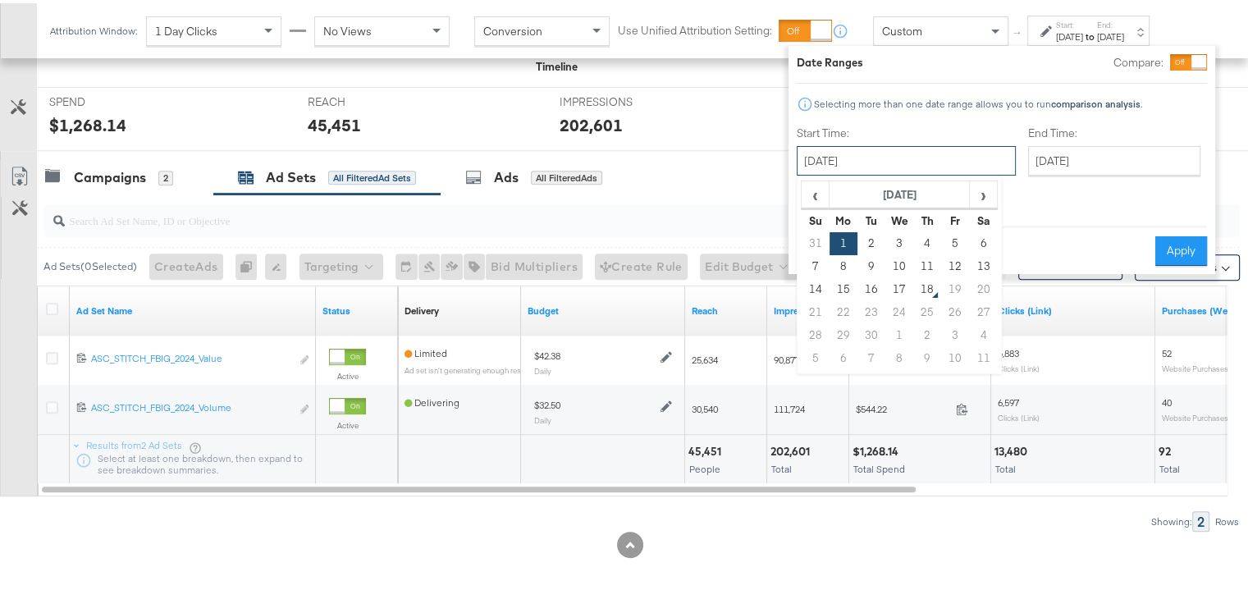
click at [880, 167] on input "[DATE]" at bounding box center [906, 158] width 219 height 30
click at [821, 191] on span "‹" at bounding box center [814, 191] width 25 height 25
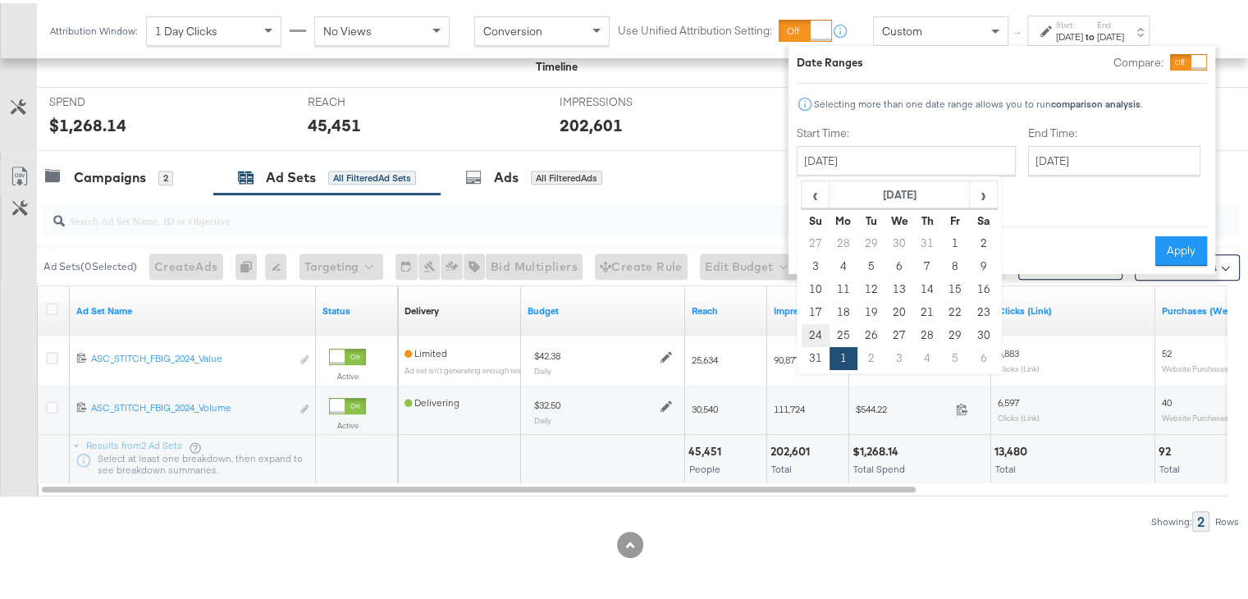
click at [817, 333] on td "24" at bounding box center [816, 332] width 28 height 23
type input "[DATE]"
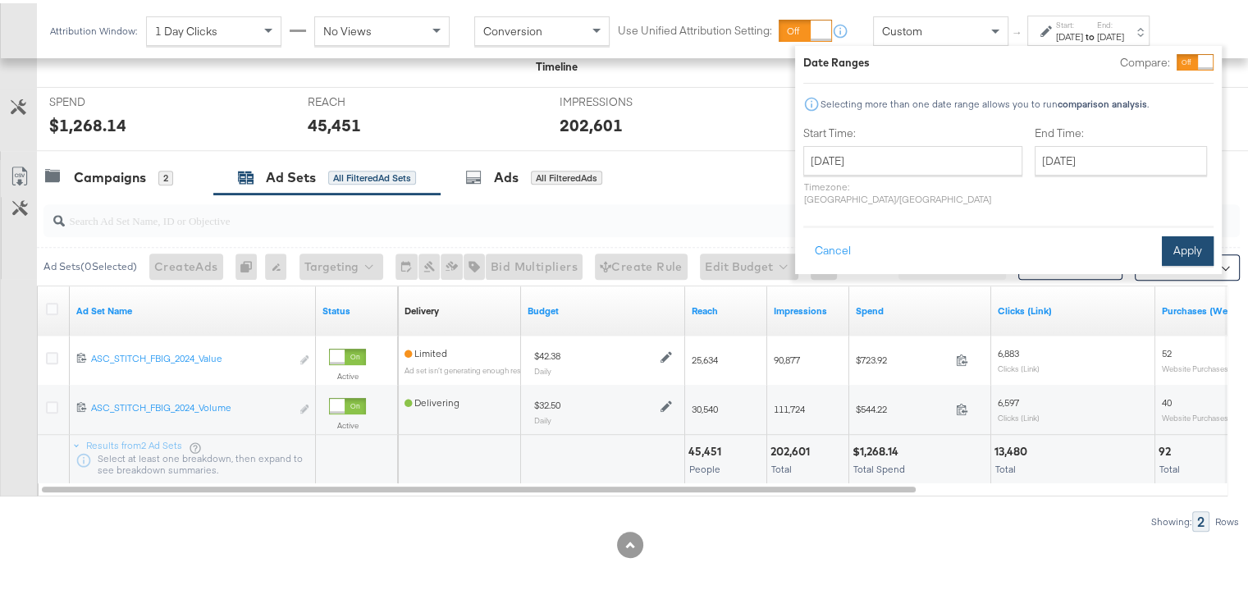
click at [1178, 233] on button "Apply" at bounding box center [1188, 248] width 52 height 30
